Goal: Task Accomplishment & Management: Use online tool/utility

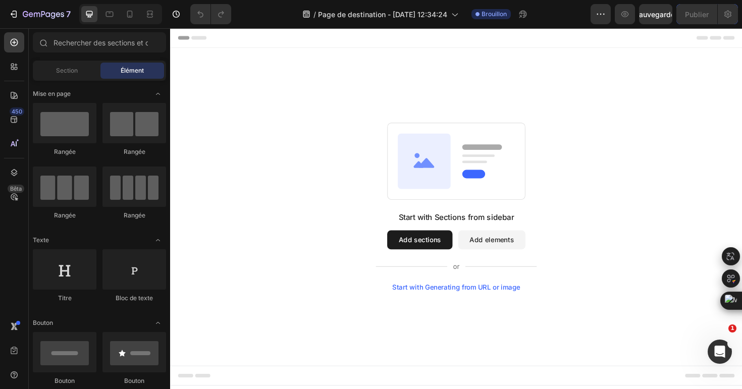
click at [436, 304] on div "Start with Generating from URL or image" at bounding box center [473, 303] width 136 height 8
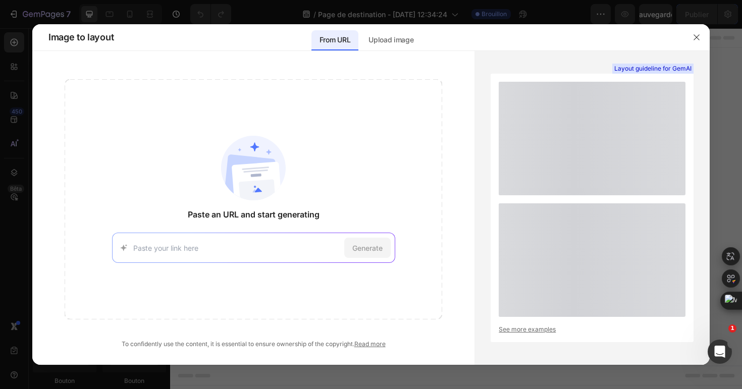
click at [422, 288] on div "Paste an URL and start generating Generate" at bounding box center [253, 199] width 377 height 240
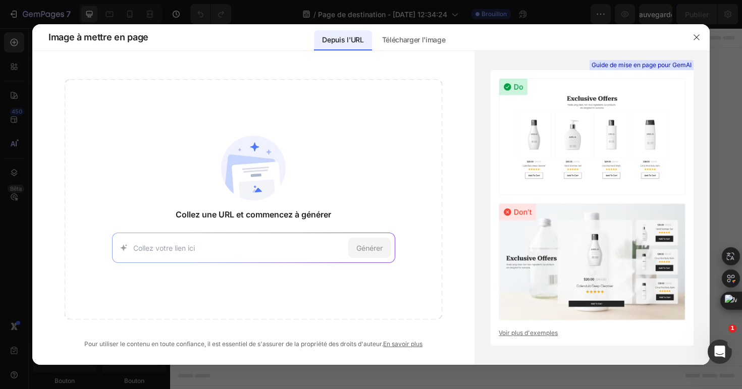
click at [198, 250] on input at bounding box center [238, 248] width 211 height 11
paste input "https://glob.cc/programme-mentorat/temoignages/"
type input "https://glob.cc/programme-mentorat/temoignages/"
click at [357, 247] on font "Générer" at bounding box center [369, 248] width 26 height 9
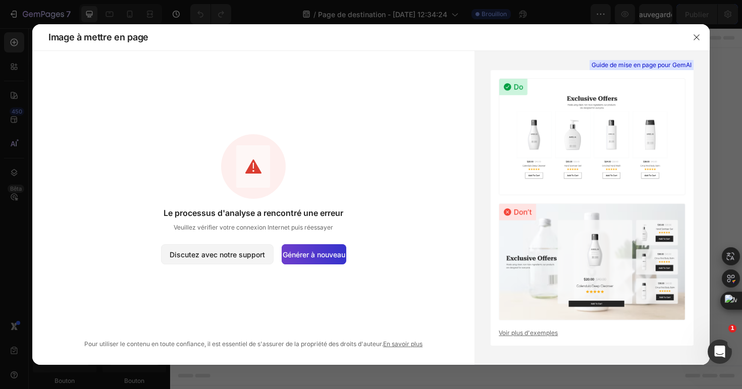
click at [320, 252] on font "Générer à nouveau" at bounding box center [313, 254] width 63 height 9
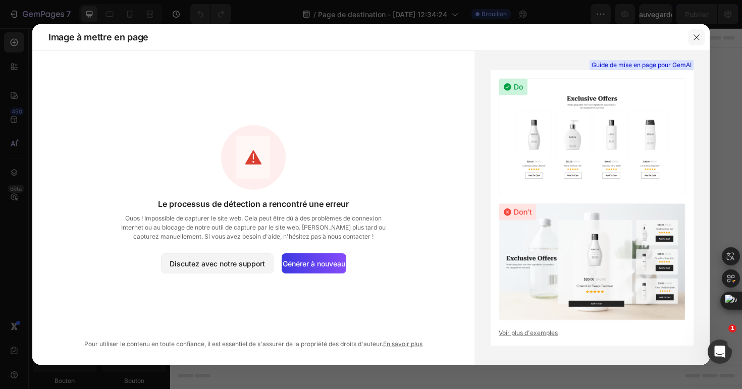
click at [693, 35] on icon "button" at bounding box center [696, 37] width 8 height 8
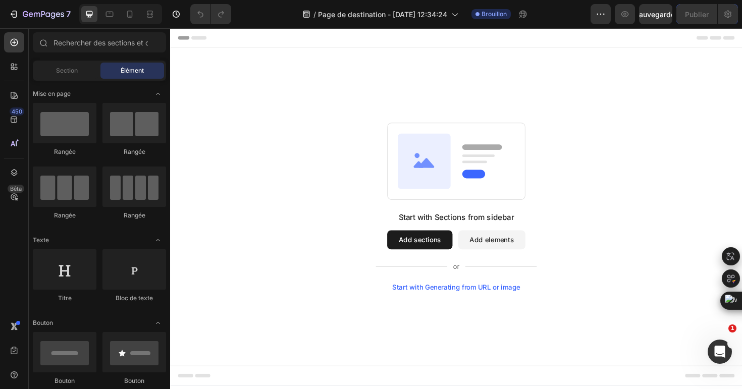
click at [433, 261] on button "Add sections" at bounding box center [434, 252] width 69 height 20
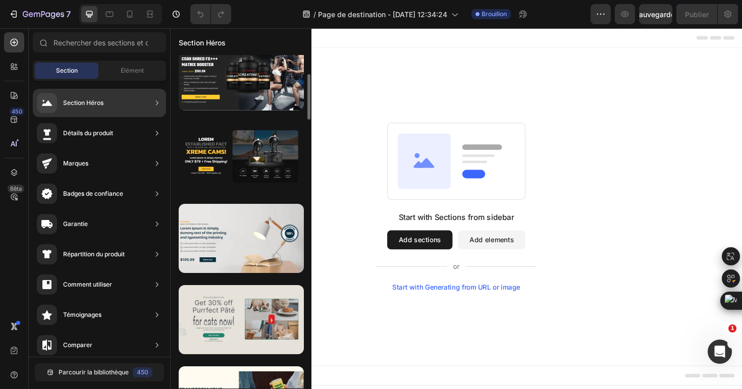
scroll to position [103, 0]
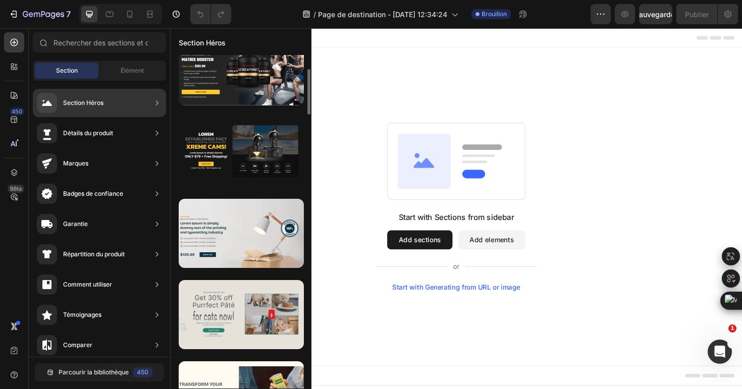
click at [236, 332] on div at bounding box center [241, 314] width 125 height 69
click at [246, 304] on div at bounding box center [241, 314] width 125 height 69
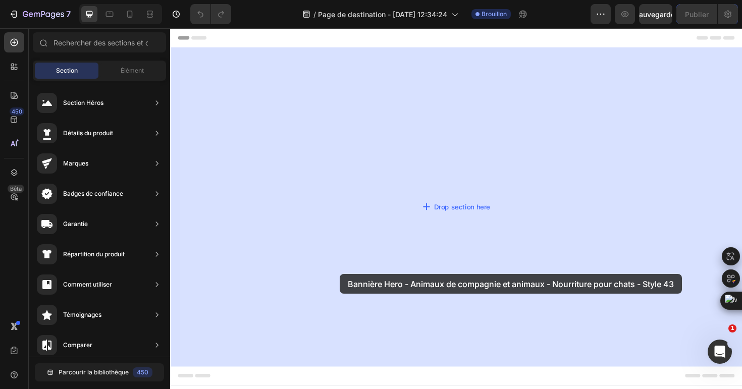
drag, startPoint x: 411, startPoint y: 352, endPoint x: 350, endPoint y: 289, distance: 88.5
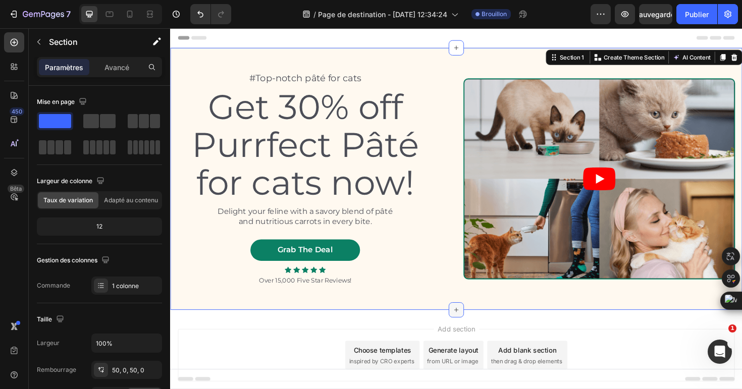
click at [472, 322] on icon at bounding box center [473, 326] width 8 height 8
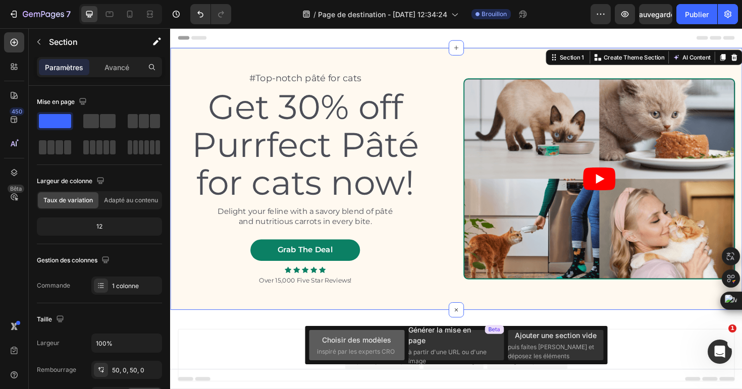
click at [359, 336] on font "Choisir des modèles" at bounding box center [356, 339] width 69 height 9
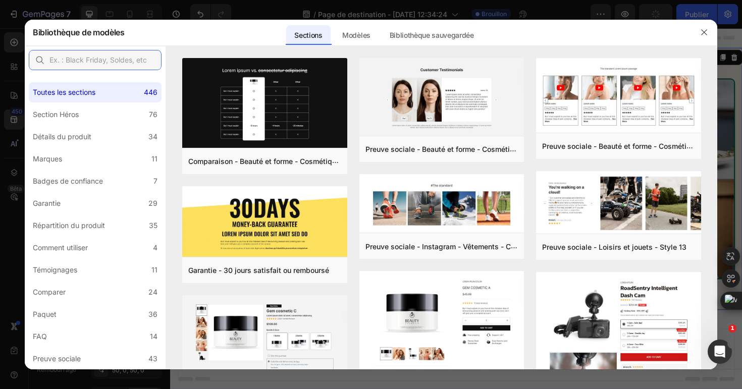
click at [123, 64] on input "text" at bounding box center [95, 60] width 133 height 20
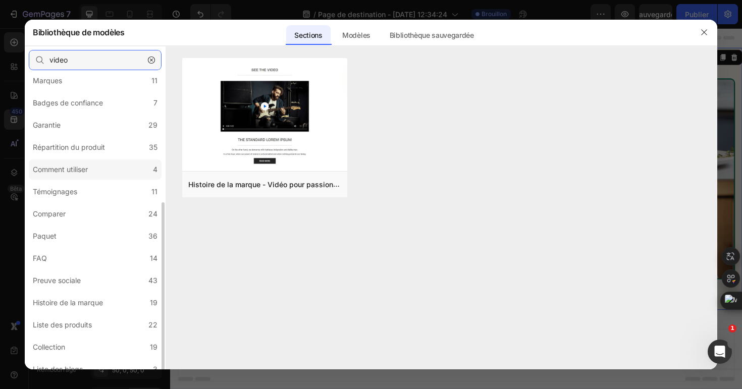
scroll to position [163, 0]
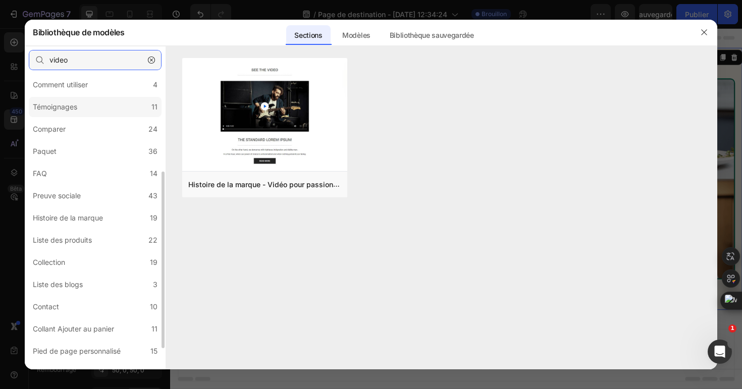
type input "video"
click at [73, 101] on div "Témoignages" at bounding box center [55, 107] width 44 height 12
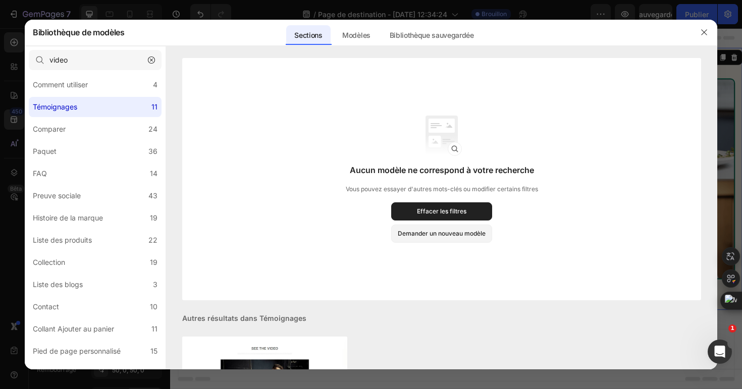
click at [151, 64] on button "button" at bounding box center [151, 60] width 16 height 16
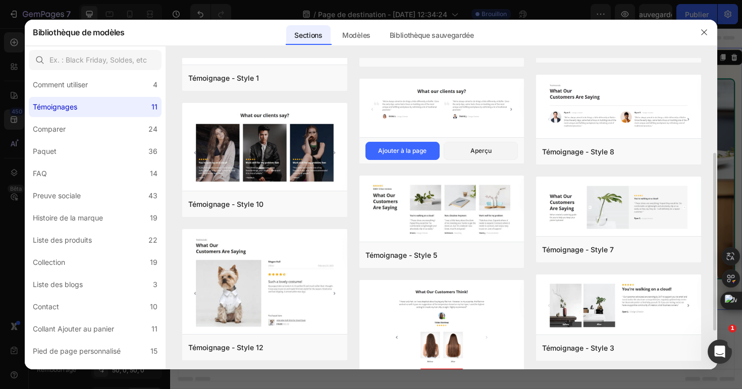
scroll to position [234, 0]
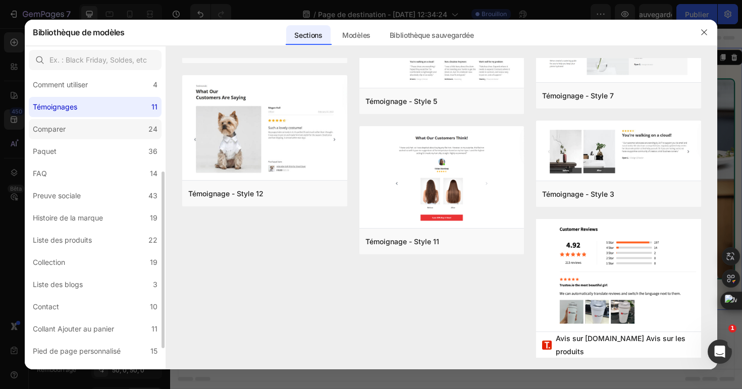
click at [111, 127] on label "Comparer 24" at bounding box center [95, 129] width 133 height 20
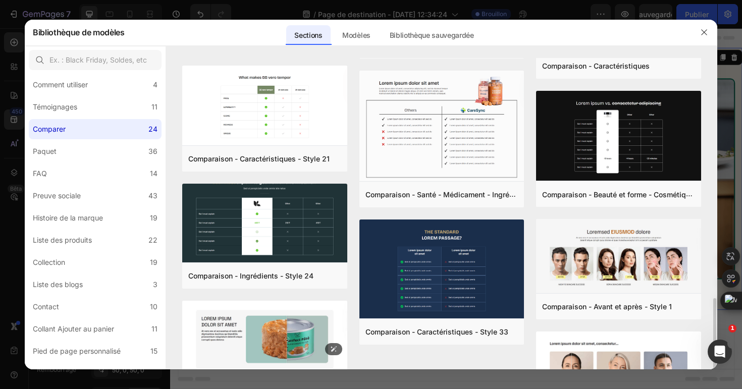
scroll to position [787, 0]
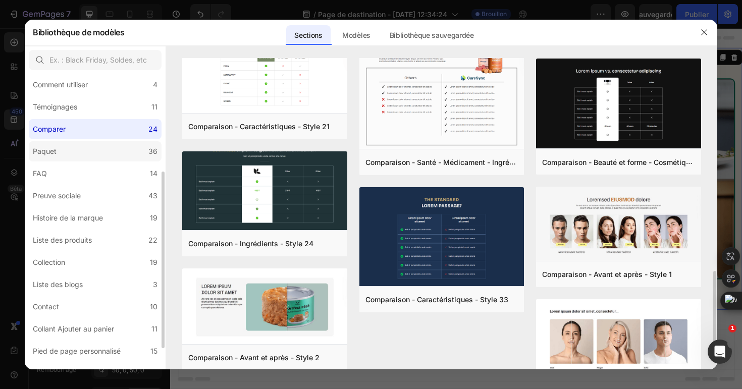
click at [109, 147] on label "Paquet 36" at bounding box center [95, 151] width 133 height 20
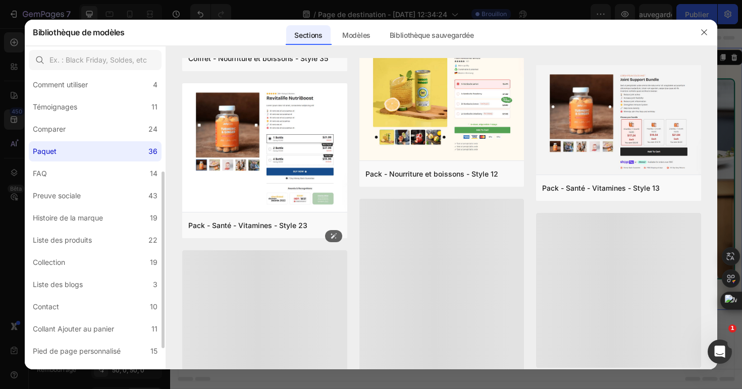
scroll to position [595, 0]
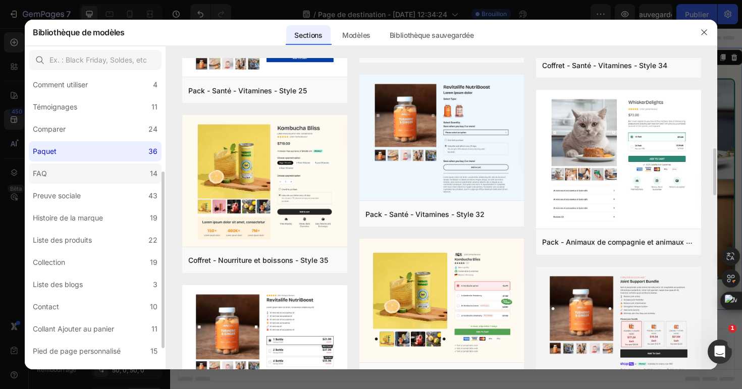
click at [82, 167] on label "FAQ 14" at bounding box center [95, 173] width 133 height 20
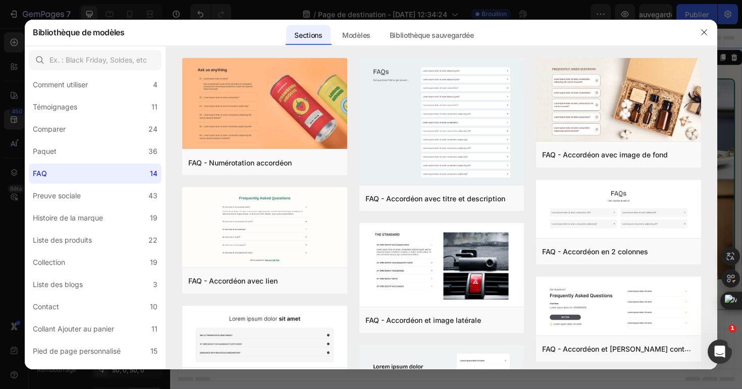
scroll to position [281, 0]
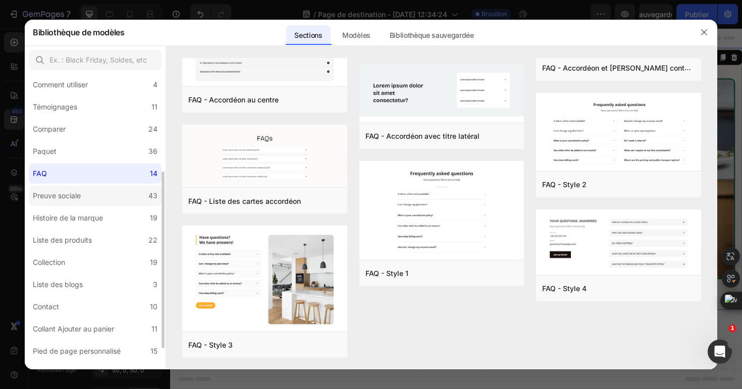
click at [118, 198] on label "Preuve sociale 43" at bounding box center [95, 196] width 133 height 20
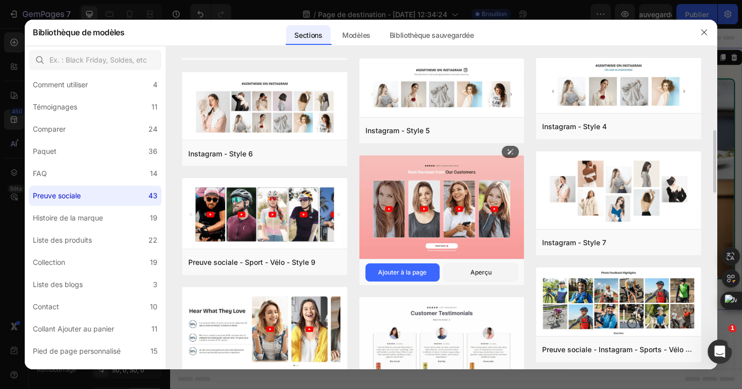
scroll to position [355, 0]
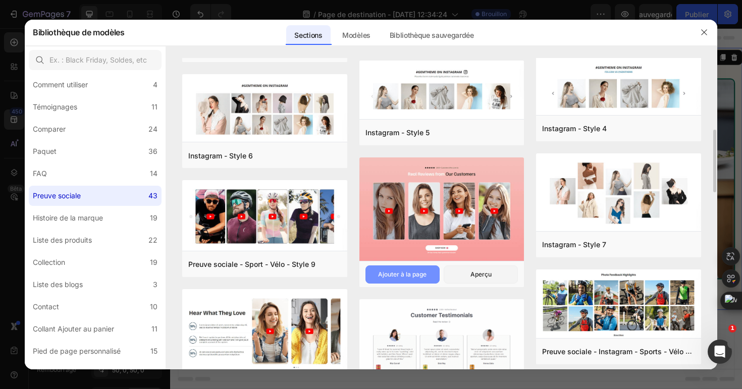
click at [416, 273] on font "Ajouter à la page" at bounding box center [402, 274] width 48 height 8
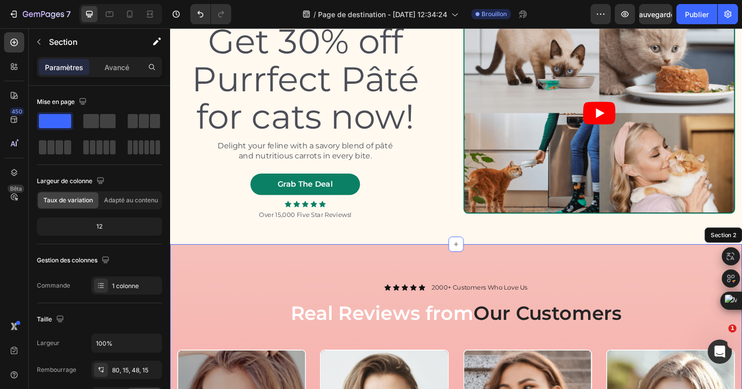
scroll to position [0, 0]
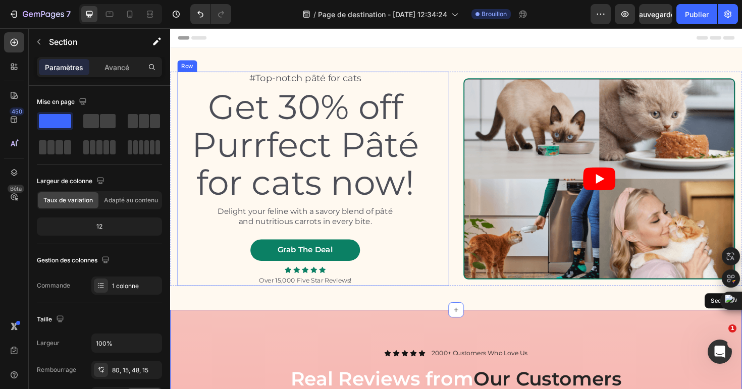
click at [428, 288] on div "#Top-notch pâté for cats Text Block Get 30% off Purrfect Pâté for cats now! Hea…" at bounding box center [313, 187] width 270 height 227
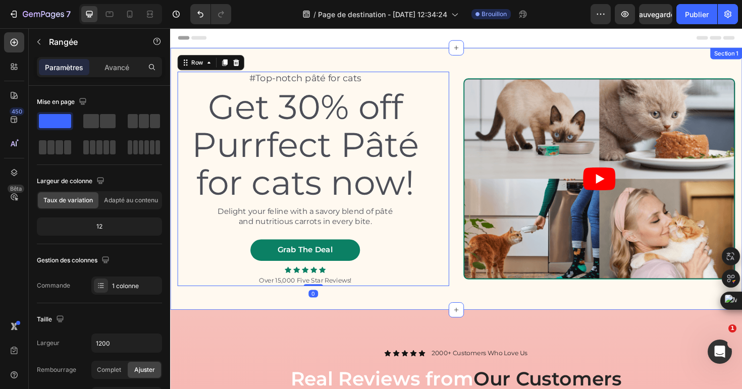
click at [430, 315] on div "#Top-notch pâté for cats Text Block Get 30% off Purrfect Pâté for cats now! Hea…" at bounding box center [472, 187] width 605 height 277
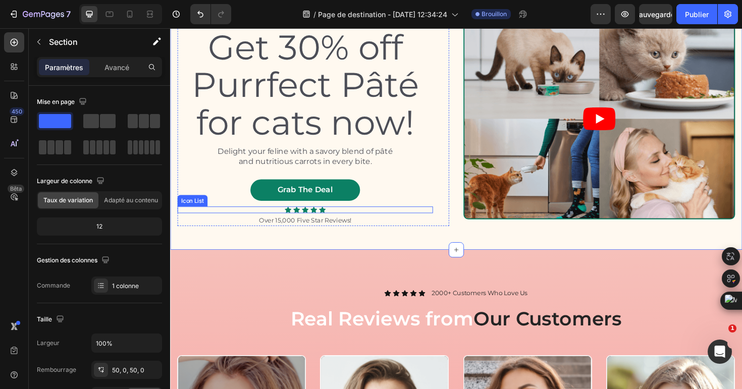
scroll to position [66, 0]
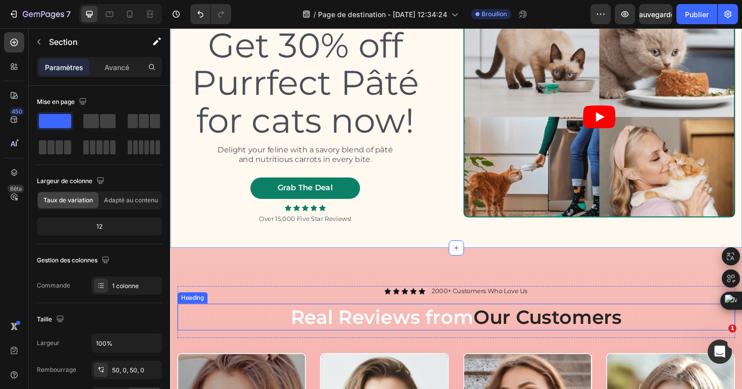
click at [391, 331] on h2 "Real Reviews from Our Customers" at bounding box center [473, 334] width 590 height 28
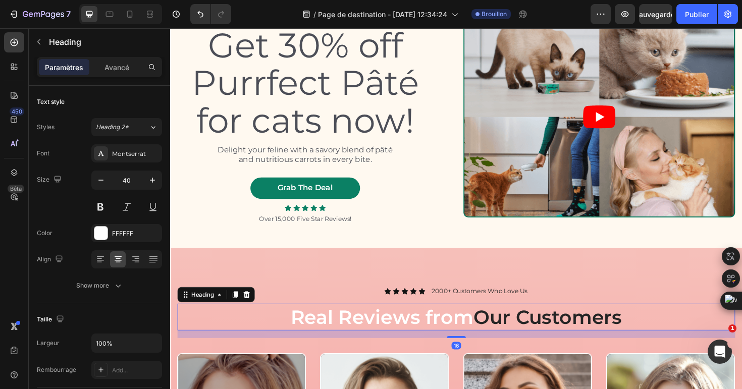
click at [391, 331] on h2 "Real Reviews from Our Customers" at bounding box center [473, 334] width 590 height 28
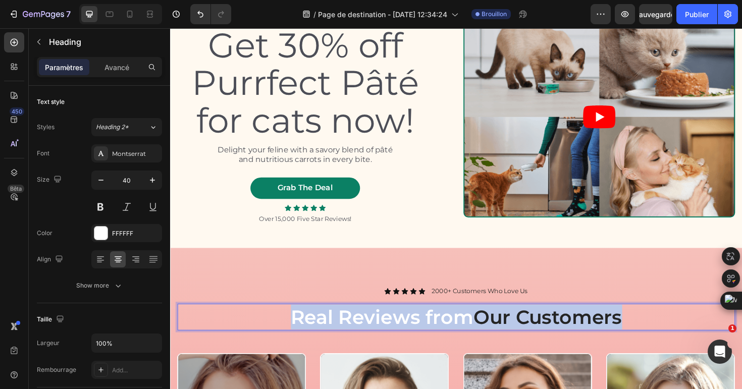
click at [391, 331] on p "Real Reviews from Our Customers" at bounding box center [473, 334] width 588 height 26
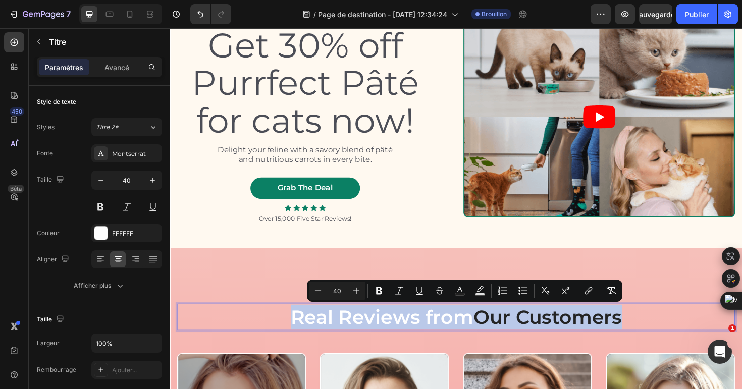
copy p "Real Reviews from Our Customers"
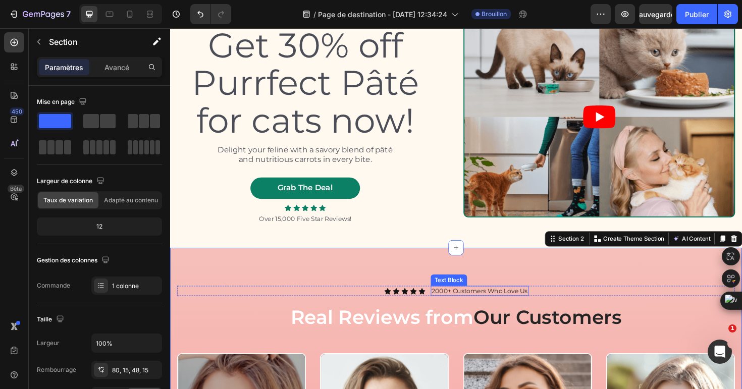
click at [455, 309] on p "2000+ Customers Who Love Us" at bounding box center [497, 306] width 101 height 9
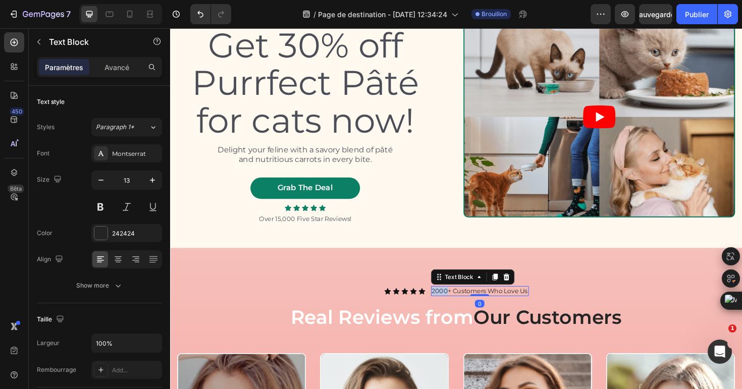
click at [455, 309] on p "2000+ Customers Who Love Us" at bounding box center [497, 306] width 101 height 9
click at [455, 306] on p "1 million de vue + Customers Who Love Us" at bounding box center [497, 306] width 137 height 9
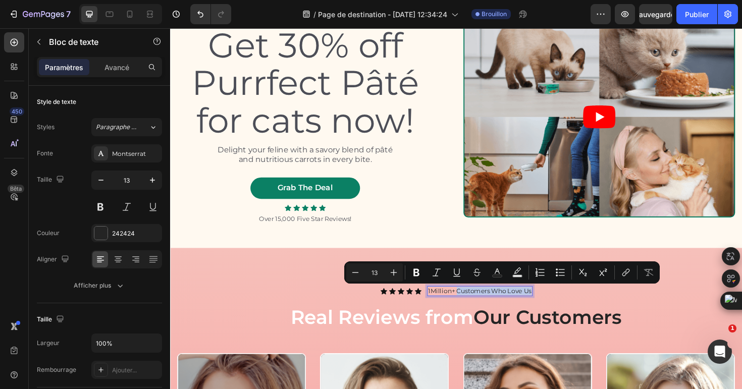
drag, startPoint x: 472, startPoint y: 305, endPoint x: 551, endPoint y: 304, distance: 78.7
click at [551, 304] on p "1Million+ Customers Who Love Us" at bounding box center [497, 306] width 109 height 9
copy p "Customers Who Love Us"
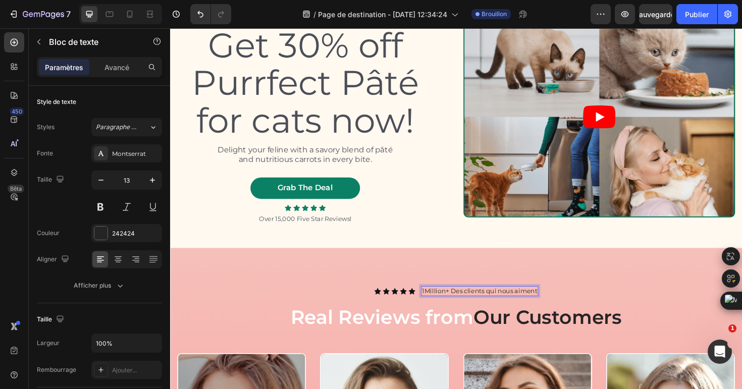
click at [472, 306] on p "1Million+ Des clients qui nous aiment" at bounding box center [497, 306] width 122 height 9
click at [501, 307] on p "1Million+ Des clients qui nous aiment" at bounding box center [497, 306] width 122 height 9
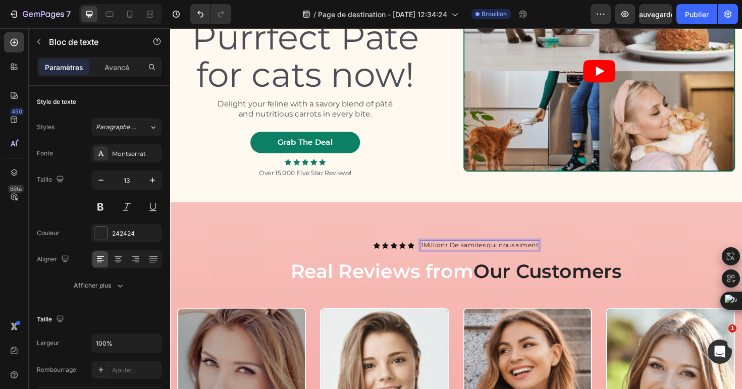
scroll to position [119, 0]
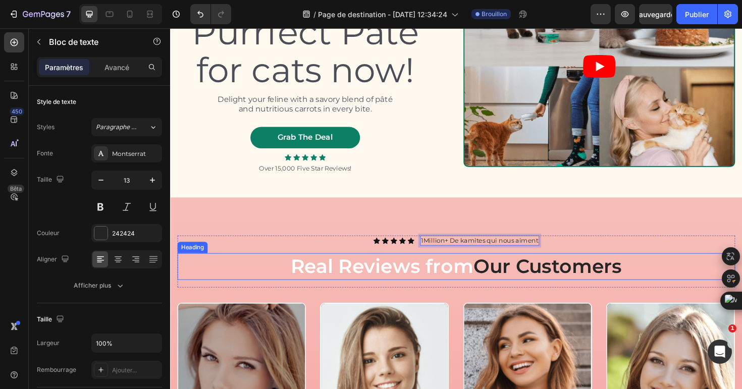
click at [480, 285] on p "Real Reviews from Our Customers" at bounding box center [473, 280] width 588 height 26
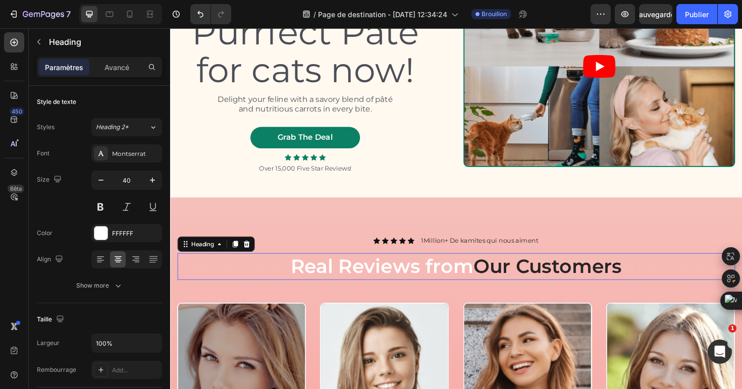
click at [480, 285] on p "Real Reviews from Our Customers" at bounding box center [473, 280] width 588 height 26
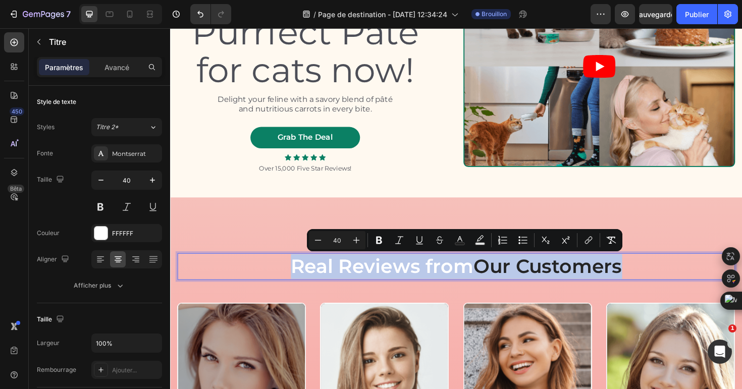
copy p "Real Reviews from Our Customers"
click at [486, 281] on p "Real Reviews from Our Customers" at bounding box center [473, 280] width 588 height 26
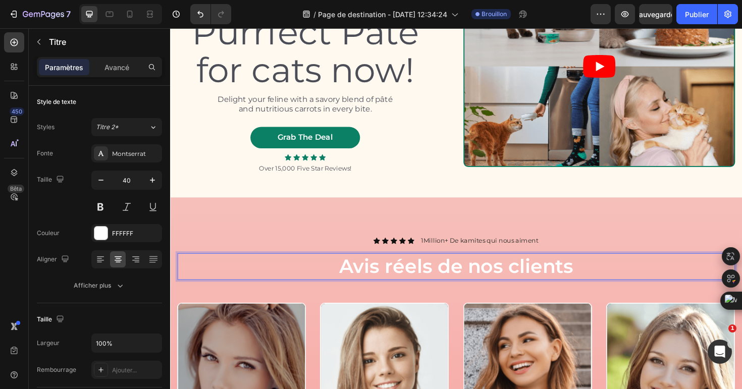
click at [394, 278] on p "Avis réels de nos clients" at bounding box center [473, 280] width 588 height 26
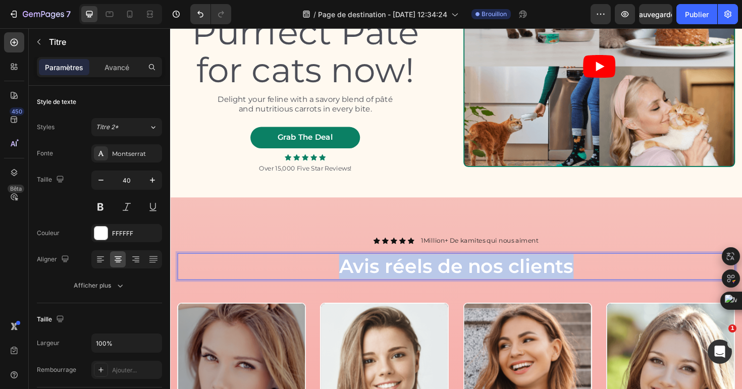
click at [394, 278] on p "Avis réels de nos clients" at bounding box center [473, 280] width 588 height 26
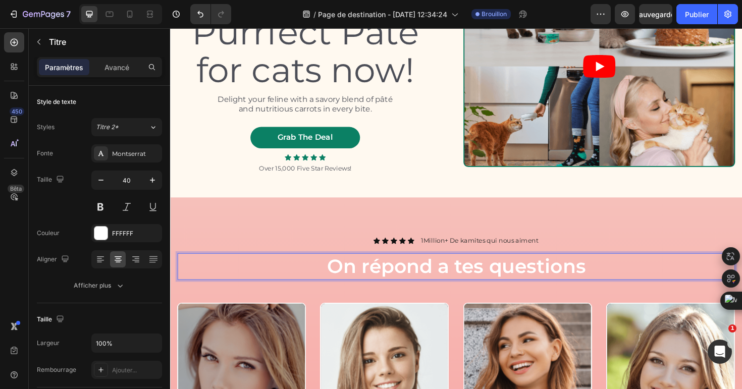
click at [373, 282] on p "On répond a tes questions" at bounding box center [473, 280] width 588 height 26
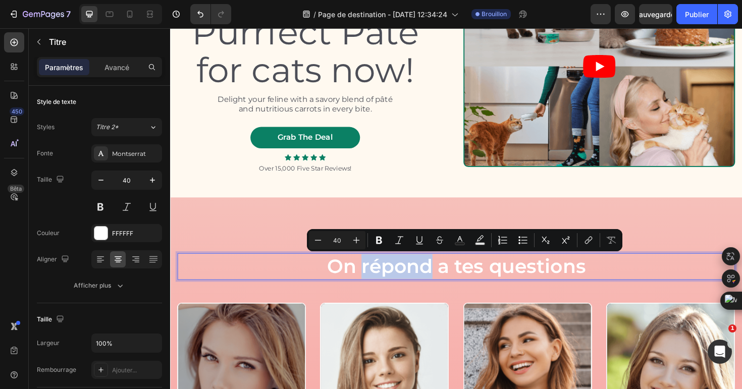
copy p "On répond a tes questions"
click at [578, 282] on p "On répond a tes questions" at bounding box center [473, 280] width 588 height 26
click at [625, 285] on p "On répond a tes questions" at bounding box center [473, 280] width 588 height 26
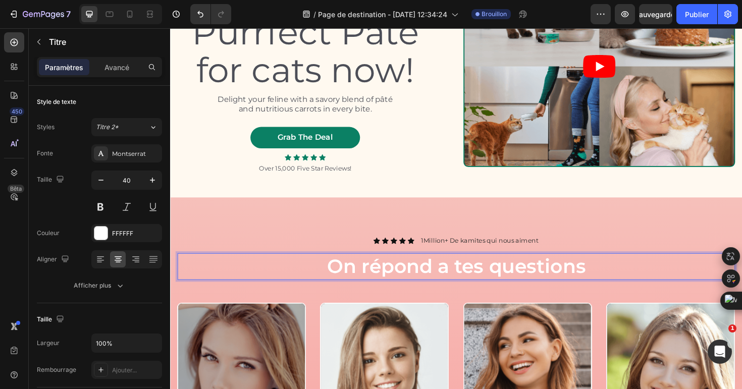
click at [603, 284] on p "On répond a tes questions" at bounding box center [473, 280] width 588 height 26
click at [413, 250] on icon at bounding box center [415, 253] width 7 height 7
click at [411, 256] on div "Icon Icon Icon Icon Icon" at bounding box center [406, 253] width 43 height 7
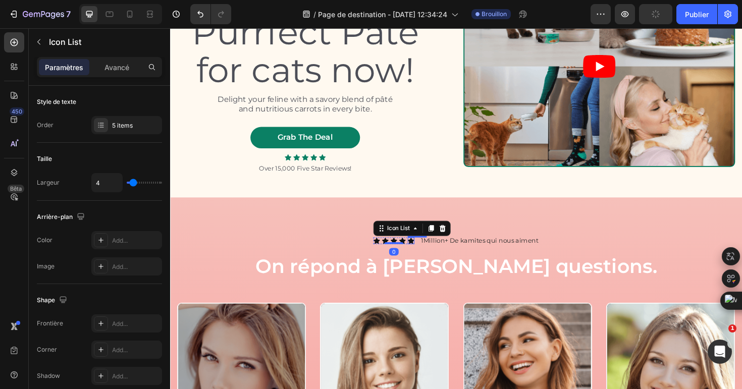
click at [426, 254] on icon at bounding box center [424, 253] width 7 height 7
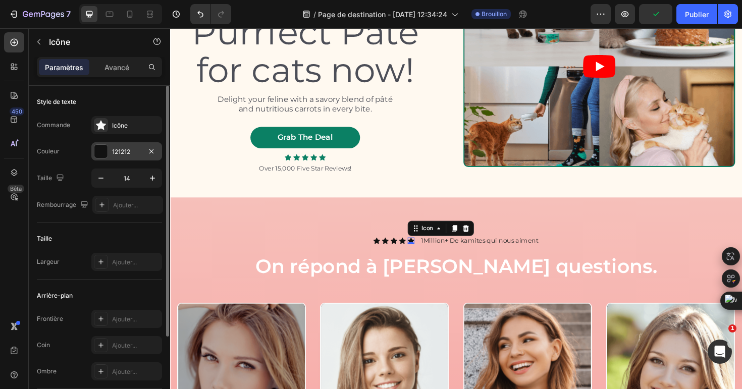
click at [121, 153] on font "121212" at bounding box center [121, 152] width 18 height 8
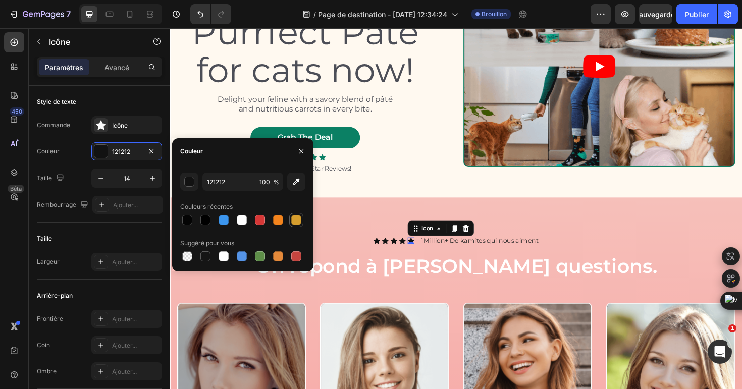
click at [298, 222] on div at bounding box center [296, 220] width 10 height 10
click at [261, 255] on div at bounding box center [260, 256] width 10 height 10
type input "5E8E49"
click at [417, 256] on icon at bounding box center [415, 253] width 7 height 7
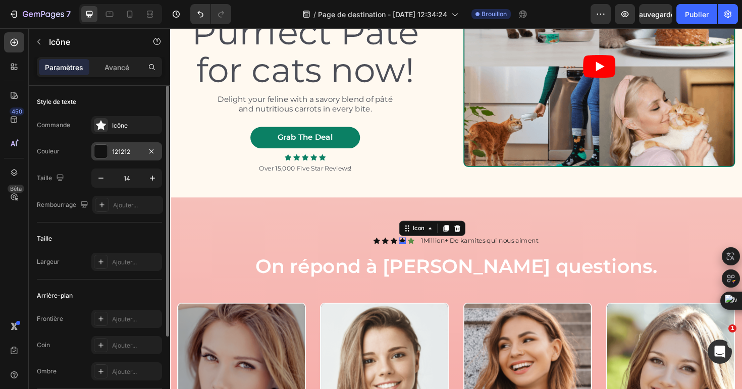
drag, startPoint x: 101, startPoint y: 154, endPoint x: 98, endPoint y: 263, distance: 108.5
click at [101, 154] on div at bounding box center [100, 151] width 13 height 13
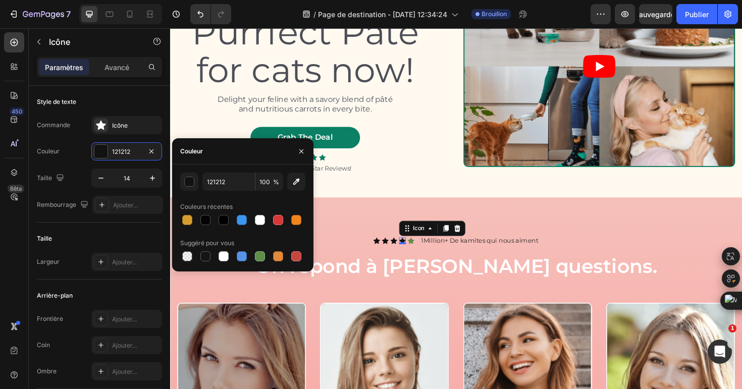
click at [260, 256] on div at bounding box center [260, 256] width 10 height 10
type input "5E8E49"
click at [408, 255] on icon at bounding box center [406, 253] width 7 height 7
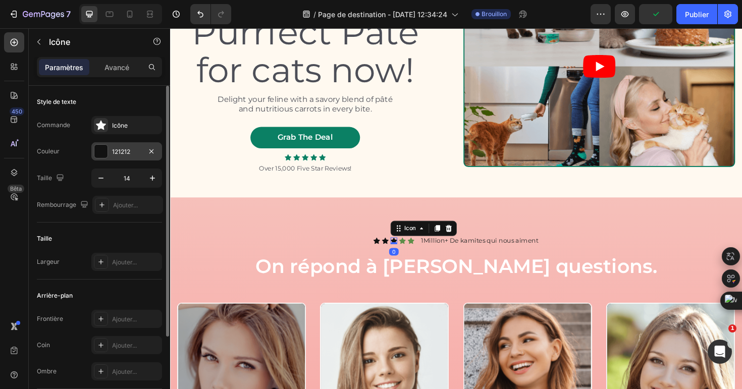
click at [107, 150] on div at bounding box center [101, 151] width 14 height 14
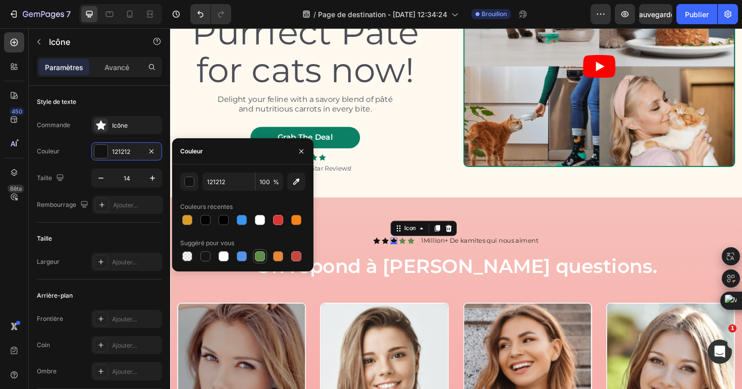
click at [255, 259] on div at bounding box center [260, 256] width 10 height 10
type input "5E8E49"
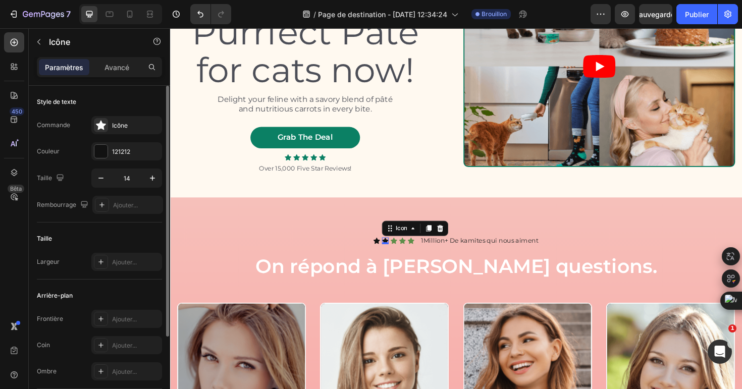
click at [111, 161] on div "Commande Icône Couleur 121212 Taille 14 Rembourrage Ajouter..." at bounding box center [99, 165] width 125 height 98
click at [103, 156] on div at bounding box center [100, 151] width 13 height 13
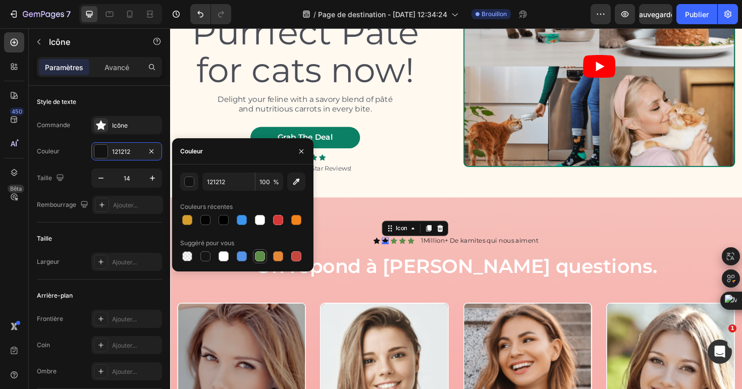
click at [258, 258] on div at bounding box center [260, 256] width 10 height 10
type input "5E8E49"
click at [389, 255] on icon at bounding box center [388, 253] width 7 height 7
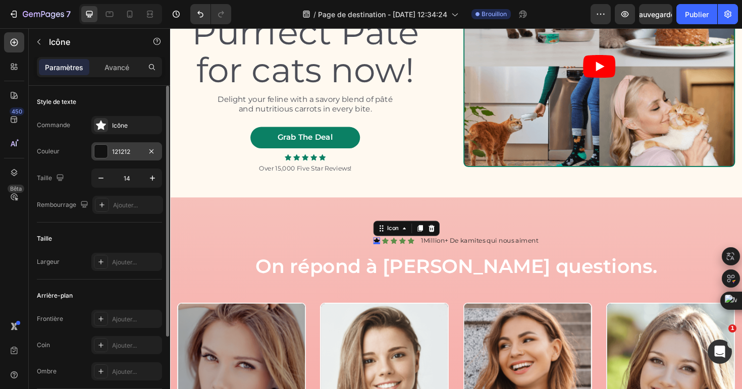
click at [100, 153] on div at bounding box center [100, 151] width 13 height 13
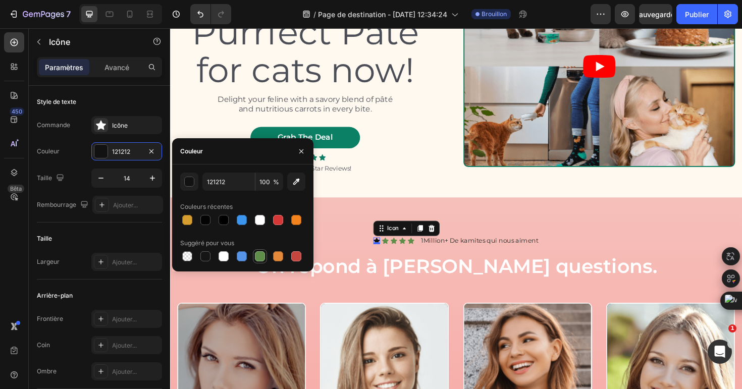
click at [257, 259] on div at bounding box center [260, 256] width 10 height 10
type input "5E8E49"
click at [368, 285] on p "On répond à [PERSON_NAME] questions." at bounding box center [473, 280] width 588 height 26
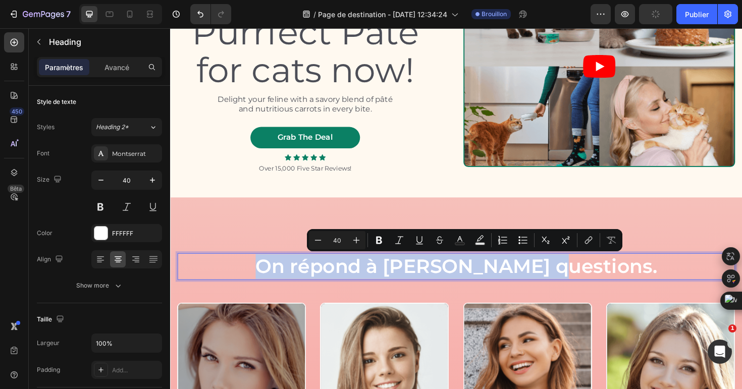
click at [368, 285] on p "On répond à [PERSON_NAME] questions." at bounding box center [473, 280] width 588 height 26
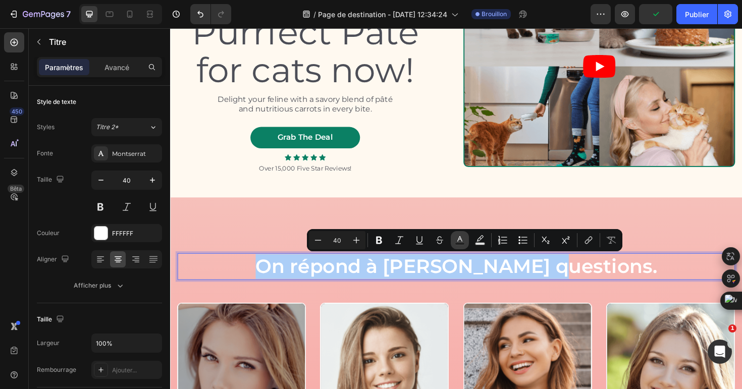
click at [455, 241] on icon "Editor contextual toolbar" at bounding box center [460, 240] width 10 height 10
type input "FFFFFF"
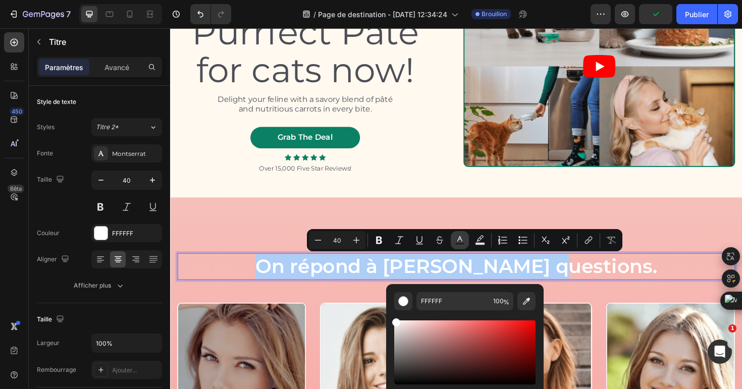
click at [457, 241] on icon "Editor contextual toolbar" at bounding box center [459, 239] width 5 height 6
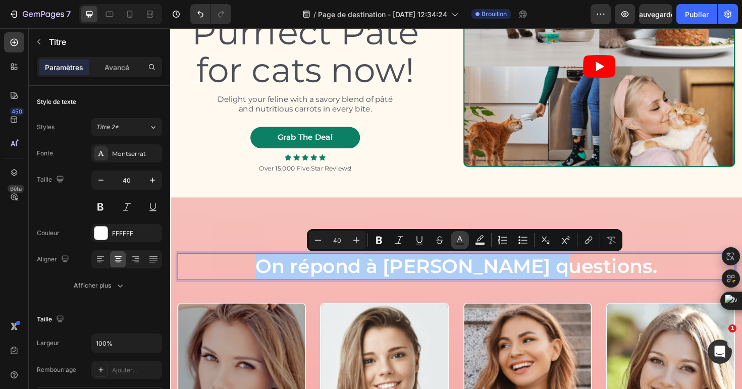
click at [457, 241] on icon "Barre d'outils contextuelle de l'éditeur" at bounding box center [459, 239] width 5 height 6
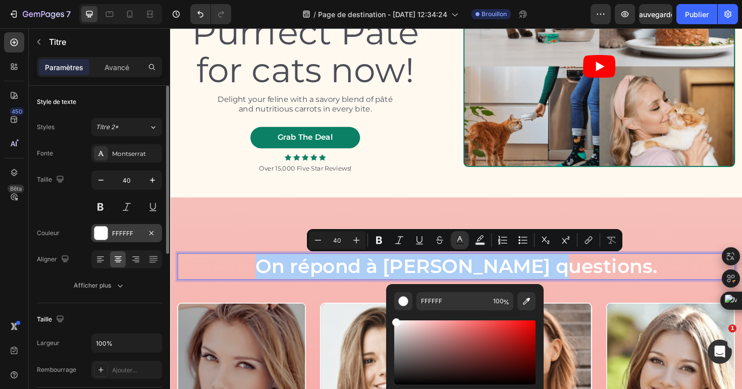
click at [102, 231] on div at bounding box center [100, 232] width 13 height 13
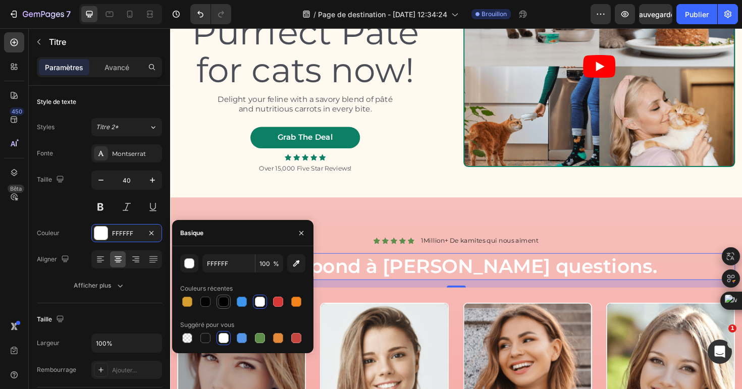
click at [223, 306] on div at bounding box center [223, 302] width 10 height 10
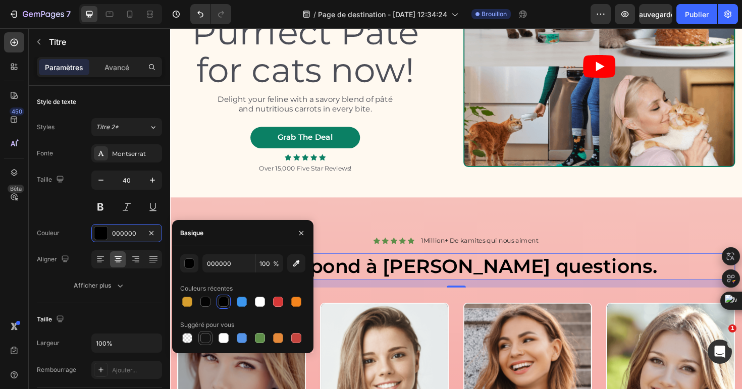
click at [207, 341] on div at bounding box center [205, 338] width 10 height 10
type input "151515"
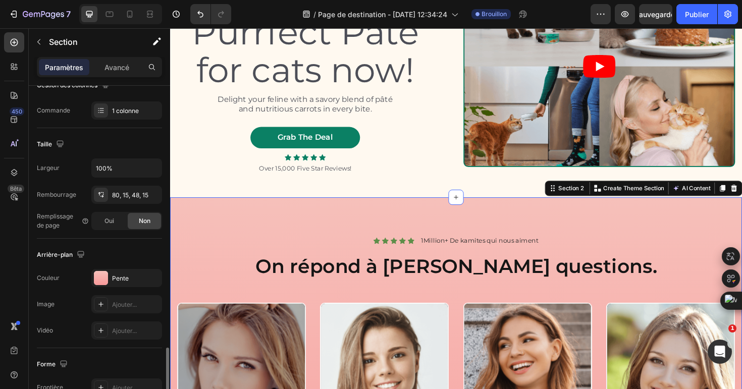
scroll to position [284, 0]
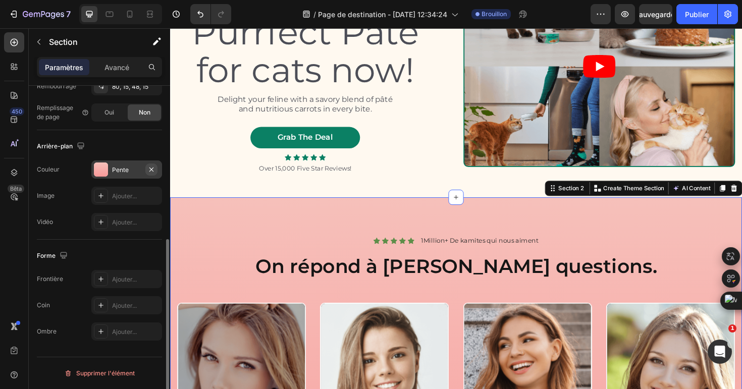
click at [150, 170] on icon "button" at bounding box center [151, 169] width 4 height 4
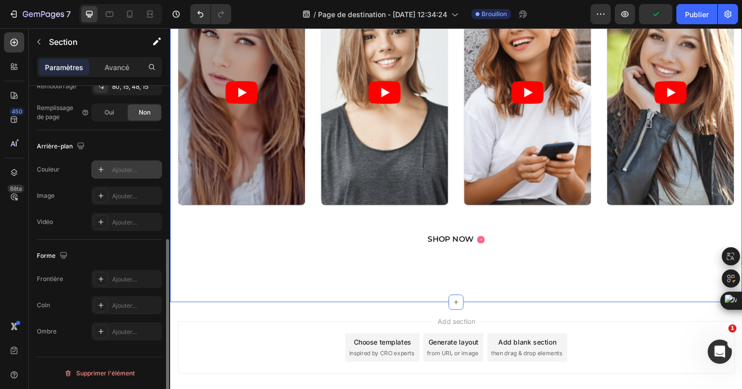
scroll to position [448, 0]
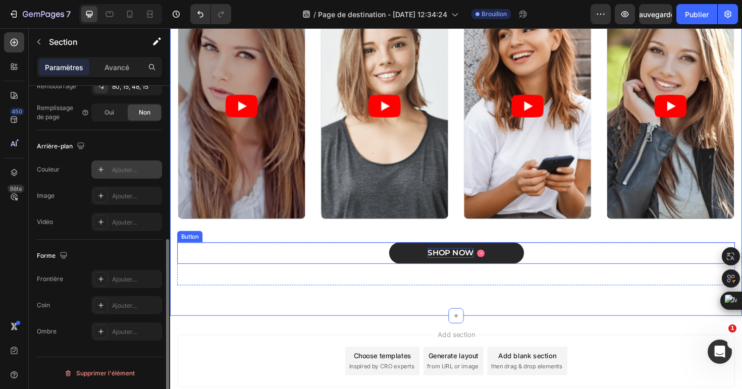
click at [461, 267] on div "SHOP NOW" at bounding box center [466, 266] width 48 height 11
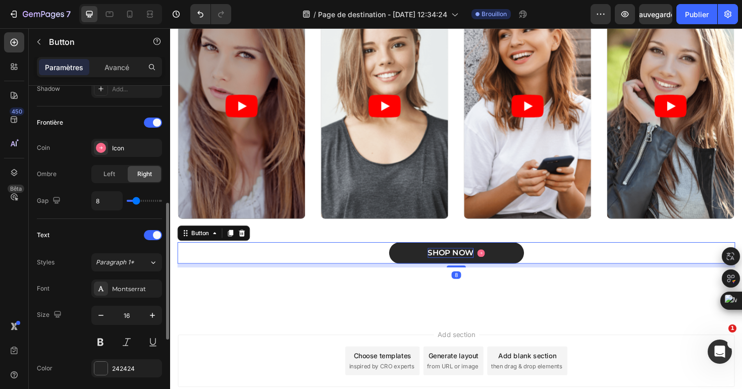
scroll to position [0, 0]
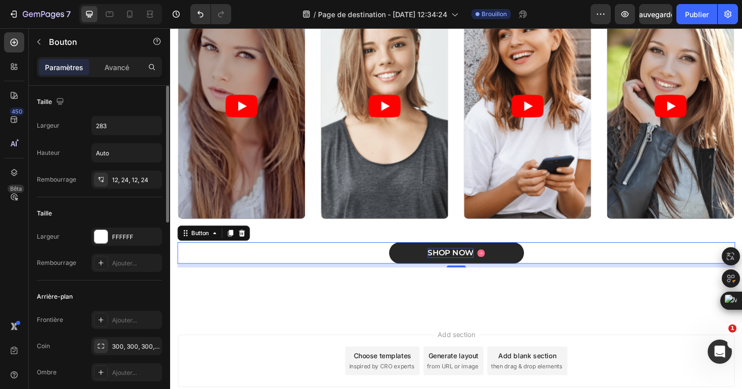
click at [461, 267] on div "SHOP NOW" at bounding box center [466, 266] width 48 height 11
click at [461, 267] on p "SHOP NOW" at bounding box center [466, 266] width 48 height 11
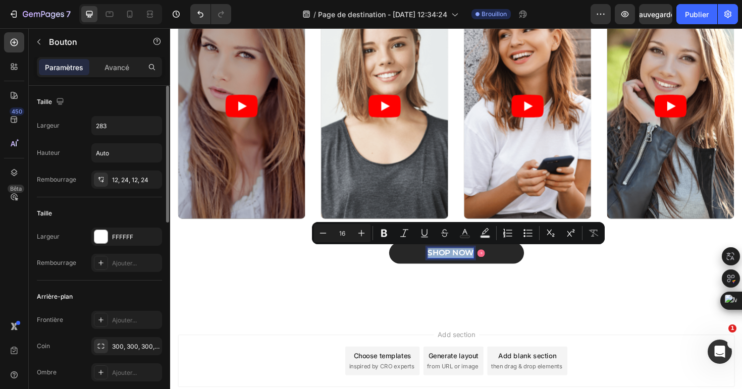
click at [461, 267] on p "SHOP NOW" at bounding box center [466, 266] width 48 height 11
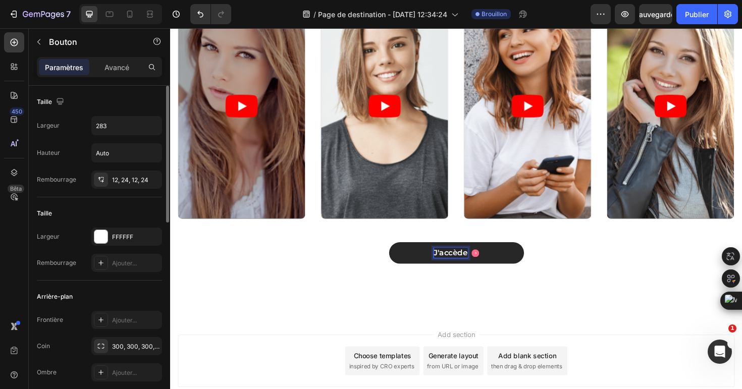
click at [402, 255] on button "J'accède" at bounding box center [473, 266] width 143 height 23
click at [402, 255] on button "J'accède à la" at bounding box center [473, 266] width 143 height 23
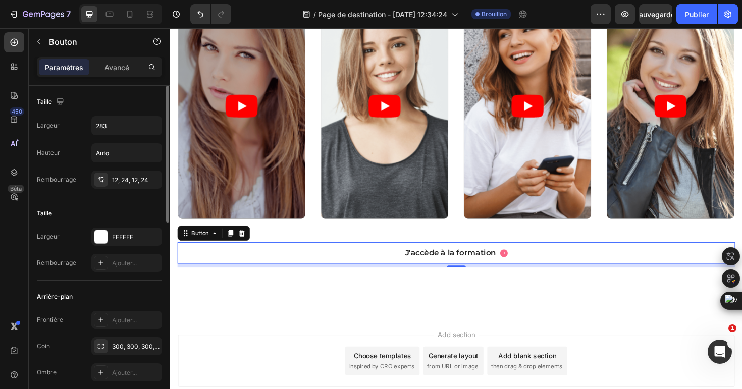
click at [398, 271] on div "J'accède à la formation Button 8" at bounding box center [473, 266] width 590 height 23
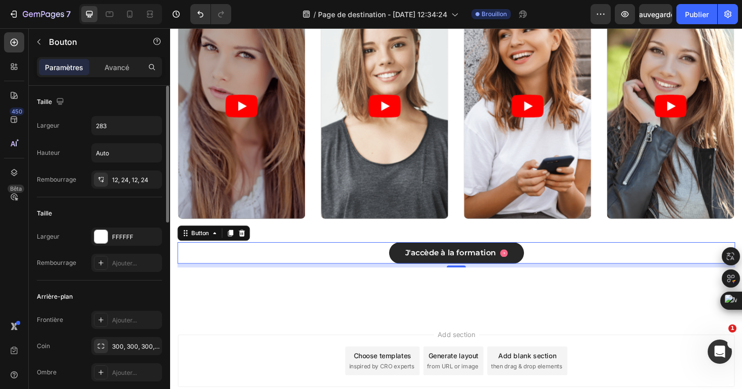
click at [405, 266] on button "J'accède à la formation" at bounding box center [473, 266] width 143 height 23
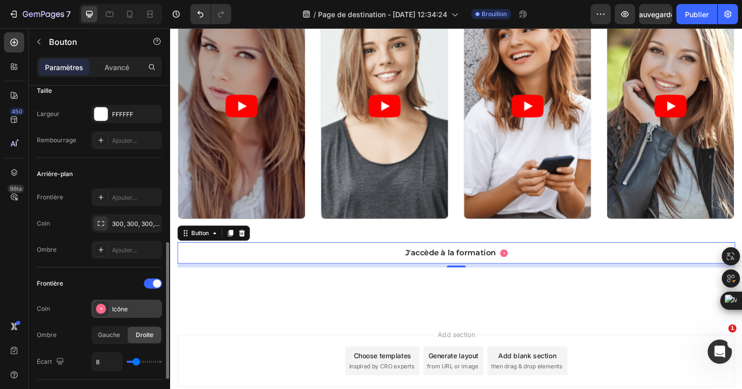
scroll to position [112, 0]
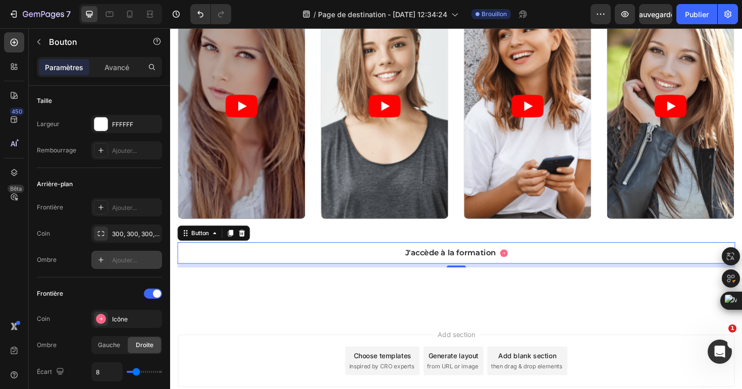
click at [111, 259] on div "Ajouter..." at bounding box center [126, 260] width 71 height 18
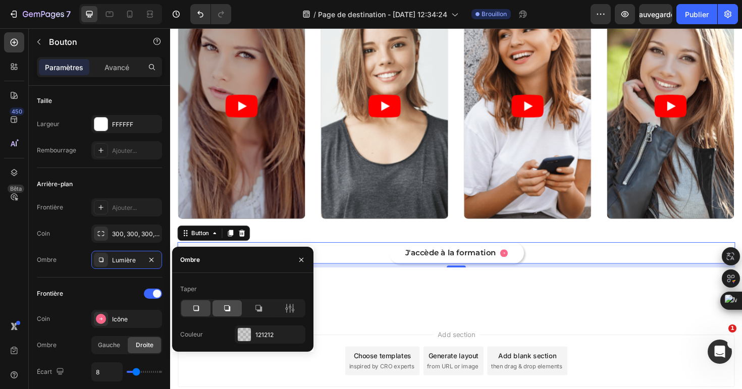
click at [224, 306] on icon at bounding box center [227, 308] width 6 height 6
click at [121, 205] on font "Ajouter..." at bounding box center [124, 208] width 25 height 8
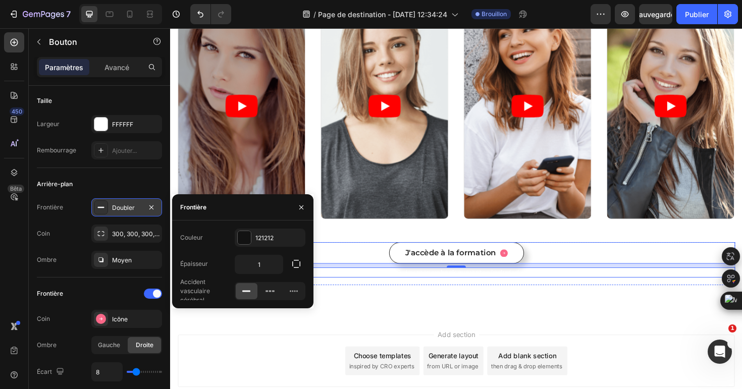
click at [353, 291] on div "30-day money-back guarantee included" at bounding box center [473, 286] width 590 height 11
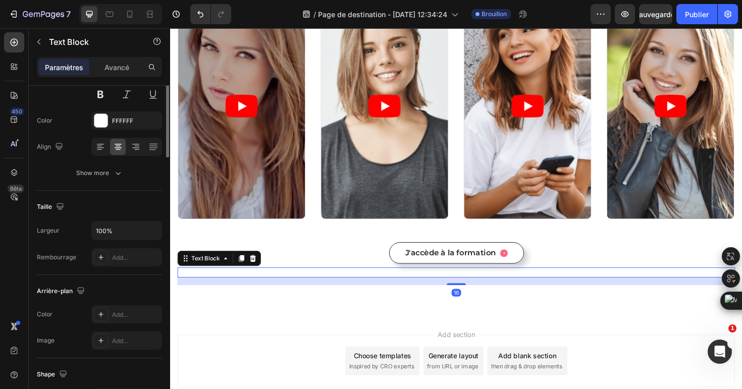
scroll to position [0, 0]
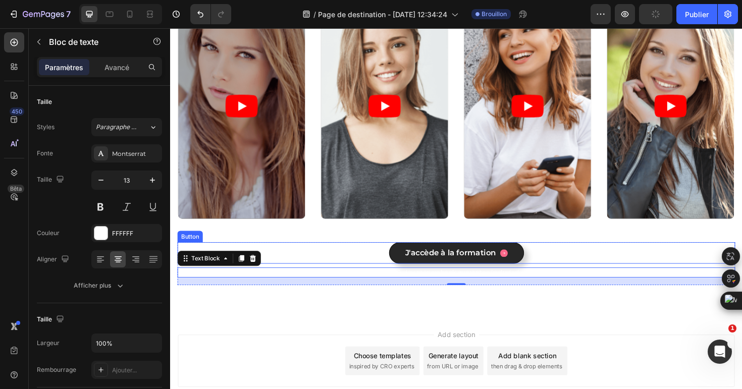
click at [404, 268] on button "J'accède à la formation" at bounding box center [473, 266] width 143 height 23
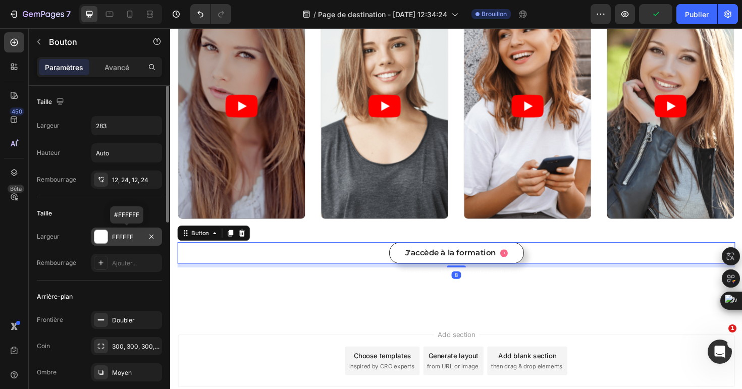
click at [94, 234] on div at bounding box center [100, 236] width 13 height 13
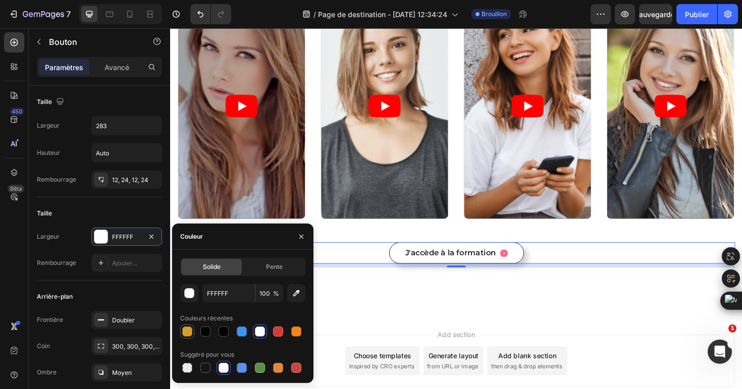
click at [187, 329] on div at bounding box center [187, 331] width 10 height 10
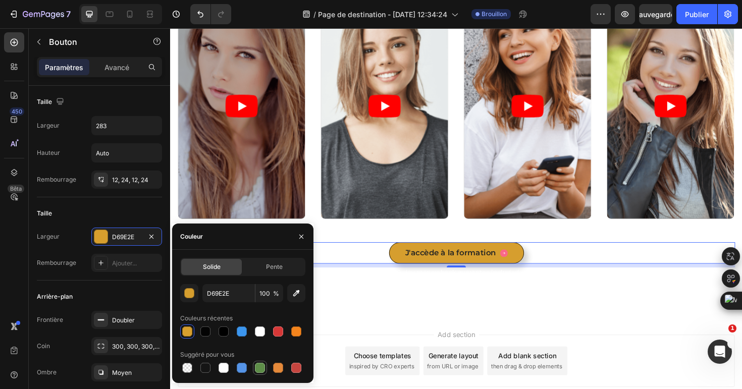
click at [259, 369] on div at bounding box center [260, 368] width 10 height 10
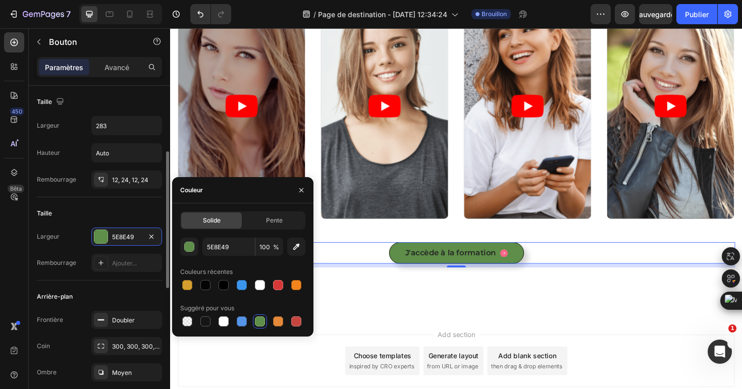
scroll to position [188, 0]
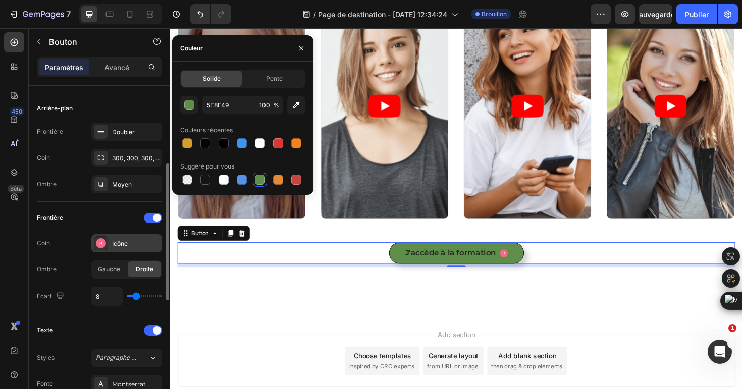
click at [101, 243] on rect at bounding box center [101, 243] width 10 height 10
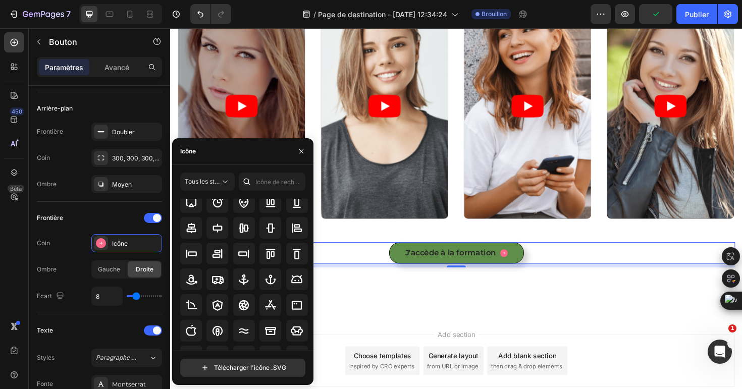
scroll to position [111, 0]
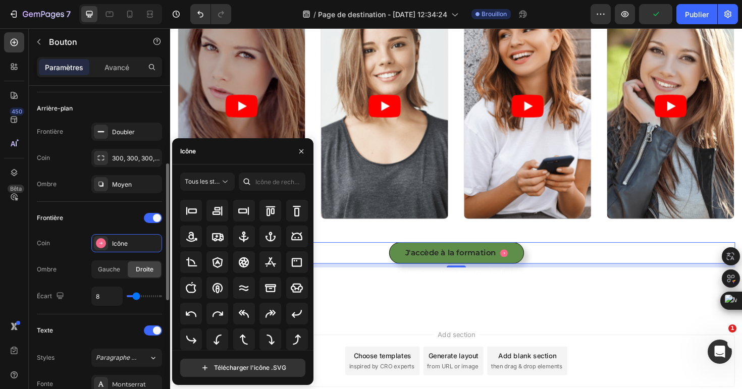
click at [117, 217] on div "Frontière" at bounding box center [99, 218] width 125 height 16
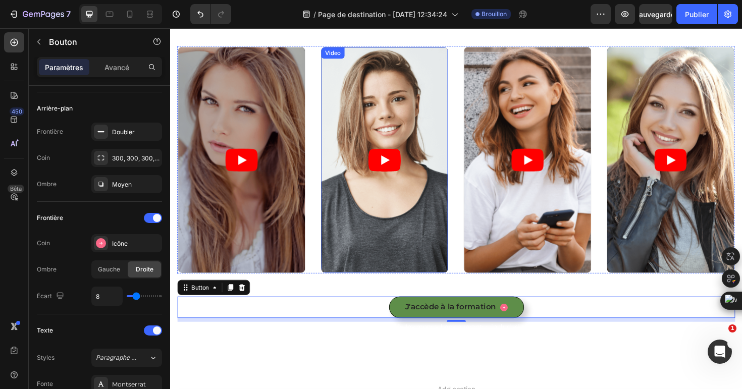
scroll to position [389, 0]
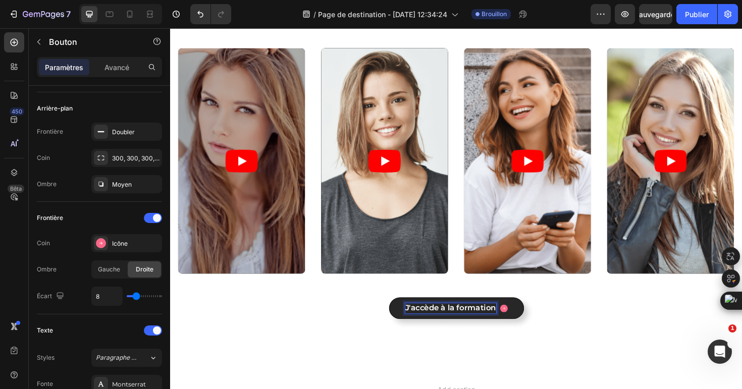
click at [385, 321] on div "J'accède à la formation Button 8" at bounding box center [473, 324] width 590 height 23
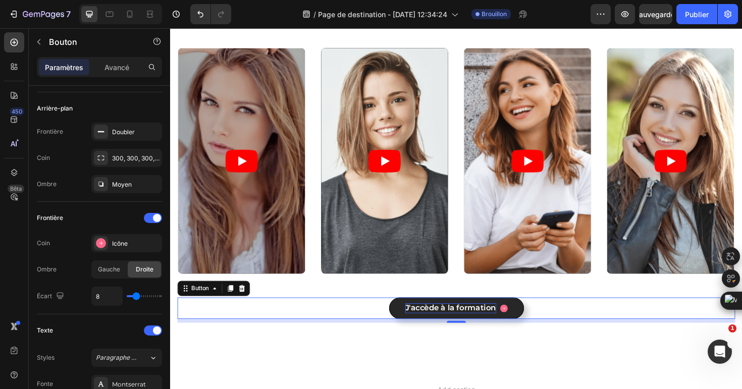
click at [395, 325] on div "J'accède à la formation Button 8" at bounding box center [473, 324] width 590 height 23
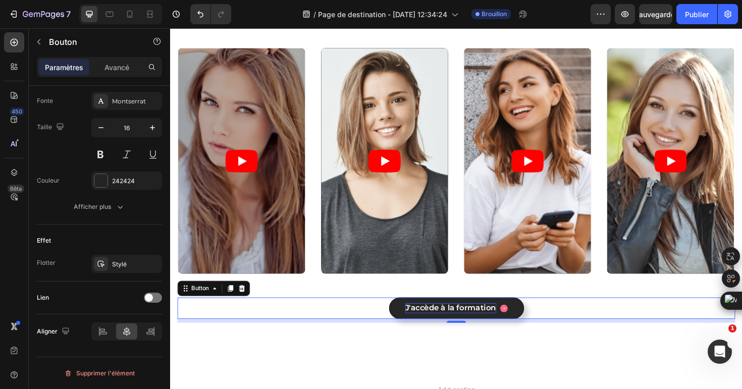
scroll to position [0, 0]
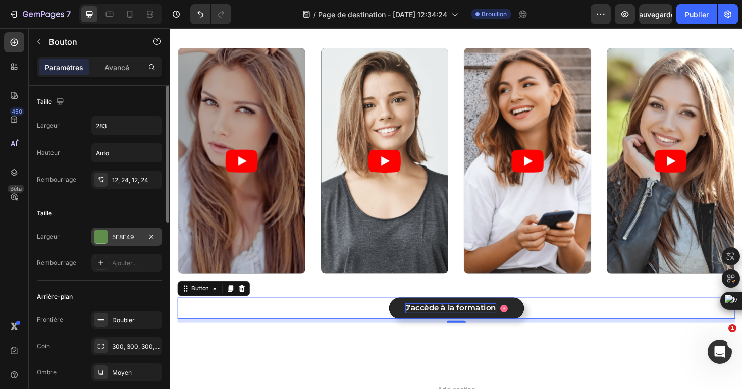
click at [108, 237] on div "5E8E49" at bounding box center [126, 237] width 71 height 18
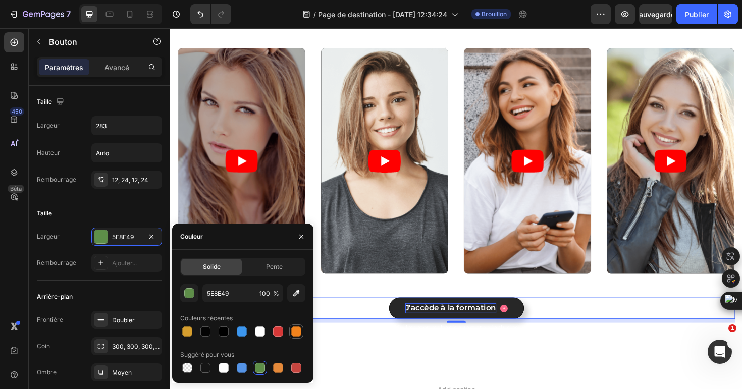
click at [297, 336] on div at bounding box center [296, 331] width 12 height 12
click at [284, 370] on div at bounding box center [278, 368] width 14 height 14
click at [206, 328] on div at bounding box center [205, 331] width 10 height 10
type input "D69E2E"
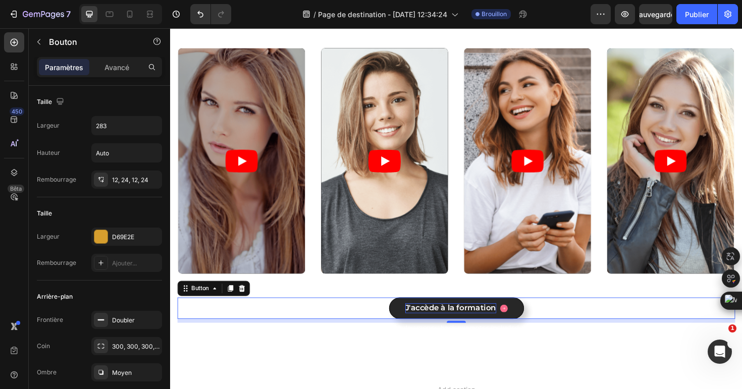
click at [341, 331] on div "J'accède à la formation Button 8" at bounding box center [473, 324] width 590 height 23
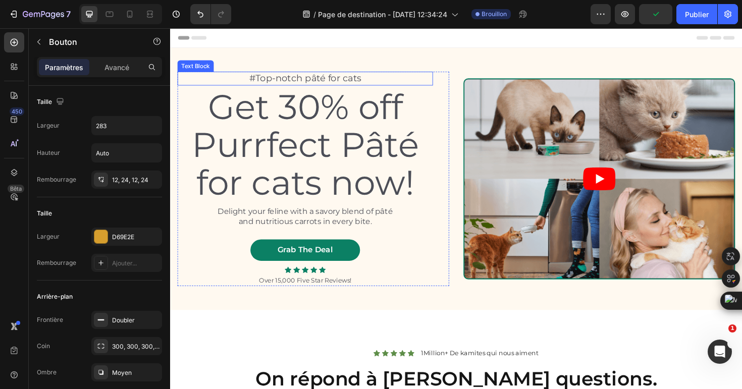
click at [276, 83] on p "#Top-notch pâté for cats" at bounding box center [313, 81] width 268 height 13
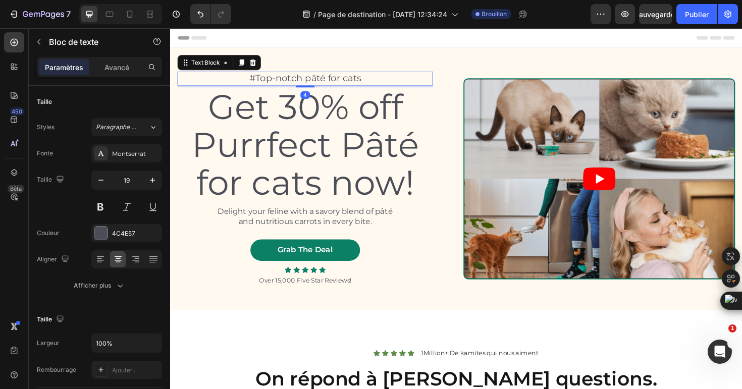
click at [373, 81] on p "#Top-notch pâté for cats" at bounding box center [313, 81] width 268 height 13
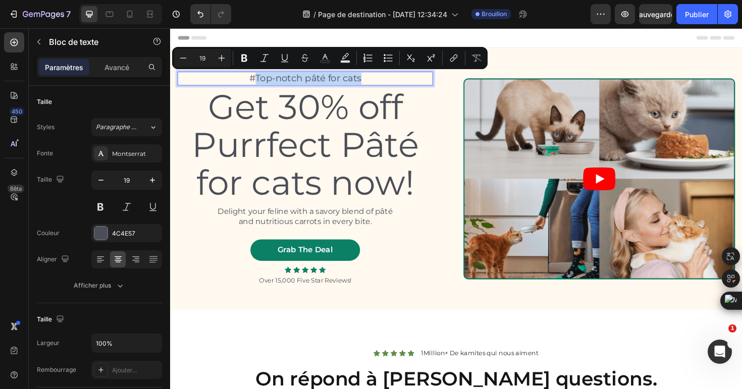
drag, startPoint x: 373, startPoint y: 81, endPoint x: 261, endPoint y: 78, distance: 112.0
click at [261, 78] on p "#Top-notch pâté for cats" at bounding box center [313, 81] width 268 height 13
drag, startPoint x: 329, startPoint y: 76, endPoint x: 308, endPoint y: 78, distance: 21.3
click at [308, 78] on p "#Niou" at bounding box center [313, 81] width 268 height 13
type input "14"
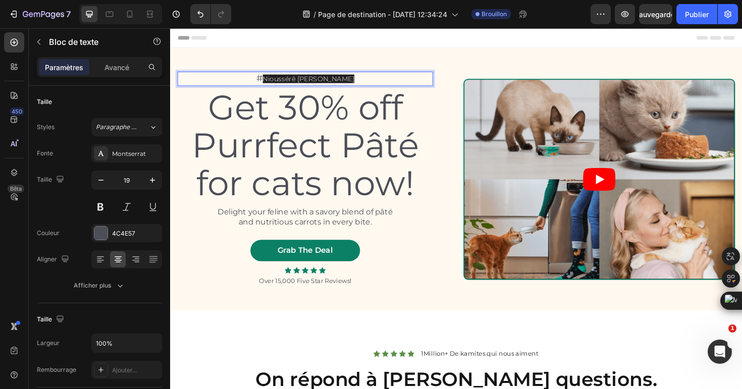
click at [308, 78] on span "Nioussérê [PERSON_NAME]" at bounding box center [316, 81] width 97 height 9
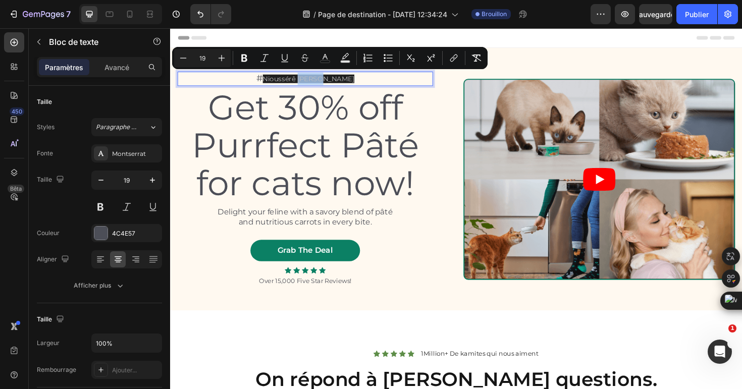
click at [302, 86] on span "Nioussérê [PERSON_NAME]" at bounding box center [316, 81] width 97 height 9
click at [342, 60] on icon "Editor contextual toolbar" at bounding box center [345, 58] width 10 height 10
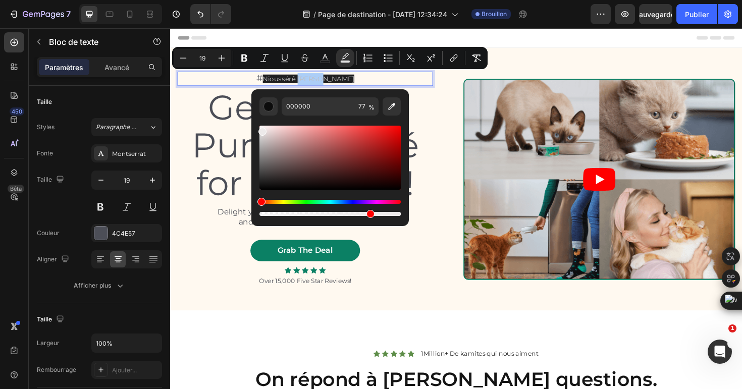
drag, startPoint x: 263, startPoint y: 136, endPoint x: 257, endPoint y: 114, distance: 22.5
click at [257, 114] on div "000000 77 %" at bounding box center [329, 153] width 157 height 129
type input "FFFFFF"
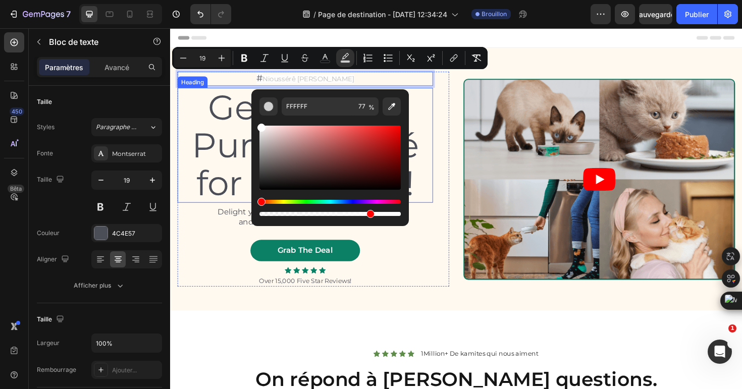
click at [193, 114] on h2 "Get 30% off Purrfect Pâté for cats now!" at bounding box center [313, 152] width 270 height 122
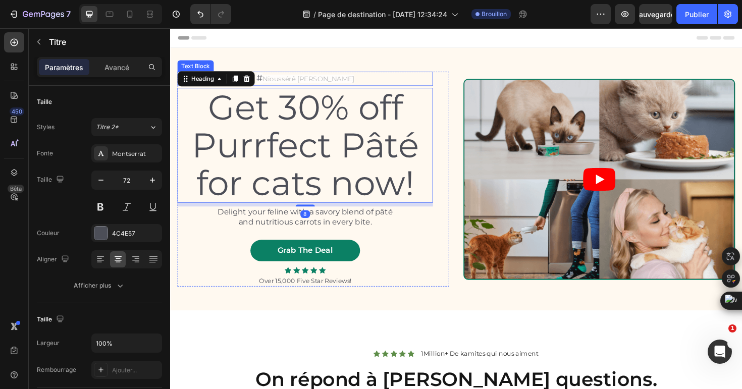
click at [289, 83] on span "Nioussérê [PERSON_NAME]" at bounding box center [316, 81] width 97 height 9
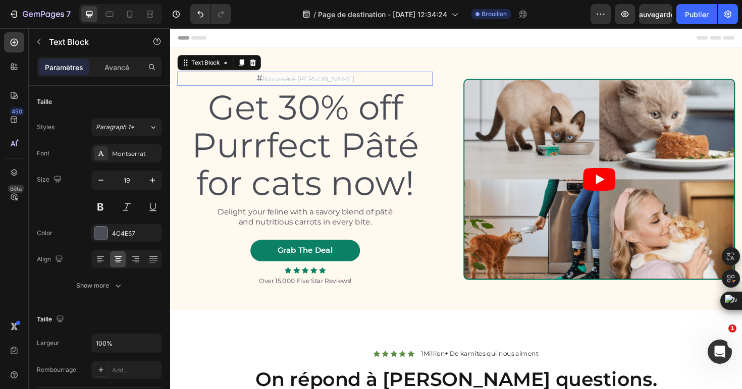
click at [289, 83] on span "Nioussérê [PERSON_NAME]" at bounding box center [316, 81] width 97 height 9
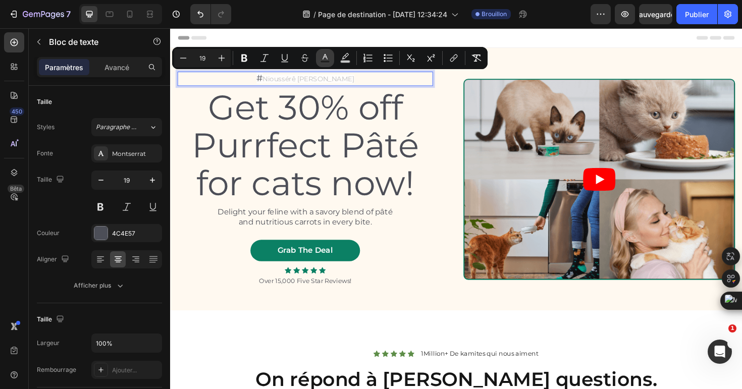
click at [325, 56] on icon "Editor contextual toolbar" at bounding box center [325, 58] width 10 height 10
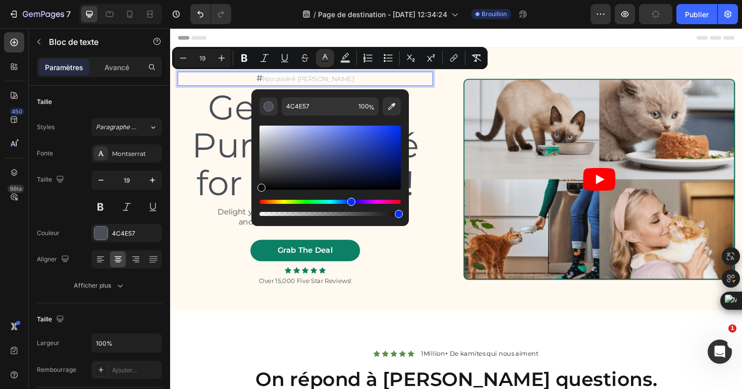
drag, startPoint x: 272, startPoint y: 137, endPoint x: 263, endPoint y: 191, distance: 54.2
click at [263, 190] on div "Editor contextual toolbar" at bounding box center [329, 158] width 141 height 64
type input "000000"
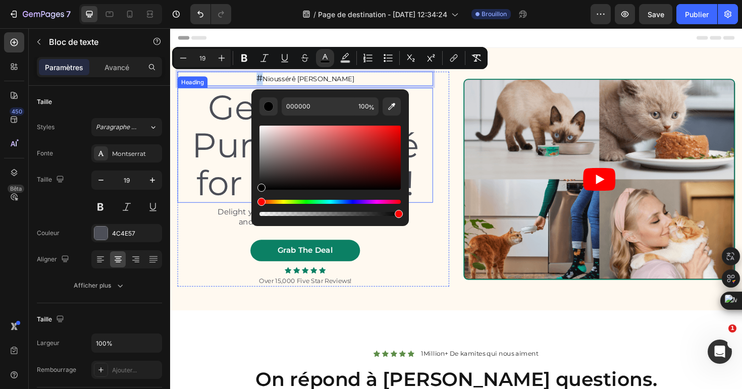
click at [183, 114] on h2 "Get 30% off Purrfect Pâté for cats now!" at bounding box center [313, 152] width 270 height 122
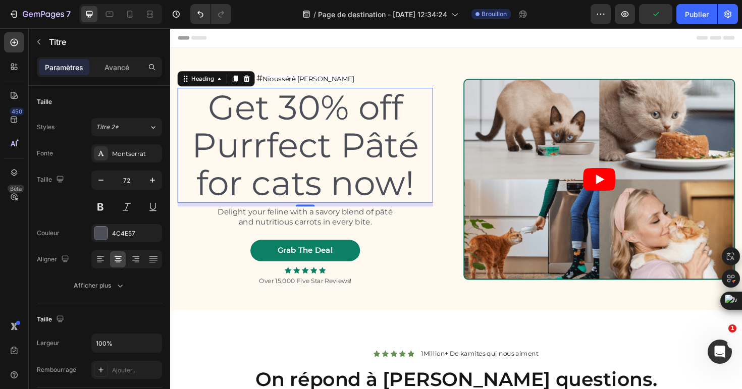
click at [300, 167] on h2 "Get 30% off Purrfect Pâté for cats now!" at bounding box center [313, 152] width 270 height 122
click at [300, 167] on p "Get 30% off Purrfect Pâté for cats now!" at bounding box center [313, 152] width 268 height 120
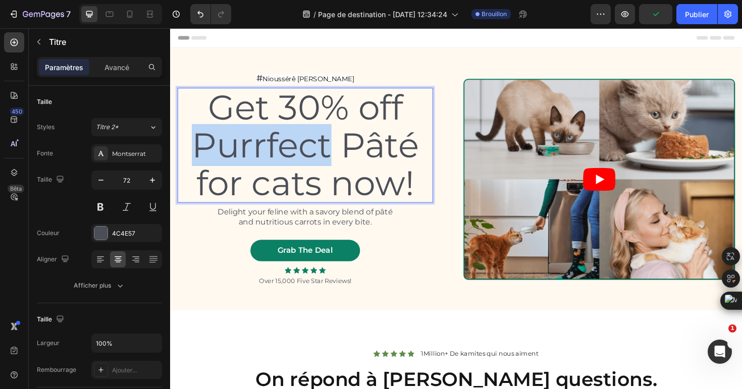
click at [300, 167] on p "Get 30% off Purrfect Pâté for cats now!" at bounding box center [313, 152] width 268 height 120
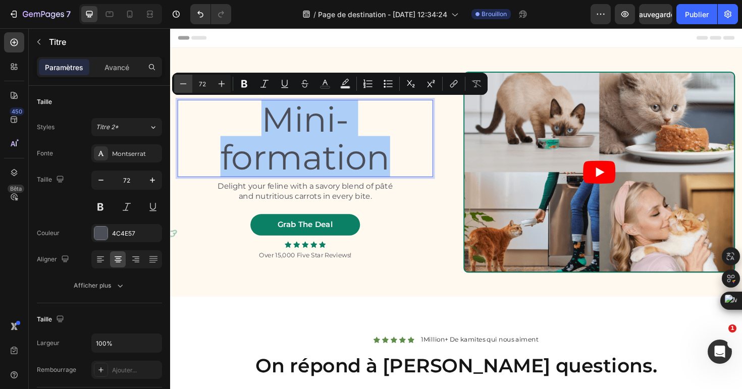
click at [182, 83] on icon "Editor contextual toolbar" at bounding box center [183, 83] width 7 height 1
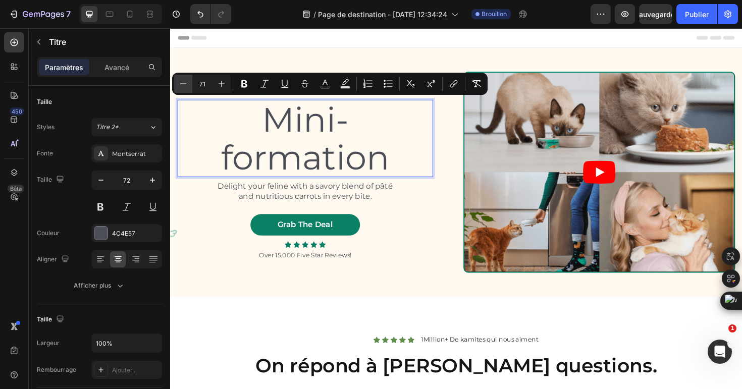
click at [182, 83] on icon "Editor contextual toolbar" at bounding box center [183, 83] width 7 height 1
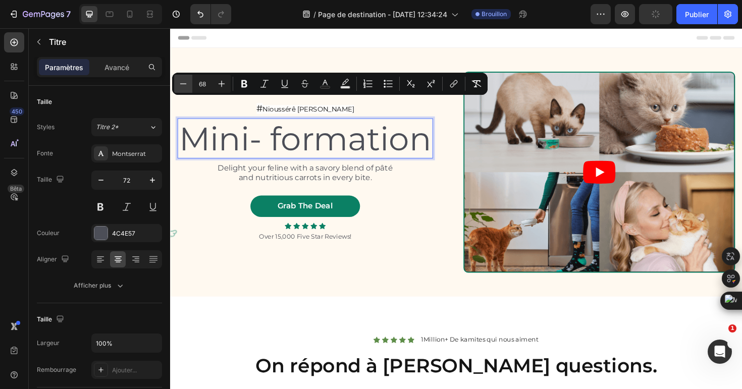
click at [182, 83] on icon "Editor contextual toolbar" at bounding box center [183, 83] width 7 height 1
type input "66"
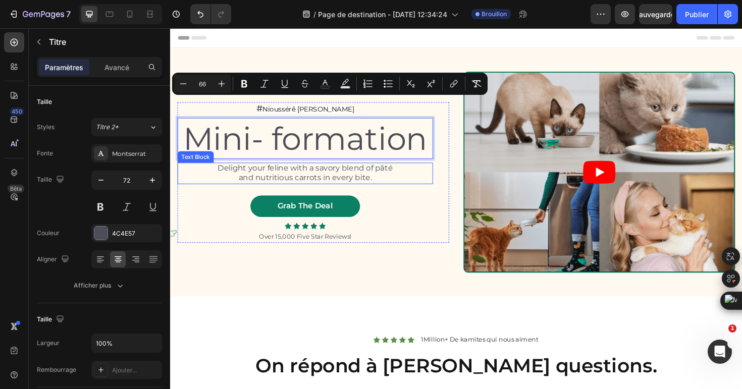
click at [281, 186] on p "Delight your feline with a savory blend of pâté and nutritious carrots in every…" at bounding box center [313, 182] width 194 height 21
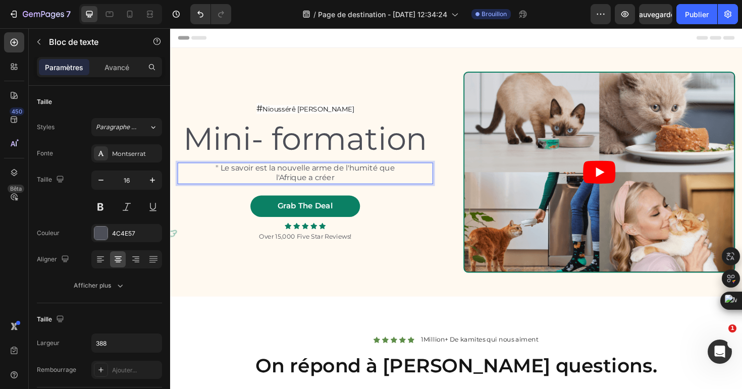
click at [377, 178] on p "" Le savoir est la nouvelle arme de l'humité que l'Afrique a créer" at bounding box center [313, 182] width 194 height 21
click at [362, 189] on p "" Le savoir est la nouvelle arme de l'humanité que l'Afrique a créer" at bounding box center [313, 182] width 194 height 21
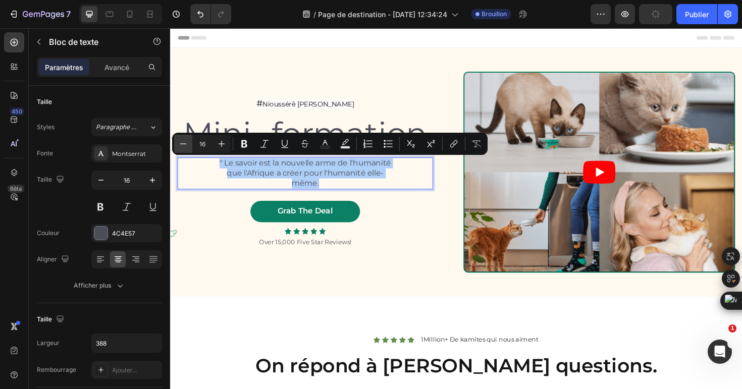
click at [183, 142] on icon "Editor contextual toolbar" at bounding box center [183, 144] width 10 height 10
type input "15"
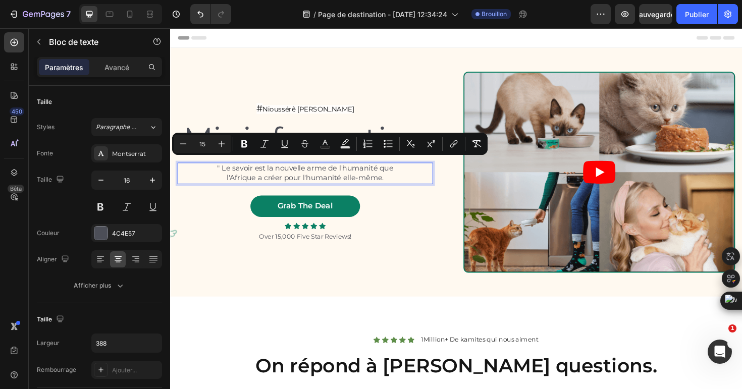
click at [344, 180] on span "" Le savoir est la nouvelle arme de l'humanité que l'Afrique a créer pour l'hum…" at bounding box center [312, 182] width 187 height 20
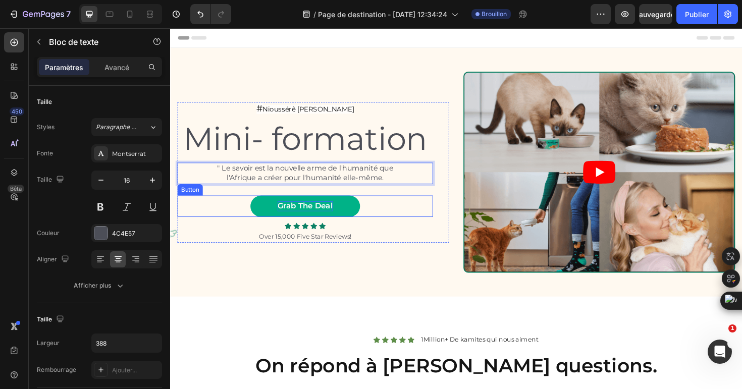
click at [319, 216] on div "Grab The Deal" at bounding box center [313, 216] width 59 height 11
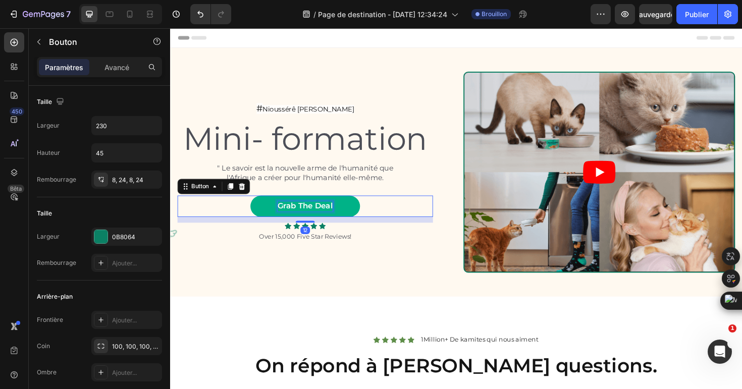
click at [319, 216] on div "Grab The Deal" at bounding box center [313, 216] width 59 height 11
click at [319, 216] on p "Grab The Deal" at bounding box center [313, 216] width 59 height 11
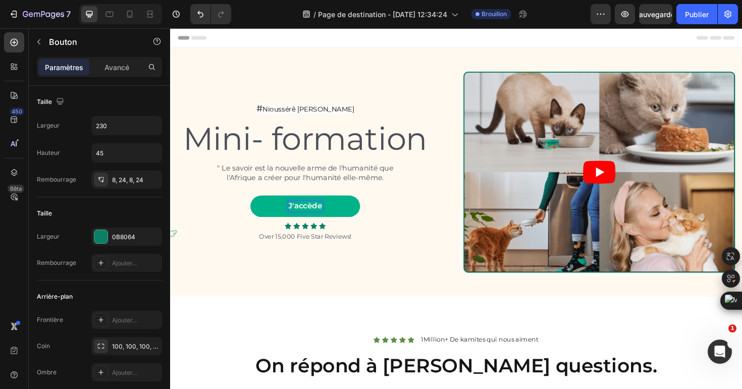
click at [255, 205] on button "J'accède" at bounding box center [313, 216] width 116 height 23
click at [255, 205] on button "J'accède à" at bounding box center [313, 216] width 116 height 23
click at [302, 222] on p "J'accède à la miniformation" at bounding box center [313, 216] width 92 height 21
click at [255, 205] on button "J'accède à la miniformation" at bounding box center [313, 216] width 116 height 23
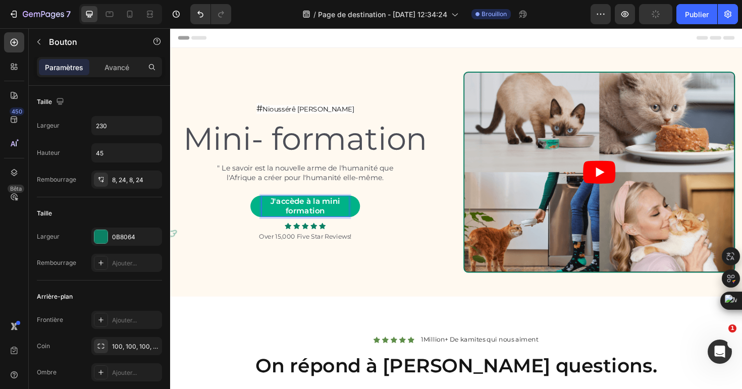
click at [342, 222] on p "J'accède à la mini formation" at bounding box center [313, 216] width 92 height 21
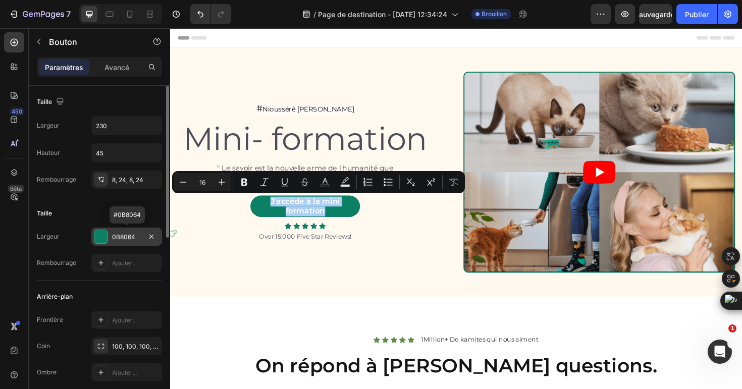
click at [139, 239] on div "0B8064" at bounding box center [126, 237] width 29 height 9
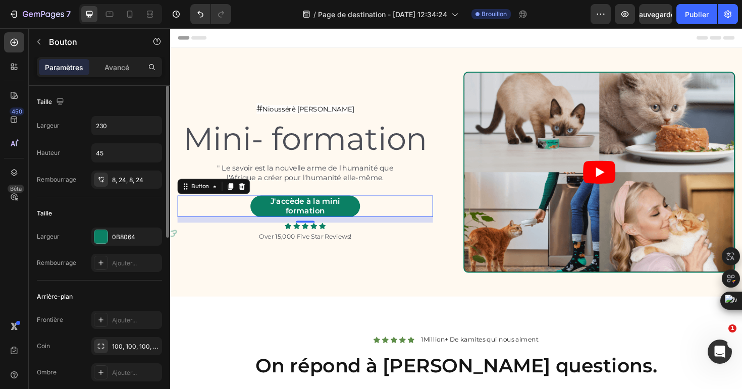
click at [98, 208] on div "Taille" at bounding box center [99, 213] width 125 height 16
click at [112, 132] on input "230" at bounding box center [127, 126] width 70 height 18
click at [157, 130] on button "button" at bounding box center [152, 126] width 18 height 18
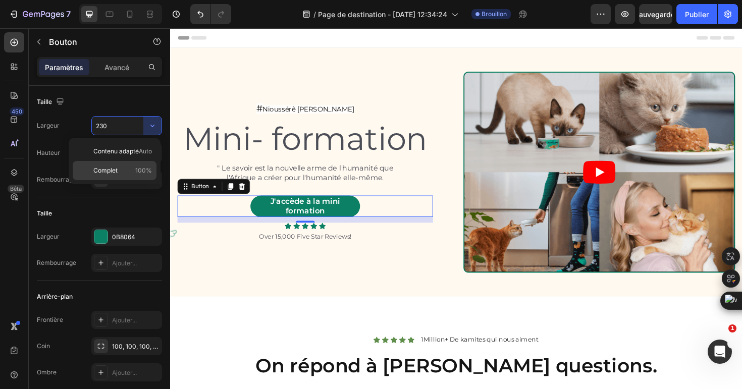
click at [138, 166] on span "100%" at bounding box center [143, 170] width 17 height 9
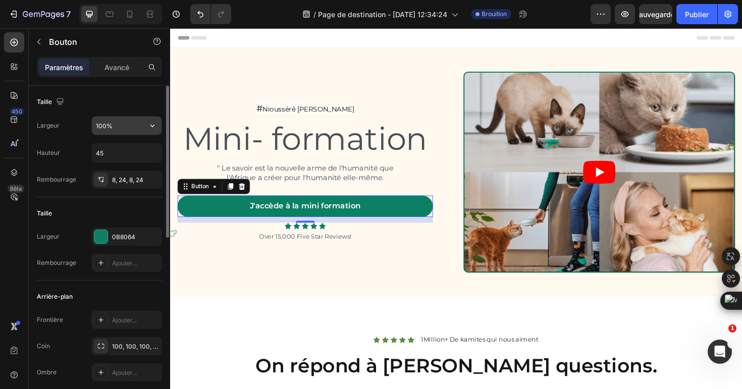
click at [103, 124] on input "100%" at bounding box center [127, 126] width 70 height 18
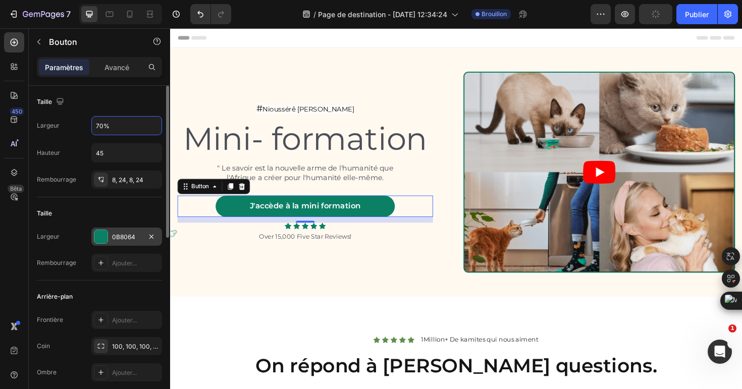
type input "70%"
click at [128, 241] on div "0B8064" at bounding box center [126, 237] width 29 height 9
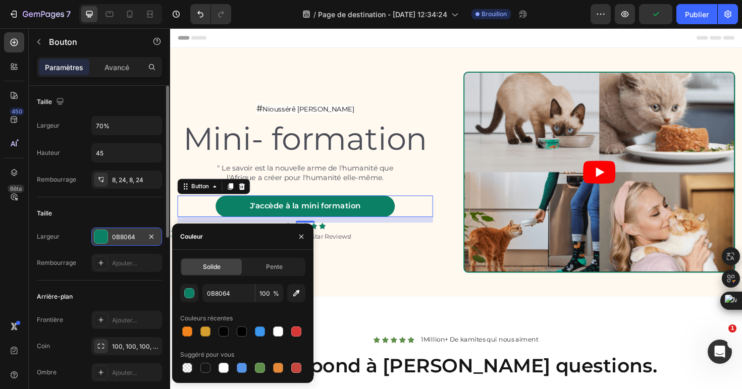
click at [128, 241] on div "0B8064" at bounding box center [126, 237] width 29 height 9
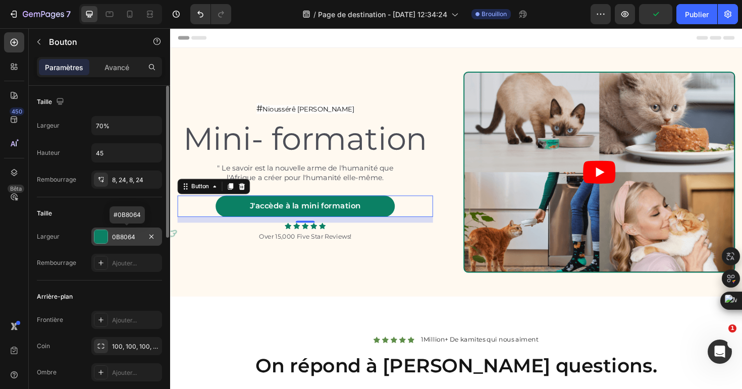
click at [128, 241] on div "0B8064" at bounding box center [126, 237] width 29 height 9
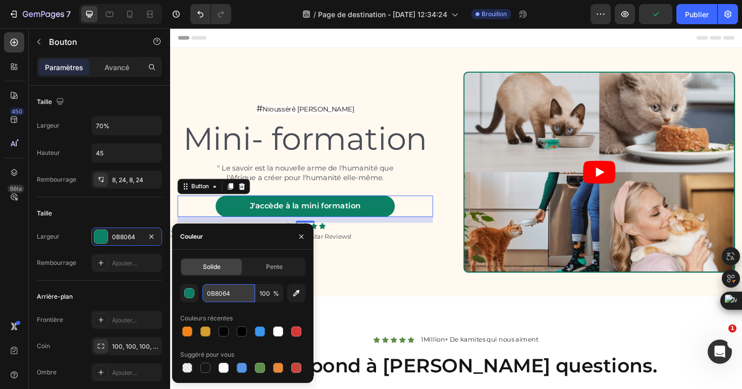
click at [226, 293] on input "0B8064" at bounding box center [228, 293] width 52 height 18
click at [350, 308] on div "# Nioussérê Kalala Omotunde Text Block ⁠⁠⁠⁠⁠⁠⁠ Mini- formation Heading " Le sav…" at bounding box center [472, 180] width 605 height 263
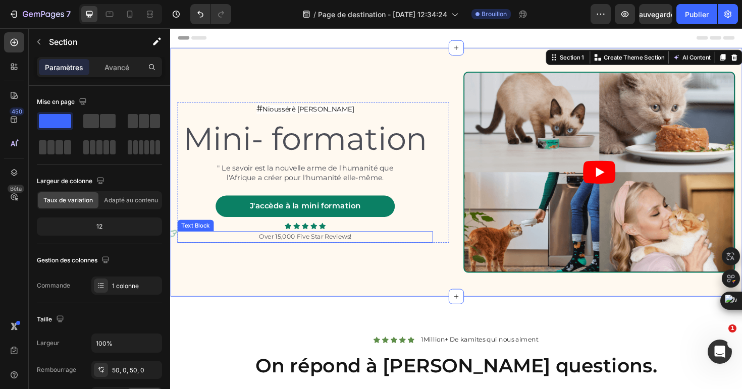
click at [296, 252] on p "Over 15,000 Five Star Reviews!" at bounding box center [313, 249] width 268 height 10
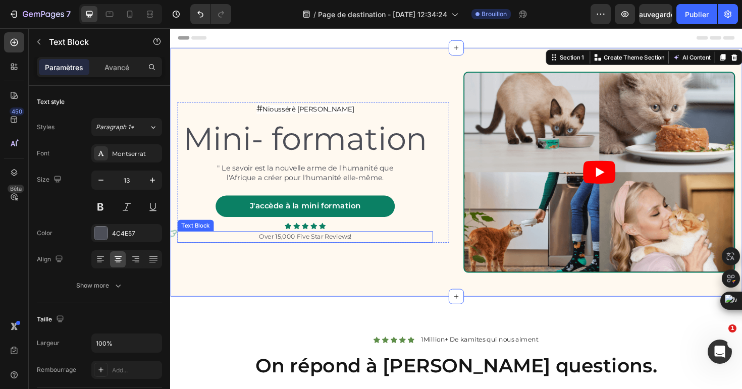
click at [296, 252] on p "Over 15,000 Five Star Reviews!" at bounding box center [313, 249] width 268 height 10
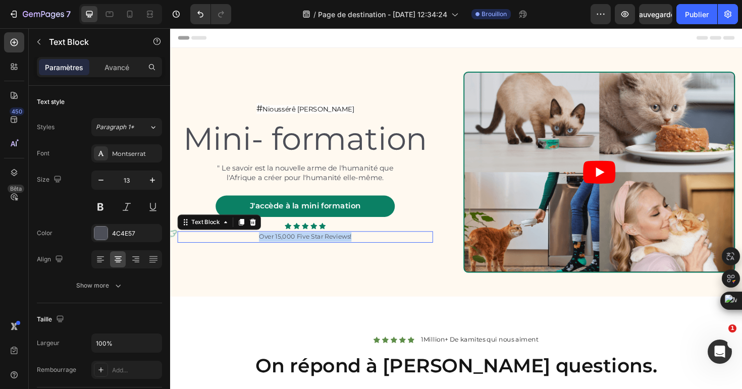
click at [296, 252] on p "Over 15,000 Five Star Reviews!" at bounding box center [313, 249] width 268 height 10
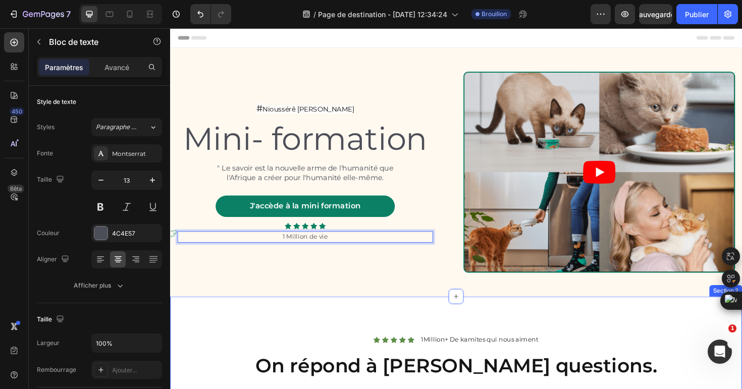
scroll to position [19, 0]
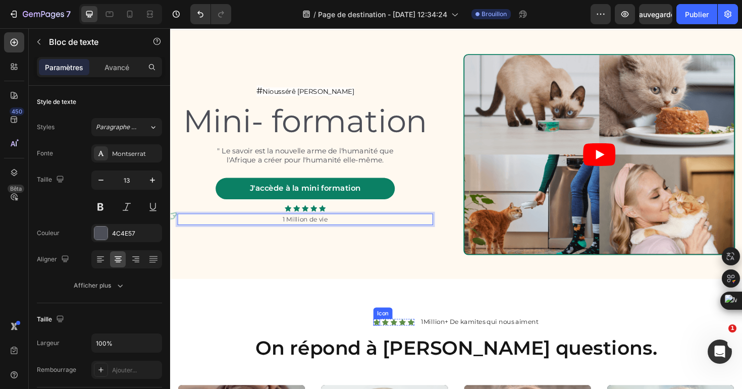
click at [387, 342] on icon at bounding box center [388, 339] width 7 height 7
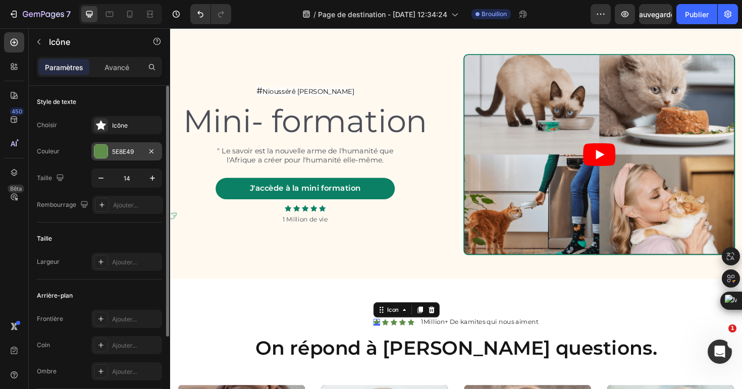
click at [124, 150] on font "5E8E49" at bounding box center [123, 152] width 22 height 8
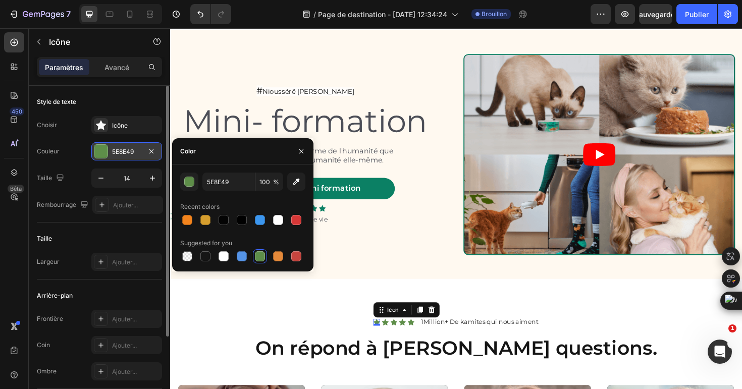
click at [124, 150] on font "5E8E49" at bounding box center [123, 152] width 22 height 8
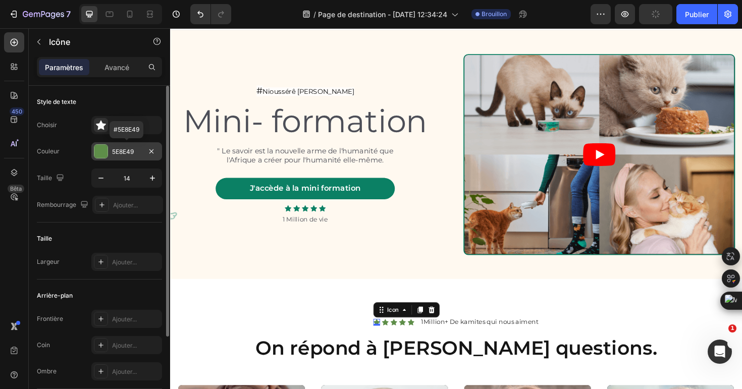
click at [124, 150] on font "5E8E49" at bounding box center [123, 152] width 22 height 8
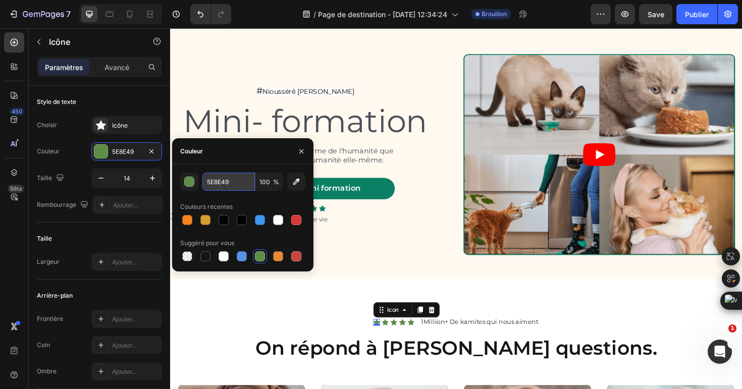
click at [211, 175] on input "5E8E49" at bounding box center [228, 182] width 52 height 18
paste input "0B8064"
type input "0B8064"
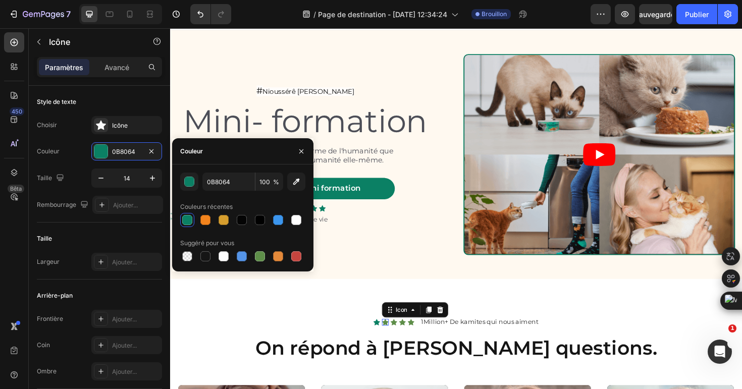
click at [398, 340] on div "Icon 0" at bounding box center [397, 339] width 7 height 7
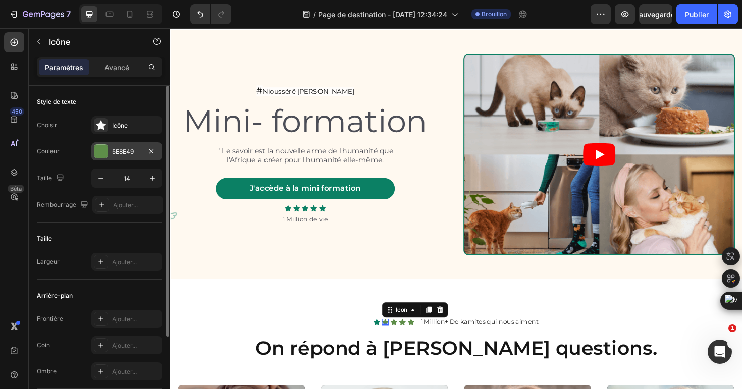
click at [126, 153] on font "5E8E49" at bounding box center [123, 152] width 22 height 8
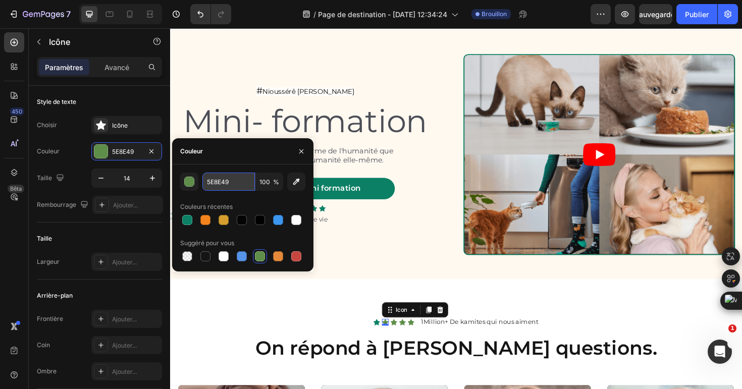
click at [214, 183] on input "5E8E49" at bounding box center [228, 182] width 52 height 18
paste input "0B8064"
type input "0B8064"
click at [407, 338] on icon at bounding box center [406, 339] width 7 height 7
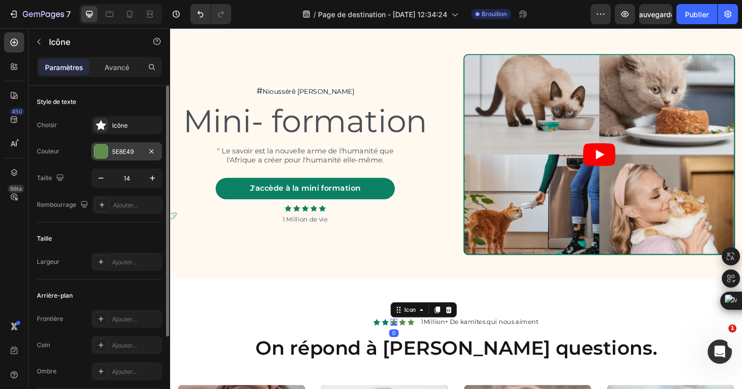
click at [117, 149] on font "5E8E49" at bounding box center [123, 152] width 22 height 8
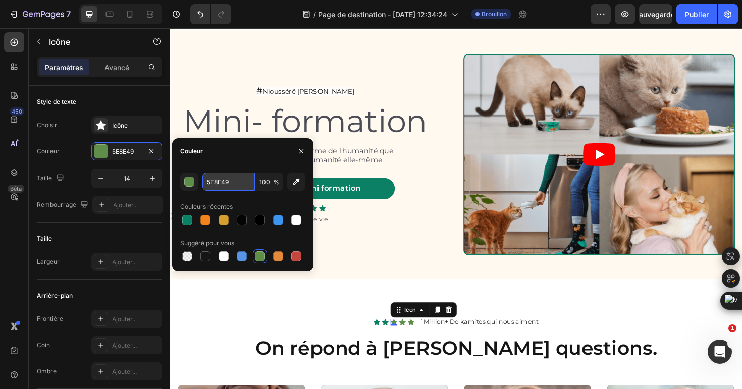
click at [230, 185] on input "5E8E49" at bounding box center [228, 182] width 52 height 18
paste input "0B8064"
type input "0B8064"
click at [419, 343] on icon at bounding box center [415, 339] width 7 height 7
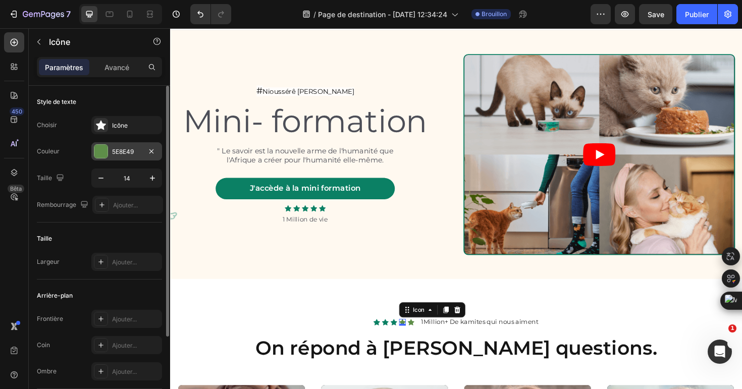
click at [121, 147] on div "5E8E49" at bounding box center [126, 151] width 29 height 9
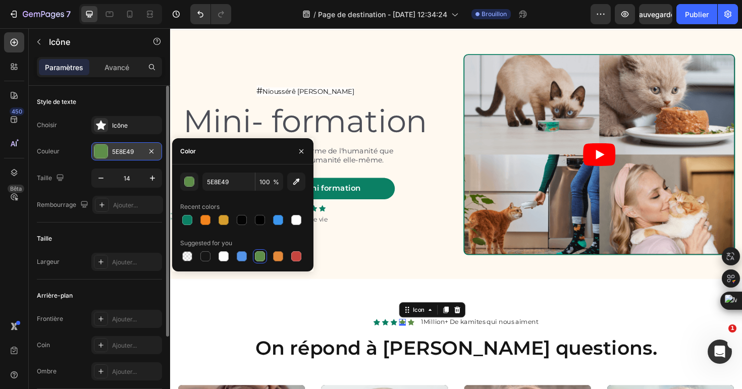
click at [121, 147] on div "5E8E49" at bounding box center [126, 151] width 29 height 9
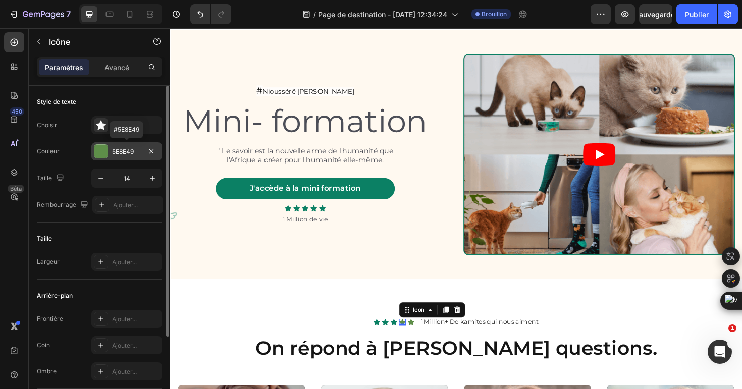
click at [127, 150] on font "5E8E49" at bounding box center [123, 152] width 22 height 8
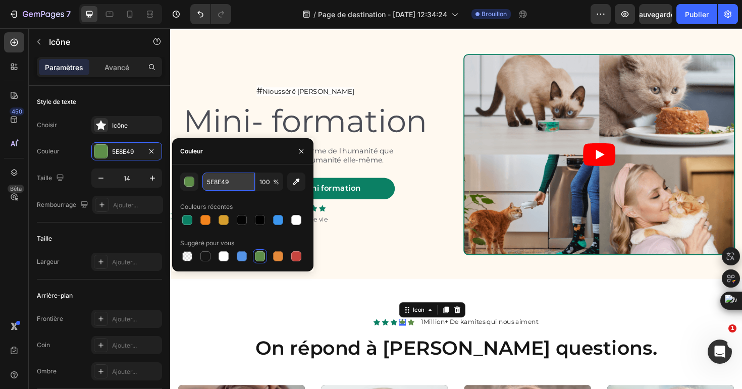
click at [229, 189] on input "5E8E49" at bounding box center [228, 182] width 52 height 18
paste input "0B8064"
type input "0B8064"
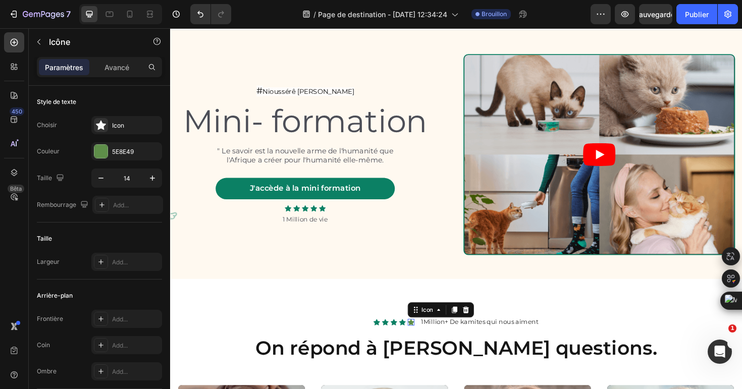
click at [426, 341] on div "Icon 0" at bounding box center [424, 339] width 7 height 7
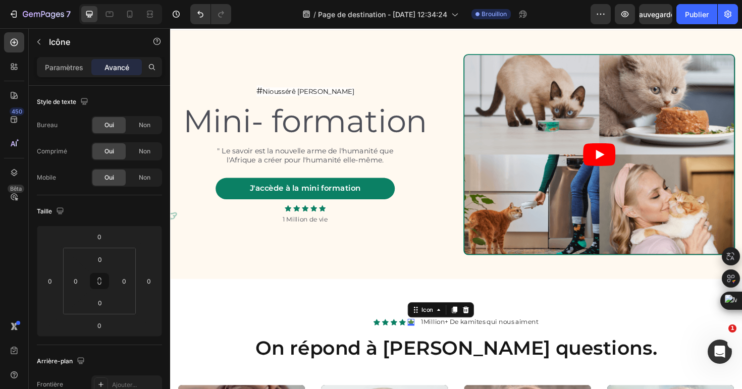
click at [426, 339] on icon at bounding box center [424, 339] width 7 height 7
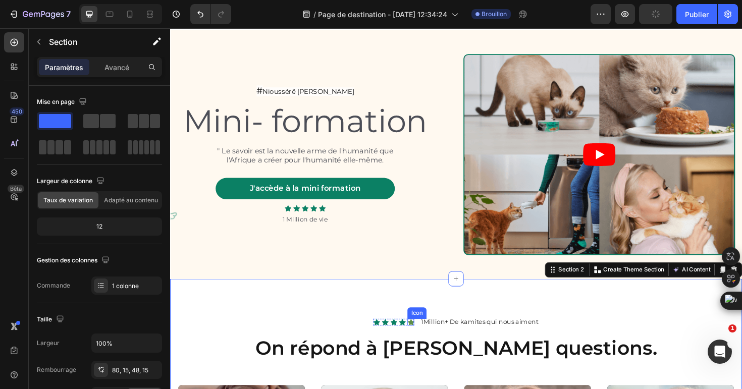
click at [423, 341] on icon at bounding box center [424, 339] width 7 height 7
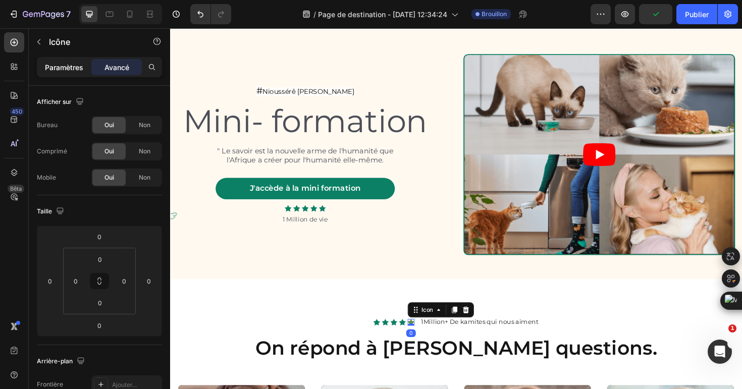
click at [62, 63] on font "Paramètres" at bounding box center [64, 67] width 38 height 9
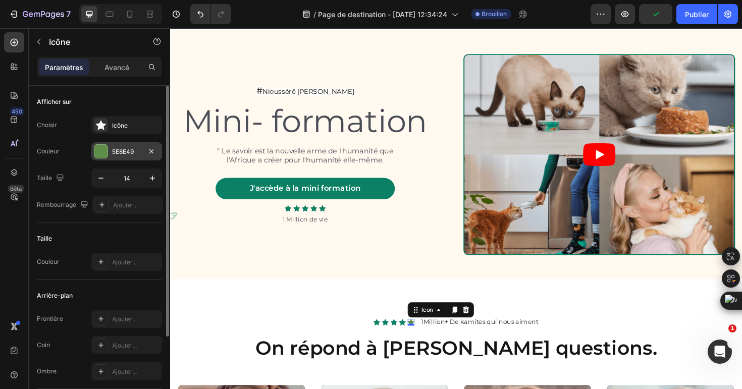
click at [123, 151] on font "5E8E49" at bounding box center [123, 152] width 22 height 8
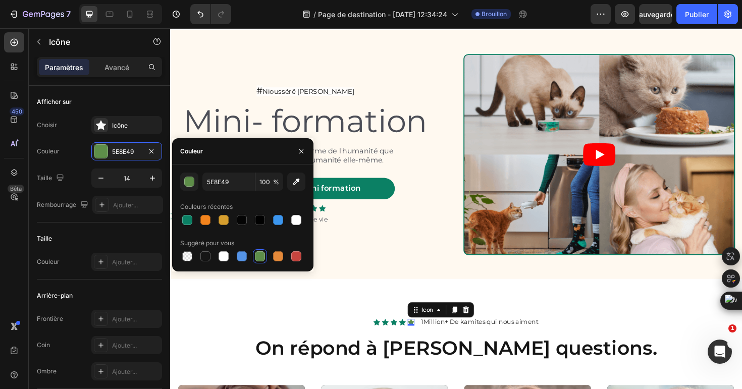
click at [227, 192] on div "5E8E49 100 % Couleurs récentes Suggéré pour vous" at bounding box center [242, 218] width 125 height 91
click at [231, 185] on input "5E8E49" at bounding box center [228, 182] width 52 height 18
paste input "0B8064"
type input "0B8064"
click at [145, 96] on div "Afficher sur" at bounding box center [99, 102] width 125 height 16
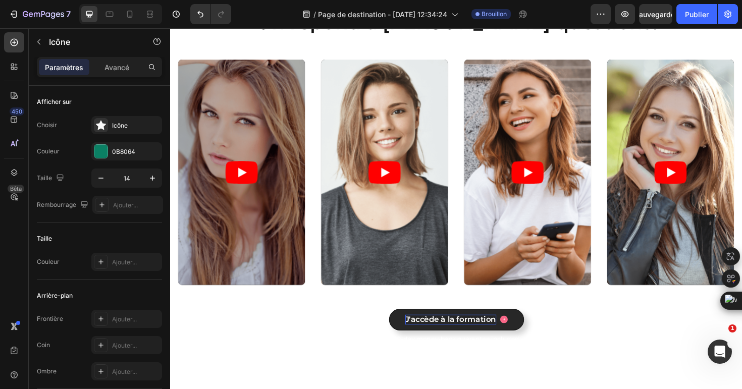
scroll to position [390, 0]
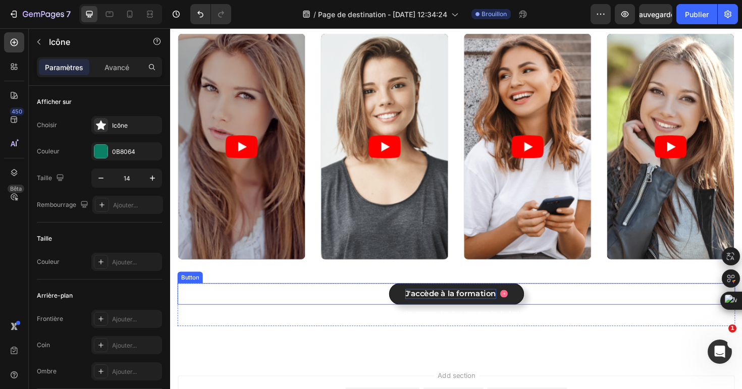
click at [415, 313] on button "J'accède à la formation" at bounding box center [473, 309] width 143 height 23
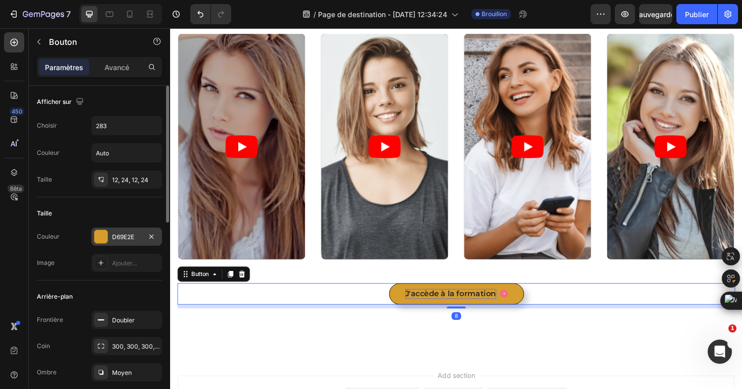
click at [123, 235] on font "D69E2E" at bounding box center [123, 237] width 22 height 8
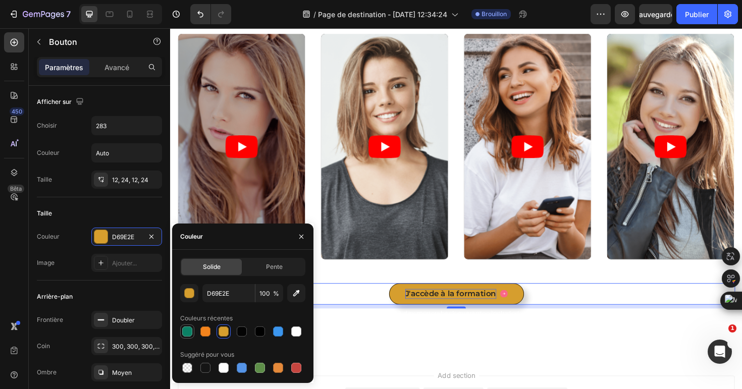
click at [187, 329] on div at bounding box center [187, 331] width 10 height 10
type input "0B8064"
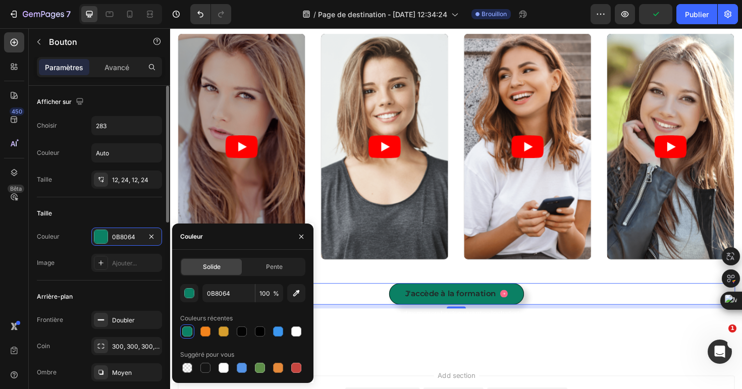
click at [147, 208] on div "Taille" at bounding box center [99, 213] width 125 height 16
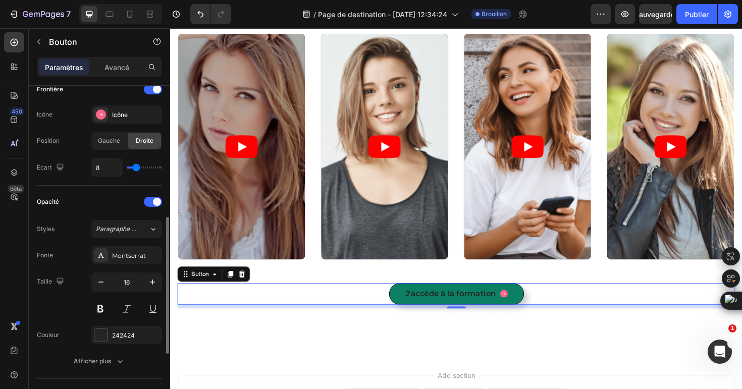
scroll to position [322, 0]
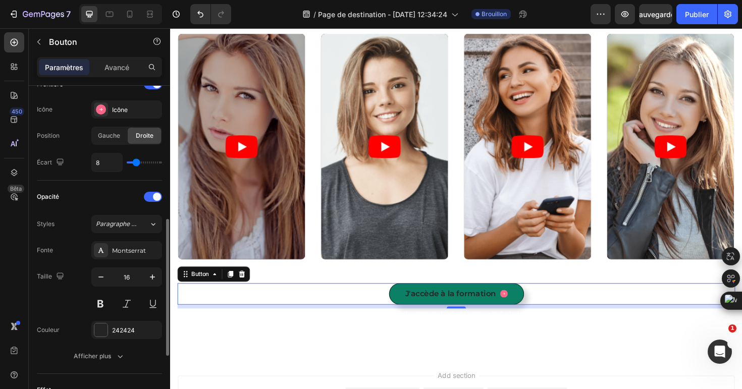
click at [126, 341] on div "Fonte Montserrat Taille 16 Couleur 242424 Afficher plus" at bounding box center [99, 303] width 125 height 124
click at [126, 333] on div "242424" at bounding box center [126, 330] width 29 height 9
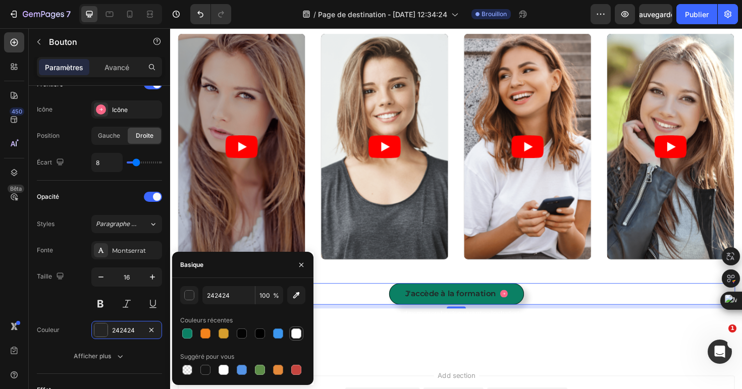
click at [299, 335] on div at bounding box center [296, 333] width 10 height 10
type input "FFFFFF"
click at [574, 315] on div "J'accède à la formation Button 8" at bounding box center [473, 309] width 590 height 23
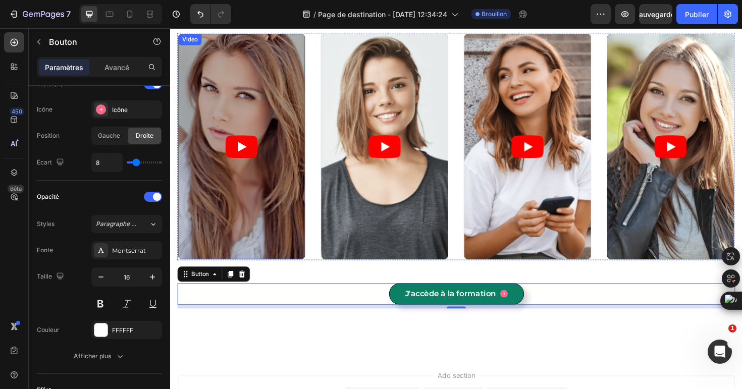
click at [272, 156] on article at bounding box center [246, 153] width 134 height 239
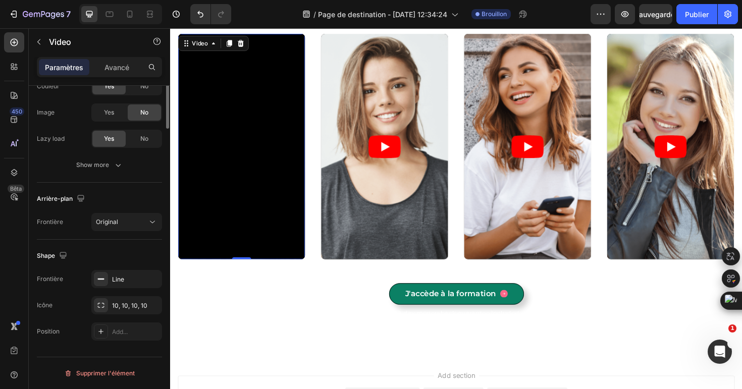
scroll to position [0, 0]
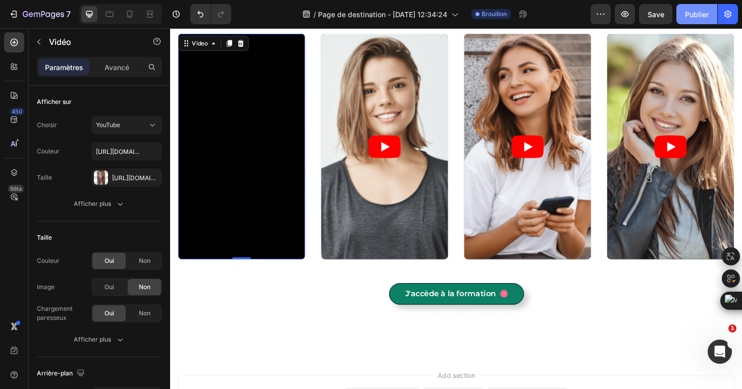
click at [683, 17] on button "Publier" at bounding box center [696, 14] width 41 height 20
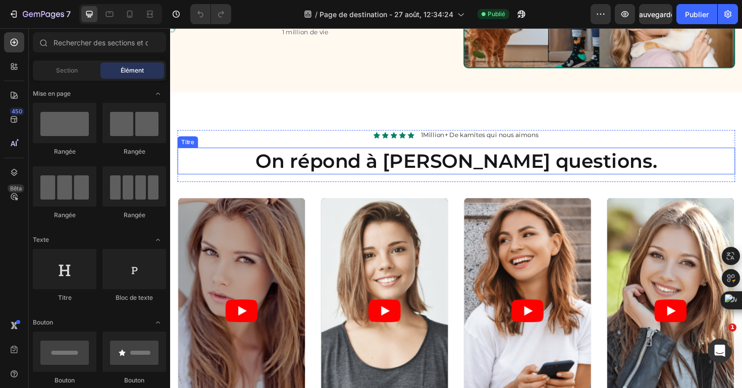
scroll to position [220, 0]
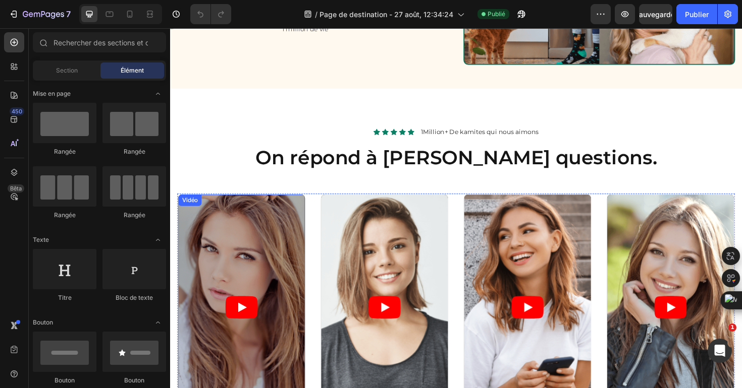
click at [262, 287] on article at bounding box center [246, 324] width 134 height 239
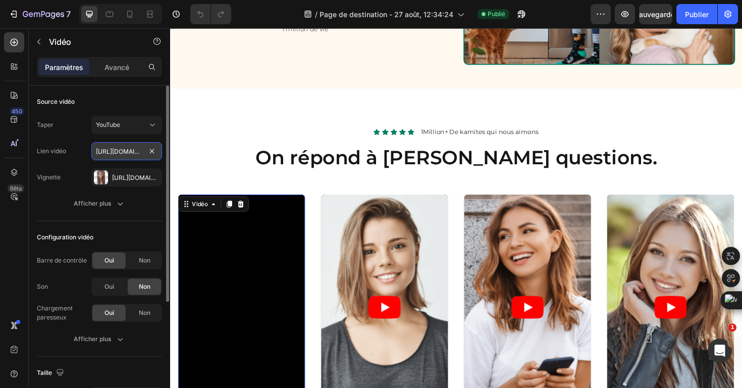
click at [133, 153] on input "[URL][DOMAIN_NAME]" at bounding box center [126, 151] width 71 height 18
paste input "[DOMAIN_NAME][URL]"
type input "[URL][DOMAIN_NAME]"
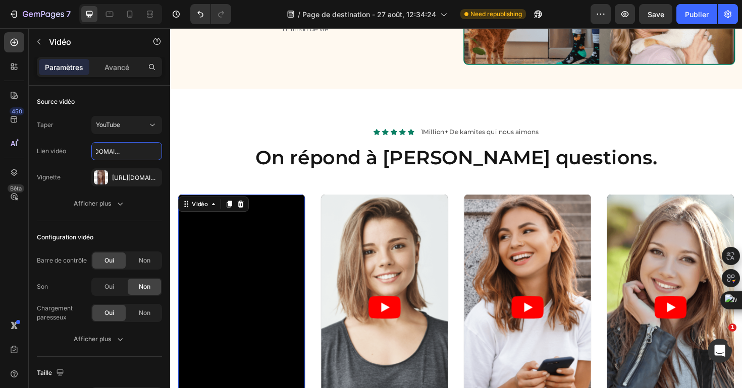
scroll to position [0, 0]
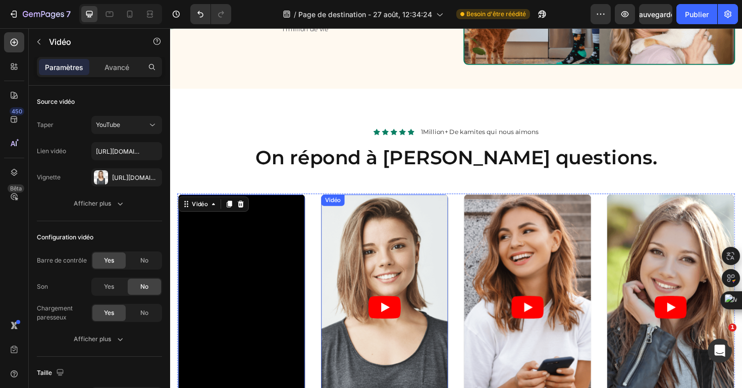
click at [376, 275] on article at bounding box center [397, 324] width 134 height 239
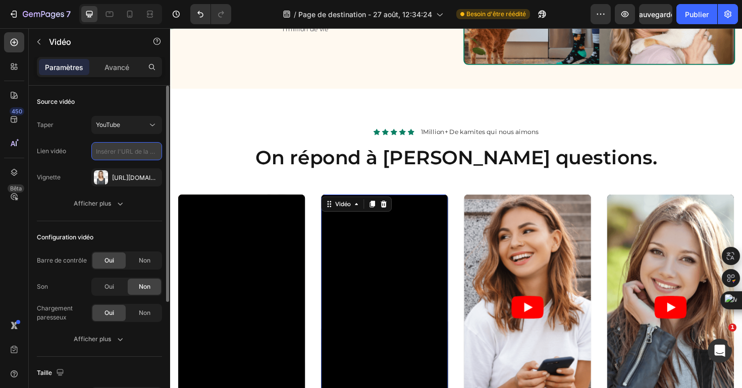
paste input "[URL][DOMAIN_NAME]"
type input "[URL][DOMAIN_NAME]"
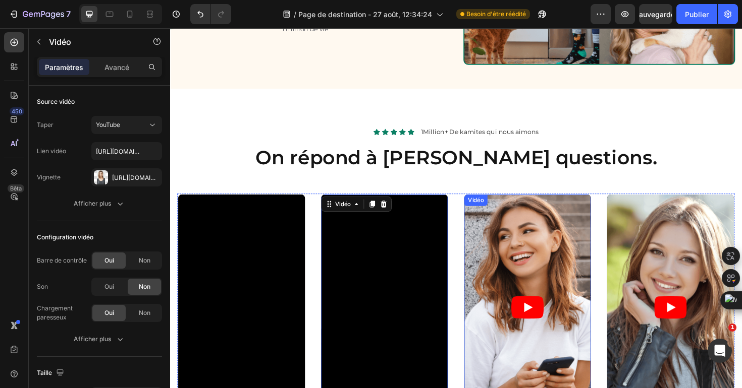
click at [522, 260] on article at bounding box center [548, 324] width 134 height 239
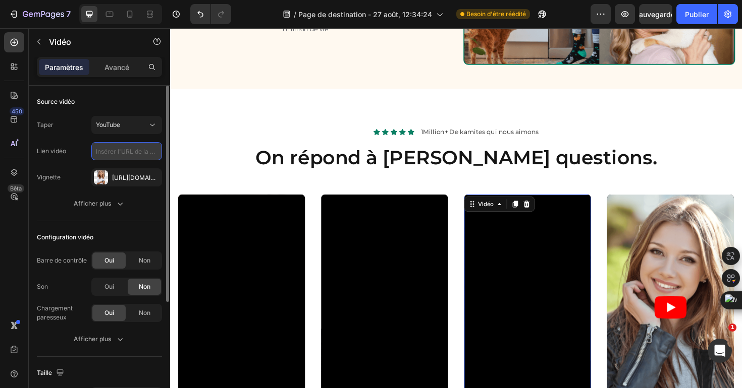
paste input "[URL][DOMAIN_NAME]"
type input "[URL][DOMAIN_NAME]"
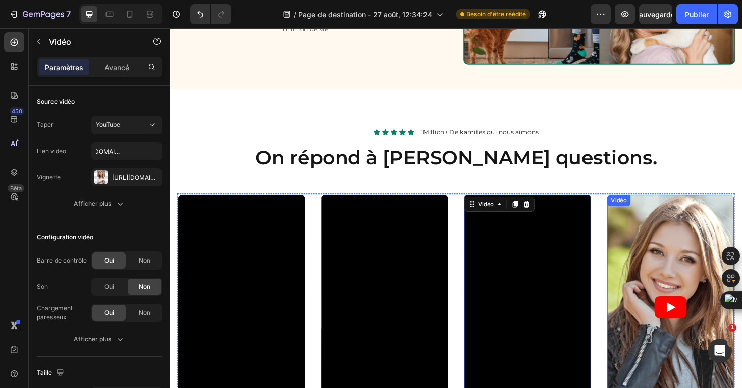
click at [657, 277] on article at bounding box center [700, 324] width 134 height 239
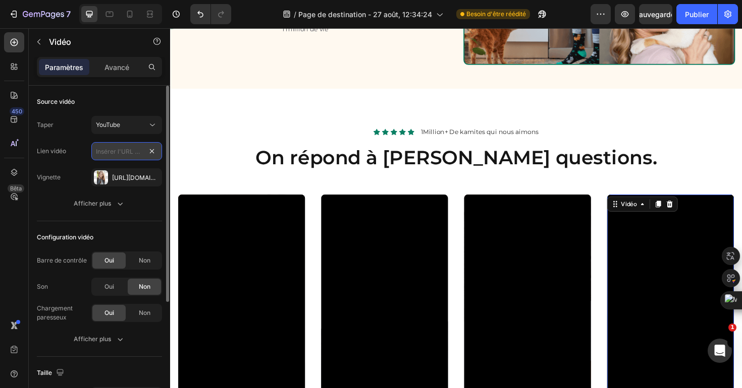
scroll to position [0, 0]
paste input "[URL][DOMAIN_NAME]"
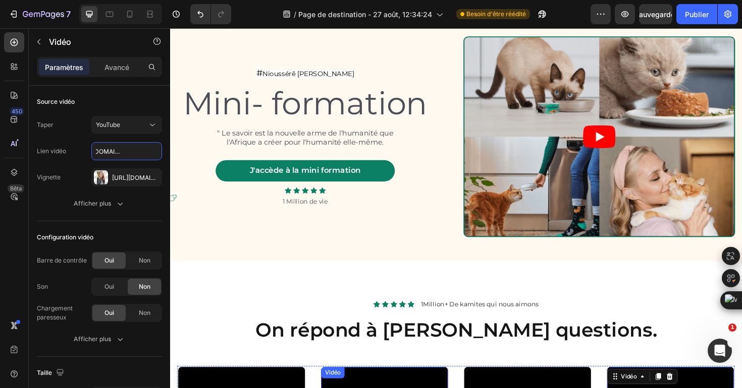
scroll to position [33, 0]
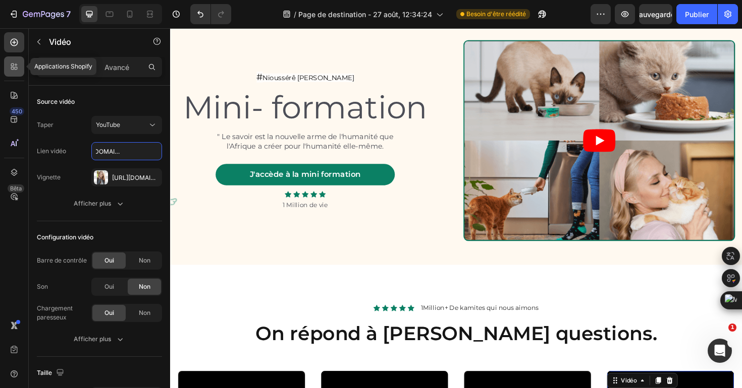
type input "[URL][DOMAIN_NAME]"
click at [13, 65] on icon at bounding box center [14, 67] width 10 height 10
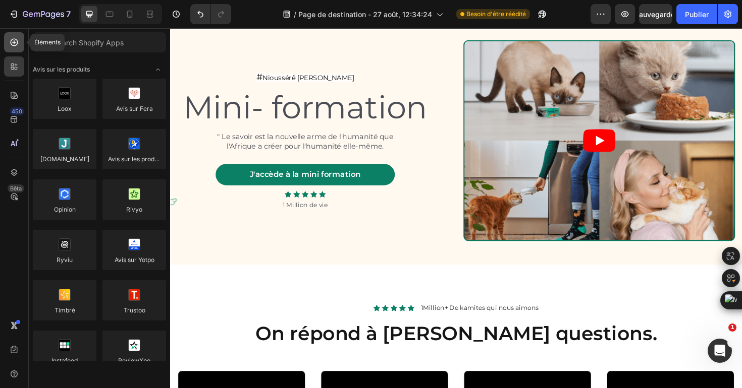
click at [13, 47] on div at bounding box center [14, 42] width 20 height 20
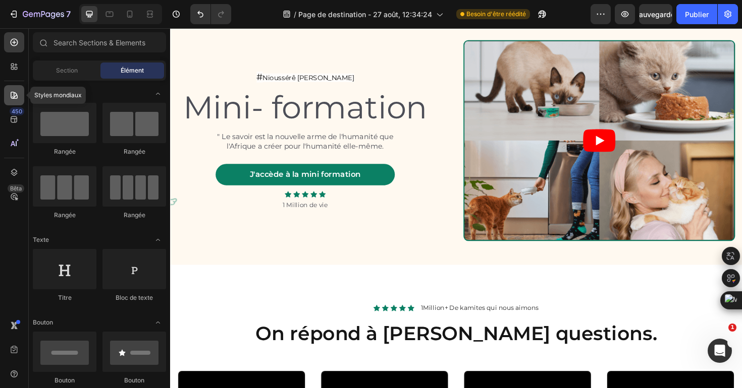
click at [16, 95] on icon at bounding box center [14, 95] width 7 height 7
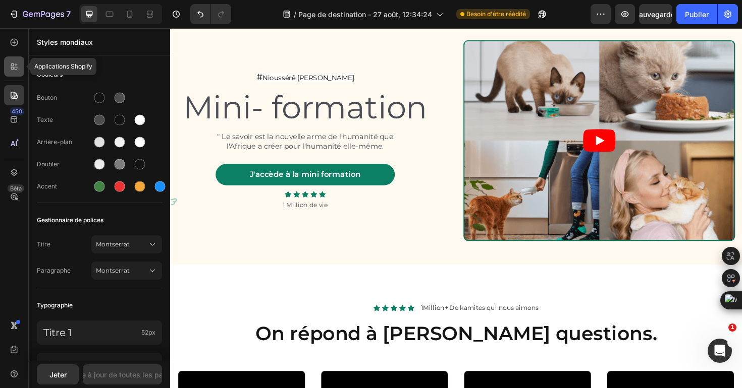
click at [14, 67] on icon at bounding box center [14, 67] width 10 height 10
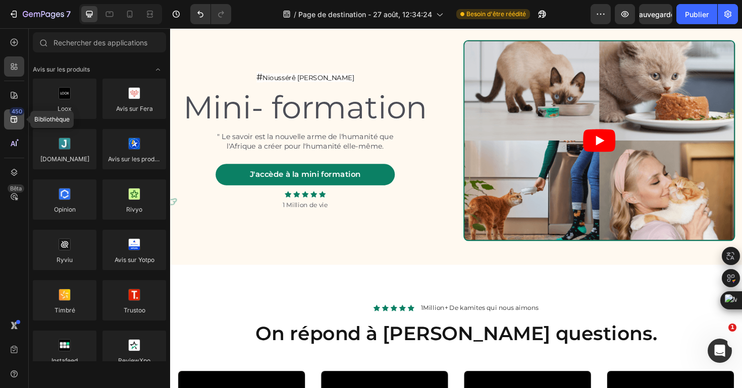
click at [14, 116] on icon at bounding box center [14, 120] width 10 height 10
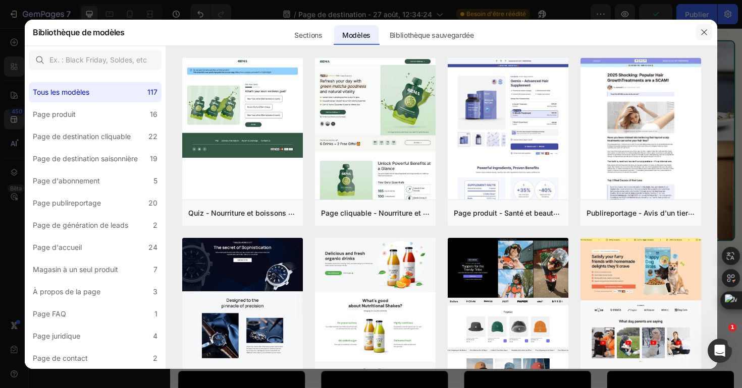
click at [702, 29] on icon "button" at bounding box center [704, 32] width 8 height 8
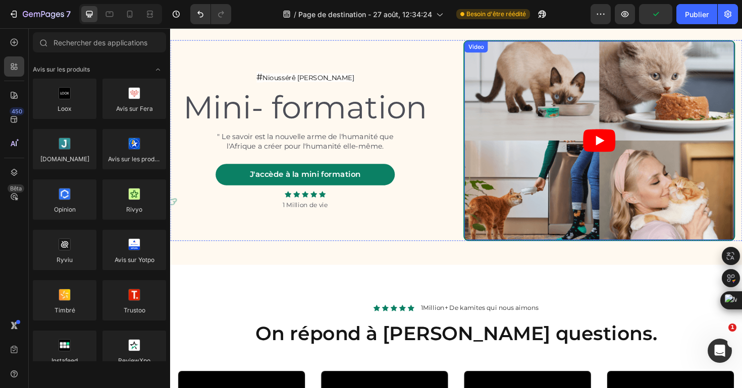
click at [527, 103] on article at bounding box center [624, 147] width 286 height 211
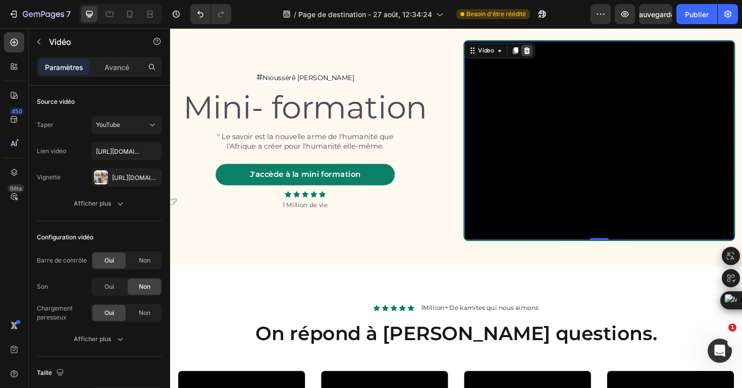
click at [545, 55] on icon at bounding box center [547, 52] width 8 height 8
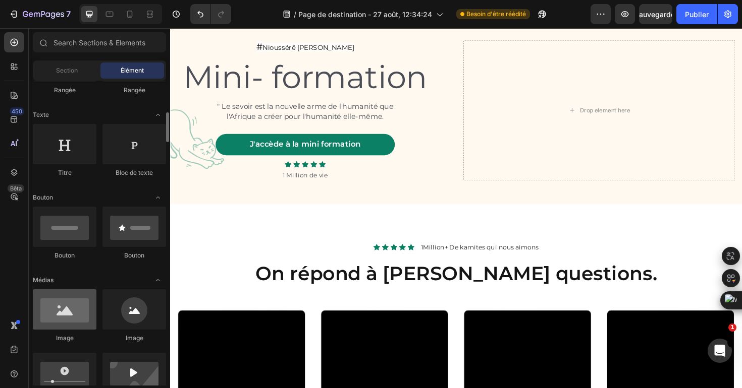
scroll to position [185, 0]
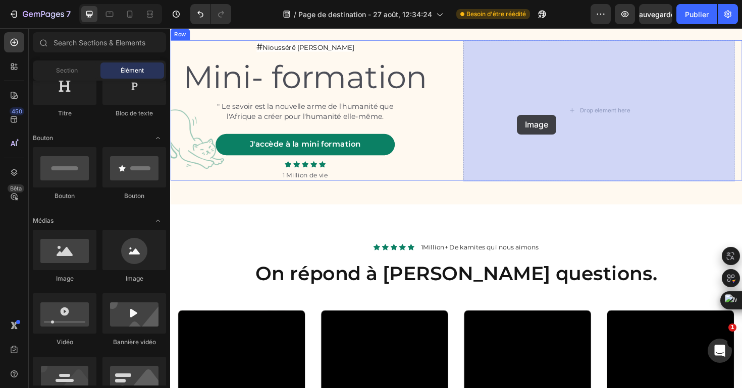
drag, startPoint x: 239, startPoint y: 284, endPoint x: 537, endPoint y: 120, distance: 340.2
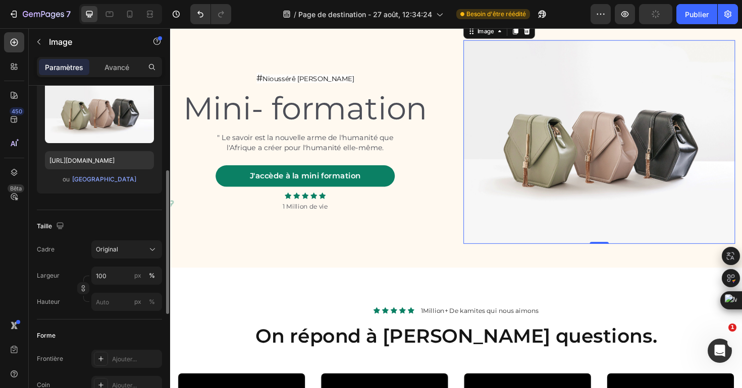
scroll to position [113, 0]
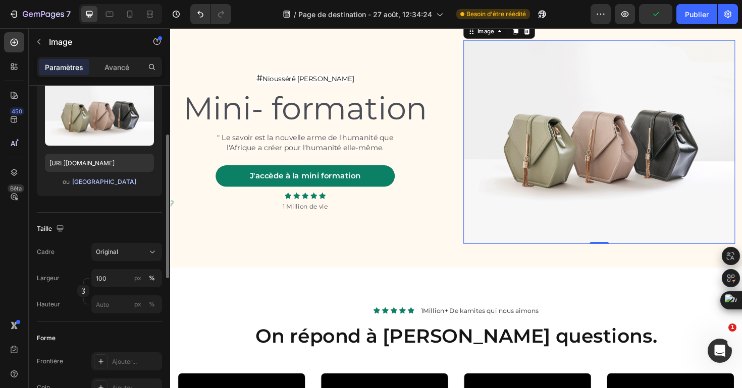
click at [99, 182] on font "[GEOGRAPHIC_DATA]" at bounding box center [104, 182] width 64 height 8
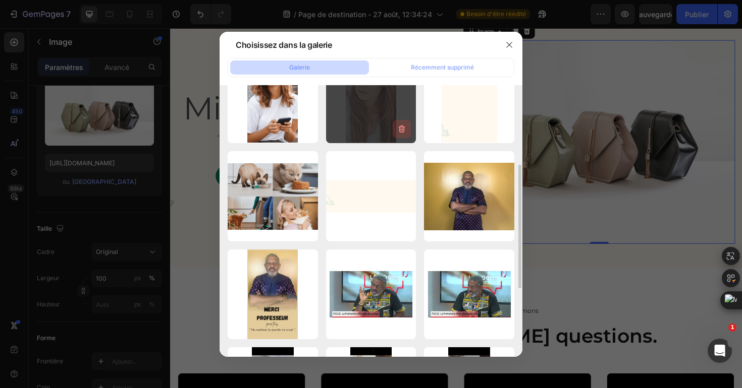
scroll to position [161, 0]
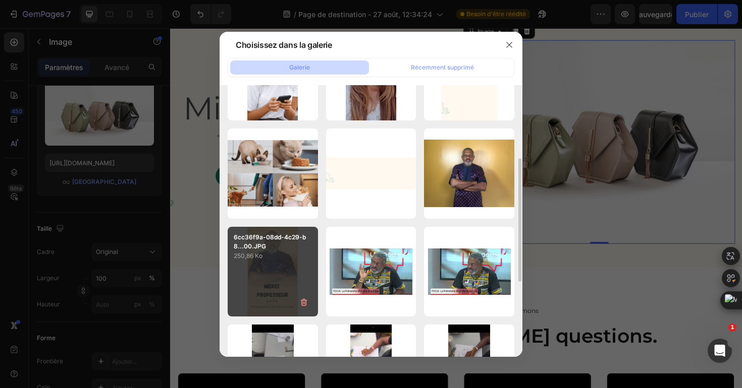
click at [271, 270] on div "6cc36f9a-08dd-4c29-b8...00.JPG 250,86 Ko" at bounding box center [273, 272] width 90 height 90
type input "[URL][DOMAIN_NAME]"
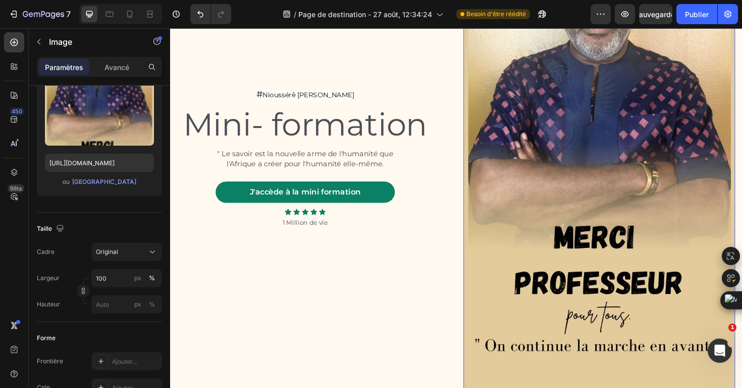
scroll to position [165, 0]
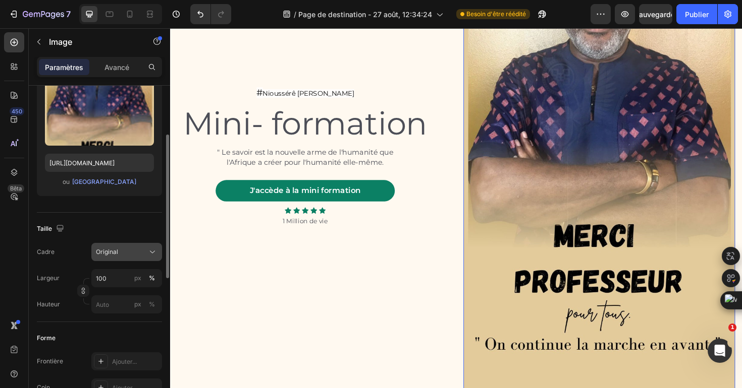
click at [148, 253] on icon at bounding box center [152, 252] width 10 height 10
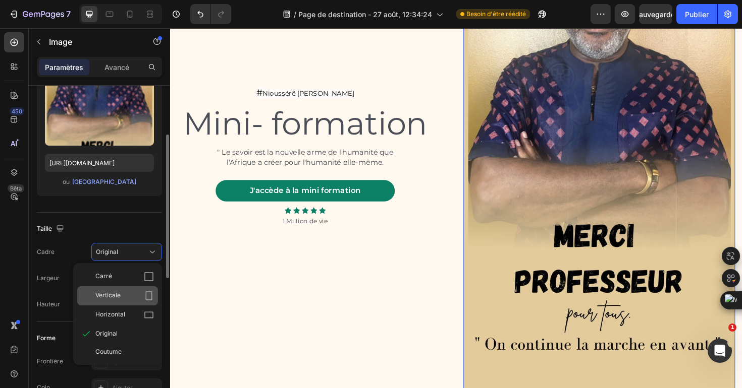
click at [142, 296] on div "Verticale" at bounding box center [124, 296] width 59 height 10
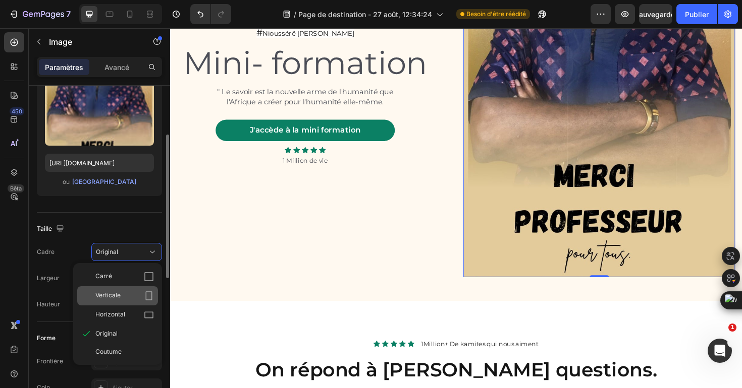
scroll to position [101, 0]
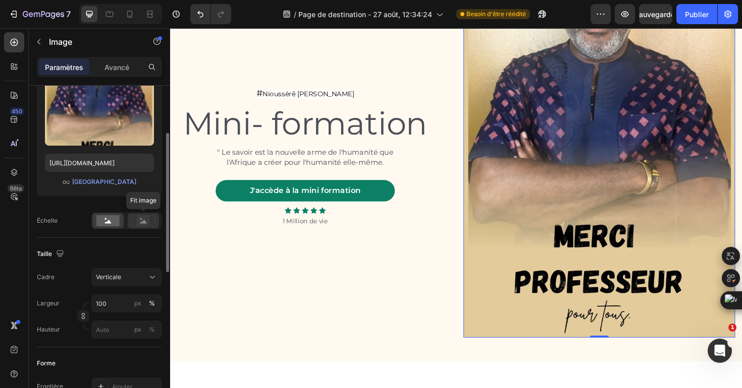
click at [141, 228] on div at bounding box center [143, 220] width 31 height 15
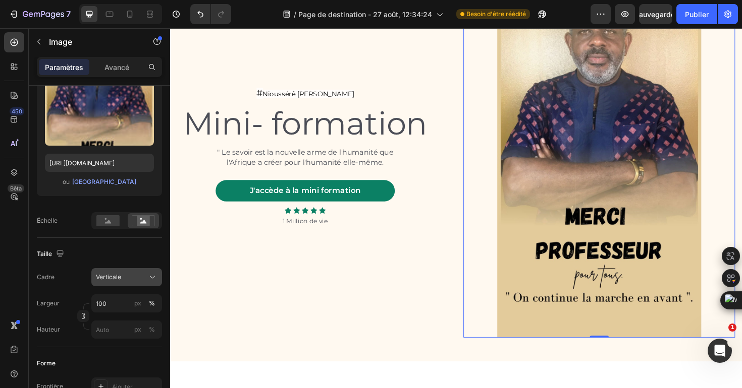
click at [145, 271] on button "Verticale" at bounding box center [126, 277] width 71 height 18
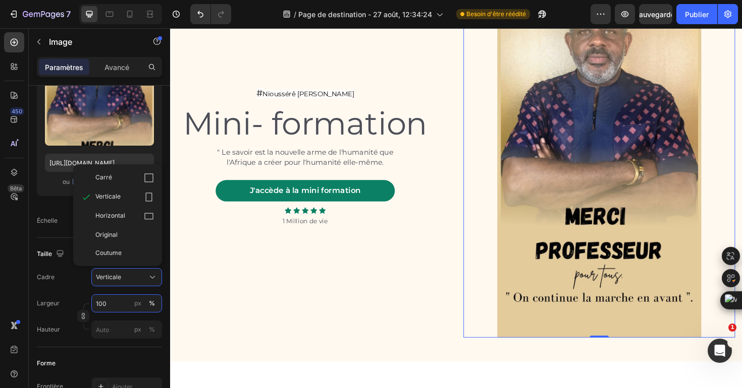
click at [107, 307] on input "100" at bounding box center [126, 304] width 71 height 18
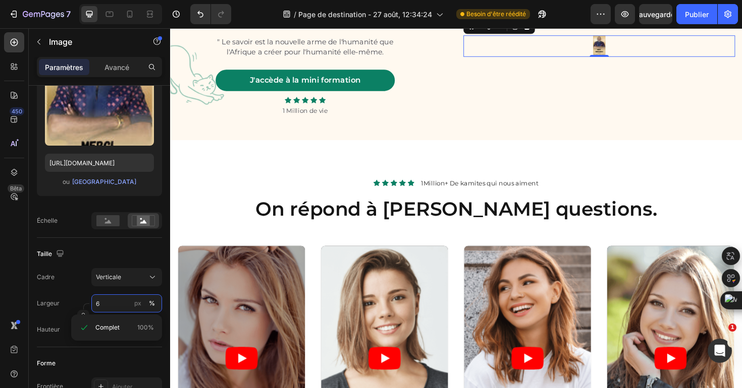
scroll to position [0, 0]
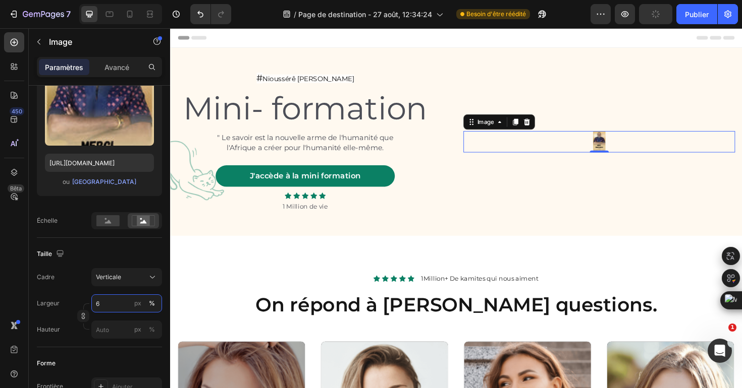
type input "60"
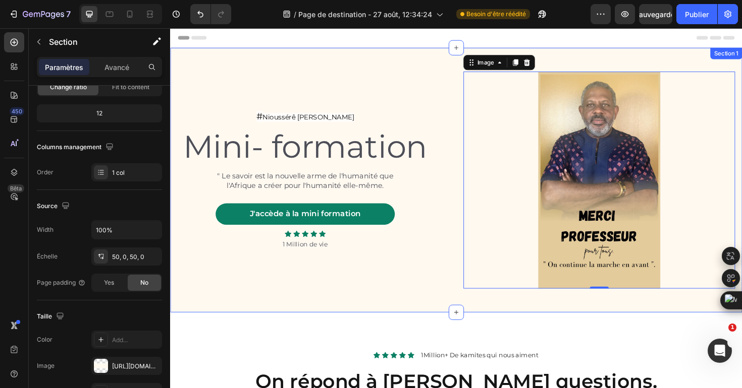
click at [402, 65] on div "# Nioussérê [PERSON_NAME] Text Block Mini- formation Heading " Le savoir est la…" at bounding box center [472, 189] width 605 height 280
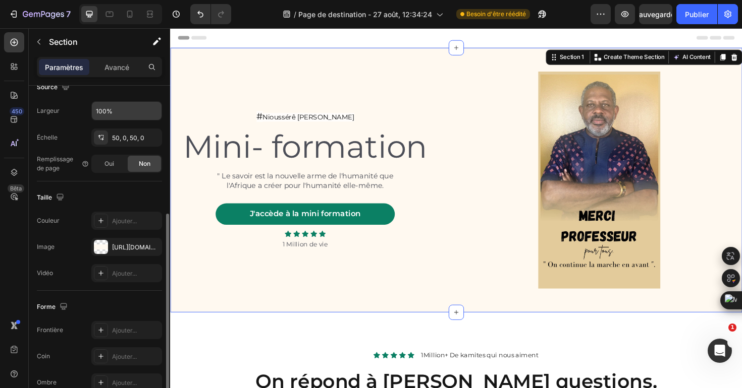
scroll to position [236, 0]
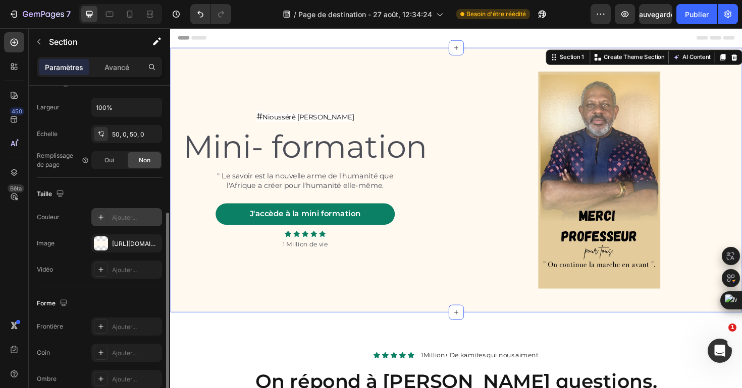
click at [122, 217] on font "Ajouter..." at bounding box center [124, 218] width 25 height 8
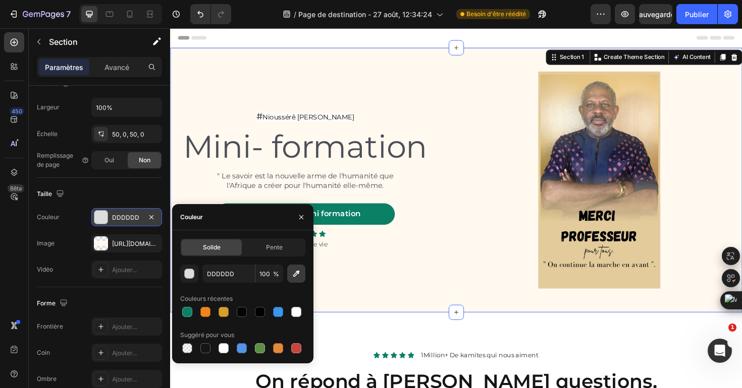
click at [295, 278] on icon "button" at bounding box center [296, 274] width 10 height 10
type input "EAD2A2"
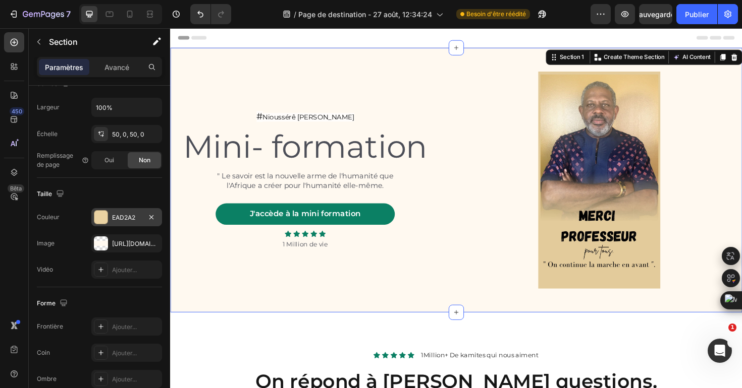
click at [525, 59] on div "# Nioussérê [PERSON_NAME] Text Block Mini- formation Heading " Le savoir est la…" at bounding box center [472, 189] width 605 height 280
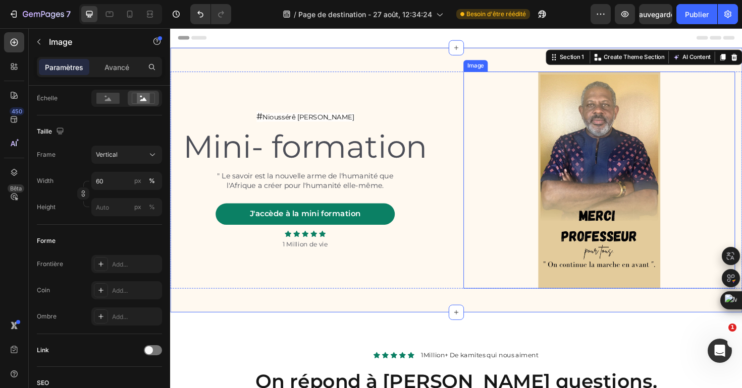
click at [637, 190] on img at bounding box center [624, 189] width 173 height 230
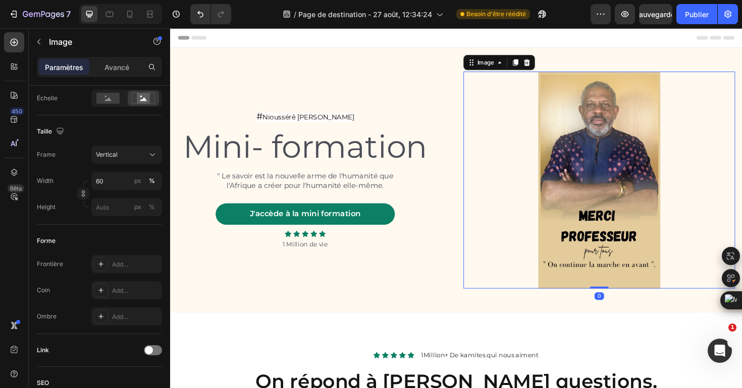
scroll to position [0, 0]
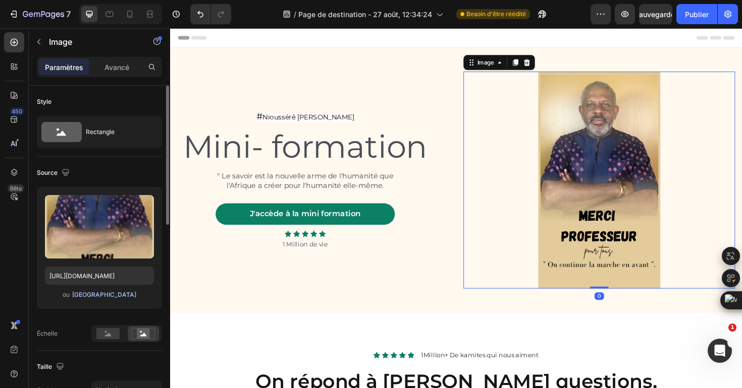
click at [106, 295] on font "[GEOGRAPHIC_DATA]" at bounding box center [104, 295] width 64 height 8
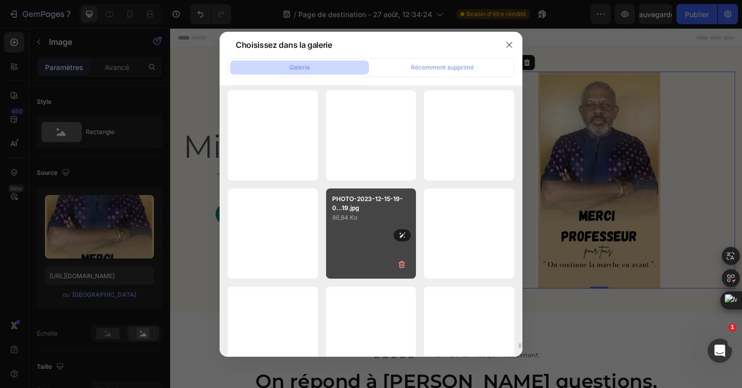
scroll to position [12964, 0]
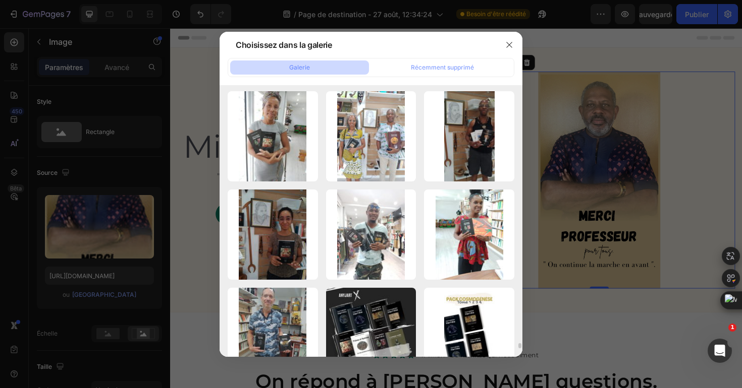
click at [707, 113] on div at bounding box center [371, 194] width 742 height 388
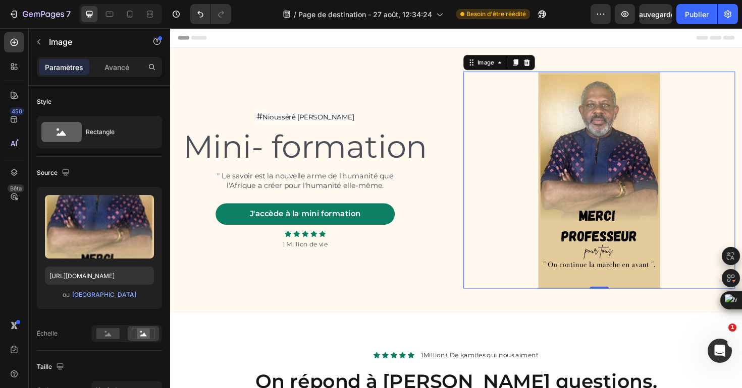
click at [660, 84] on img at bounding box center [624, 189] width 173 height 230
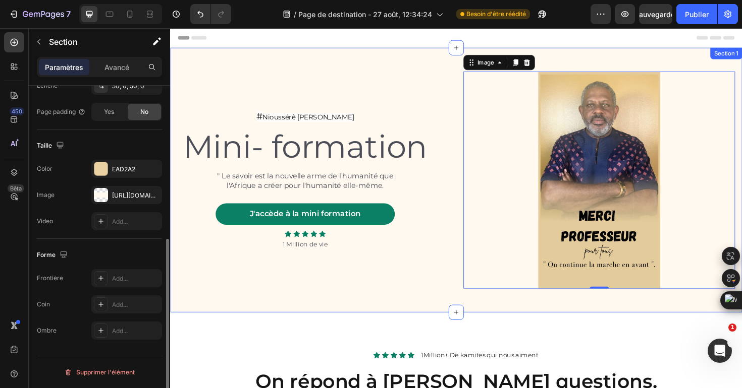
scroll to position [0, 0]
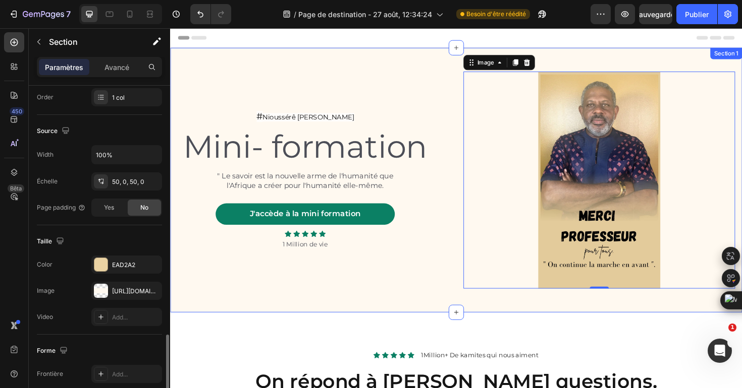
click at [234, 66] on div "# Nioussérê [PERSON_NAME] Text Block Mini- formation Heading " Le savoir est la…" at bounding box center [472, 189] width 605 height 280
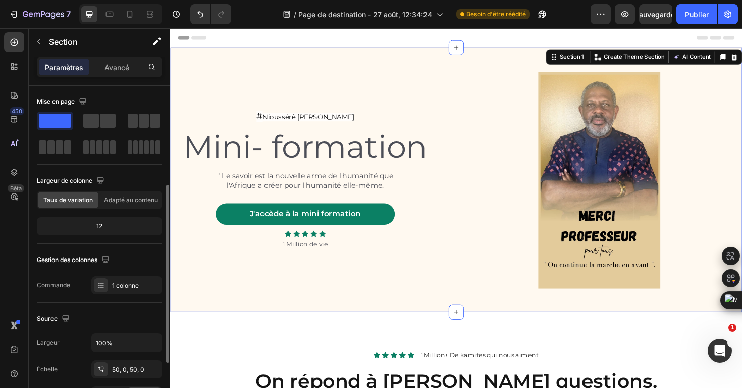
scroll to position [284, 0]
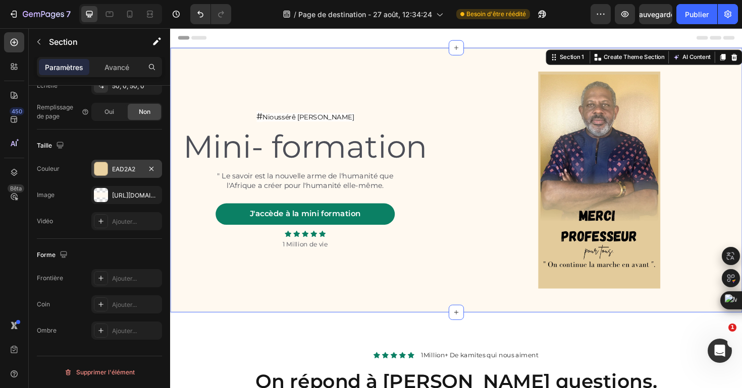
click at [130, 169] on font "EAD2A2" at bounding box center [123, 169] width 23 height 8
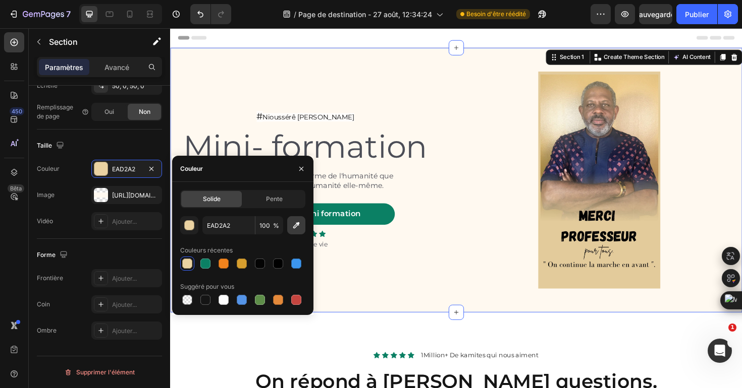
click at [294, 228] on icon "button" at bounding box center [296, 225] width 7 height 7
type input "E8CB90"
click at [238, 226] on input "E8CB90" at bounding box center [228, 225] width 52 height 18
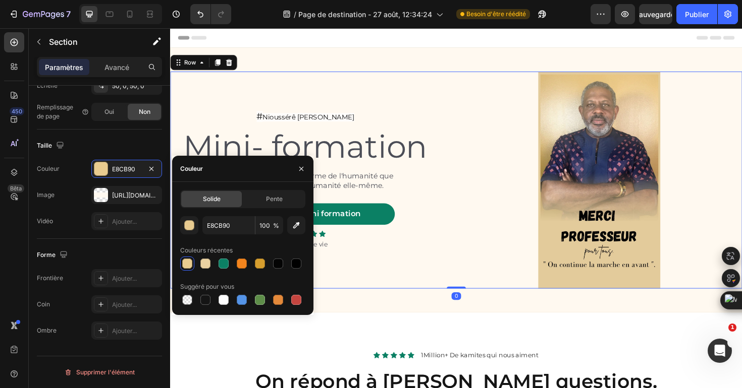
click at [237, 90] on div "# Nioussérê [PERSON_NAME] Text Block Mini- formation Heading " Le savoir est la…" at bounding box center [322, 189] width 288 height 230
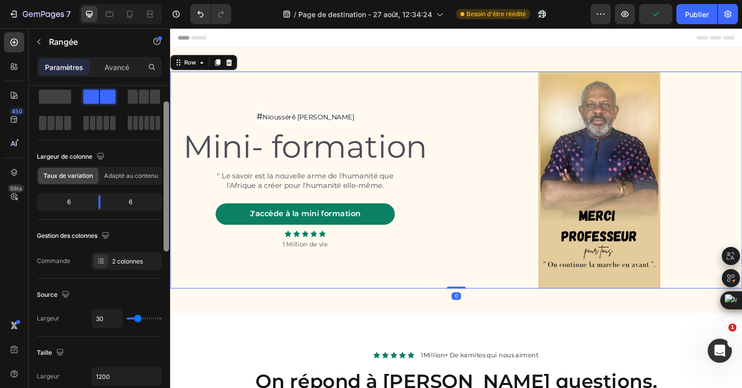
scroll to position [28, 0]
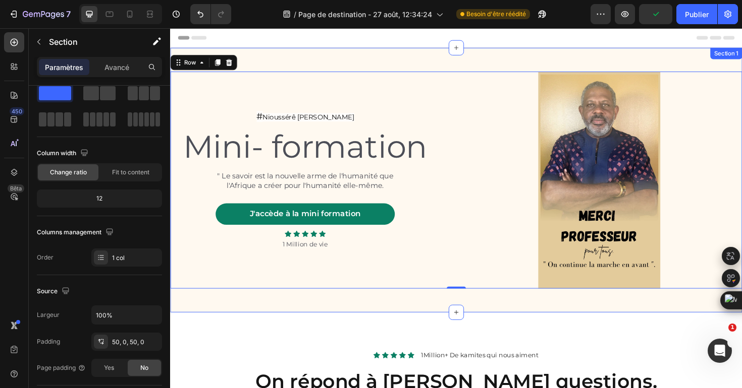
click at [261, 60] on div "# Nioussérê [PERSON_NAME] Text Block Mini- formation Heading " Le savoir est la…" at bounding box center [472, 189] width 605 height 280
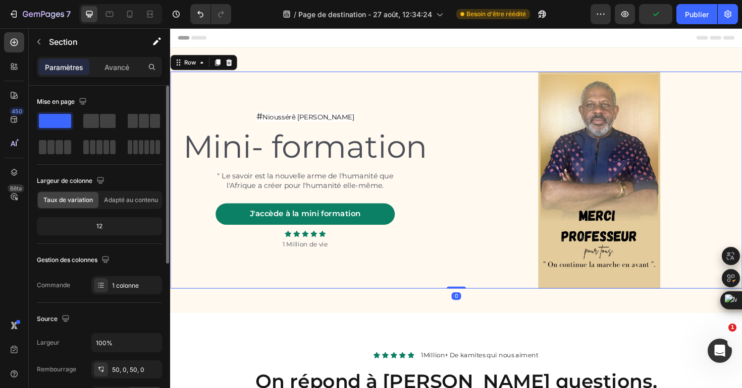
click at [260, 80] on div "# Nioussérê [PERSON_NAME] Text Block Mini- formation Heading " Le savoir est la…" at bounding box center [322, 189] width 288 height 230
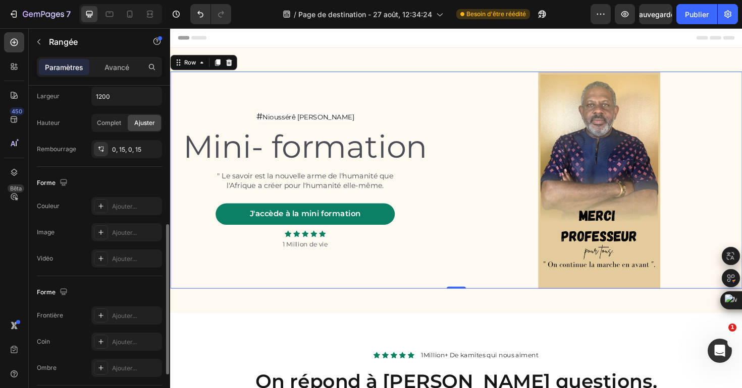
scroll to position [305, 0]
click at [125, 200] on div "Ajouter..." at bounding box center [126, 206] width 71 height 18
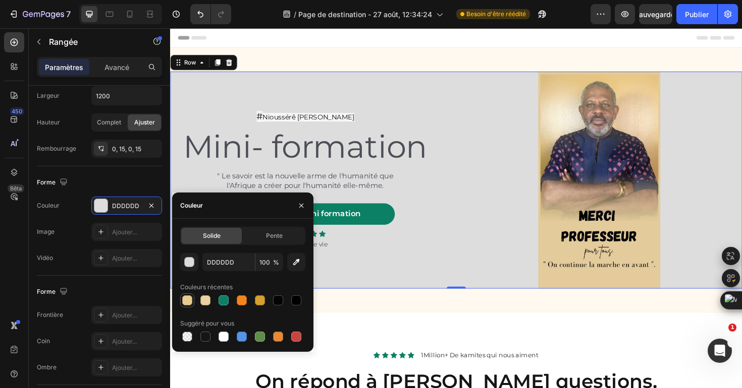
click at [189, 302] on div at bounding box center [187, 301] width 10 height 10
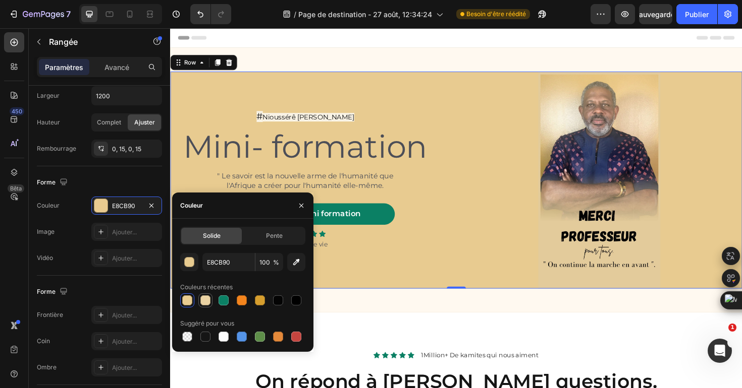
click at [204, 304] on div at bounding box center [205, 301] width 10 height 10
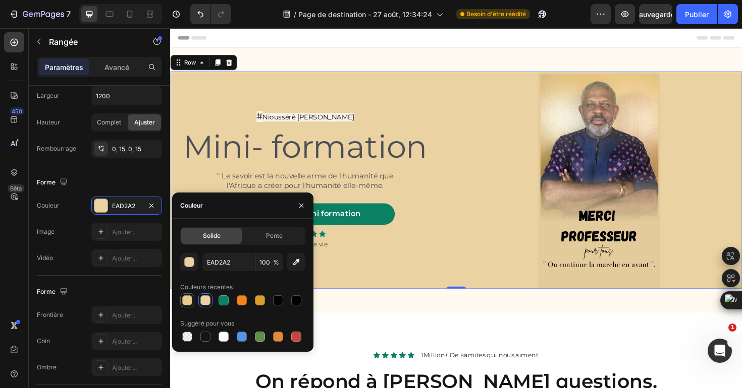
click at [183, 302] on div at bounding box center [187, 301] width 10 height 10
type input "E8CB90"
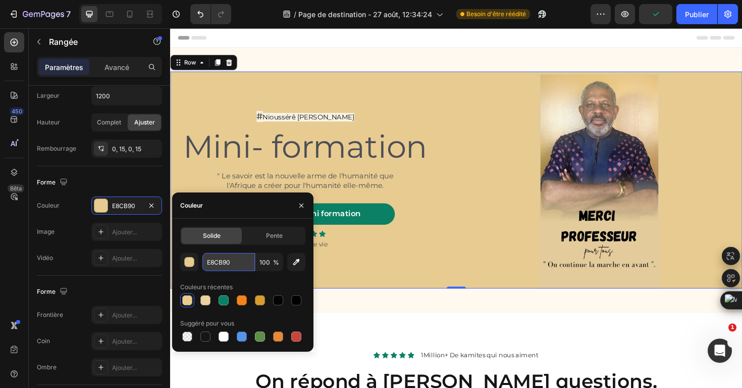
click at [216, 270] on input "E8CB90" at bounding box center [228, 262] width 52 height 18
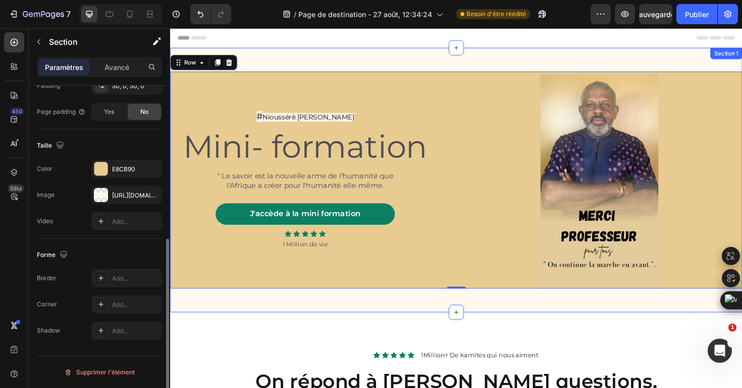
click at [288, 54] on div "# Nioussérê [PERSON_NAME] Text Block Mini- formation Heading " Le savoir est la…" at bounding box center [472, 189] width 605 height 280
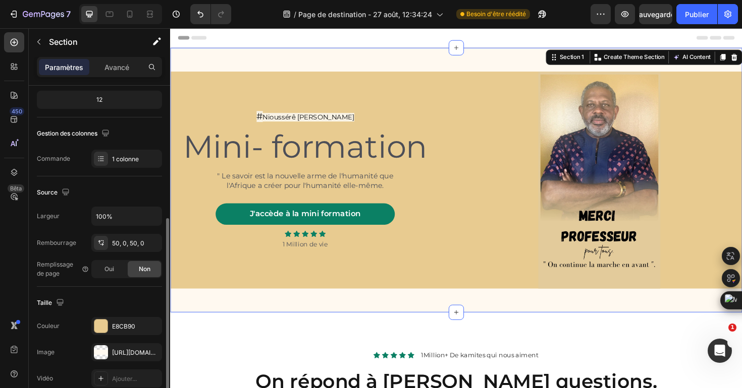
scroll to position [284, 0]
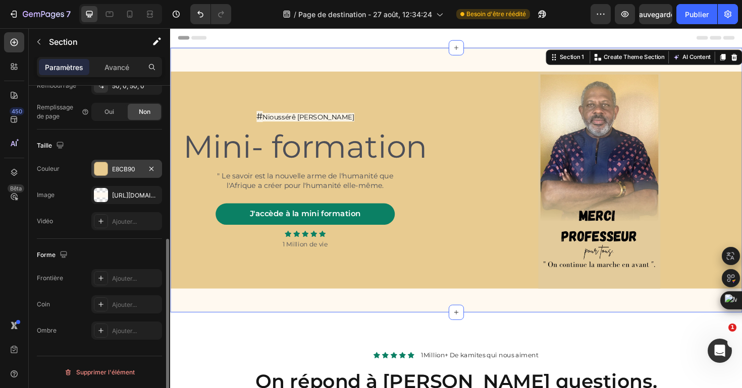
click at [104, 160] on div "E8CB90" at bounding box center [126, 169] width 71 height 18
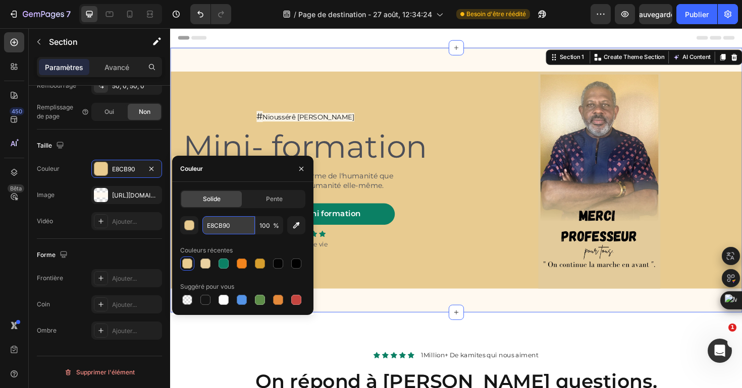
click at [215, 233] on input "E8CB90" at bounding box center [228, 225] width 52 height 18
click at [224, 180] on div "Couleur" at bounding box center [242, 169] width 141 height 26
click at [254, 261] on div at bounding box center [260, 264] width 12 height 12
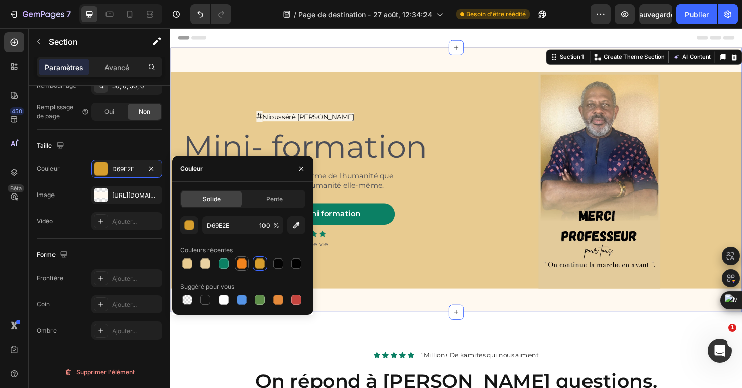
click at [239, 263] on div at bounding box center [242, 264] width 10 height 10
click at [226, 259] on div at bounding box center [223, 264] width 10 height 10
click at [195, 261] on div at bounding box center [242, 264] width 125 height 14
click at [192, 262] on div at bounding box center [187, 264] width 10 height 10
type input "E8CB90"
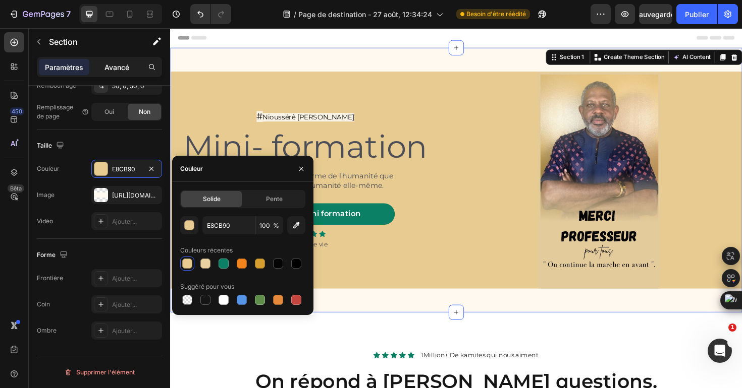
click at [117, 66] on font "Avancé" at bounding box center [116, 67] width 25 height 9
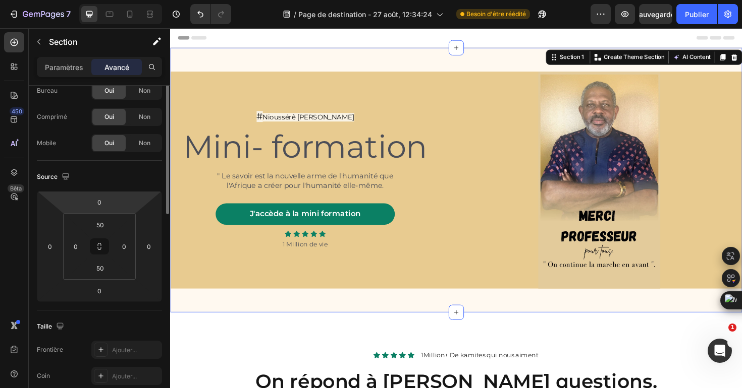
scroll to position [0, 0]
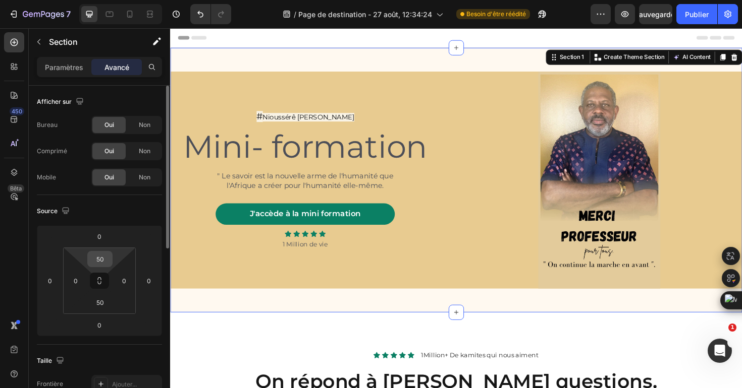
click at [101, 255] on input "50" at bounding box center [100, 259] width 20 height 15
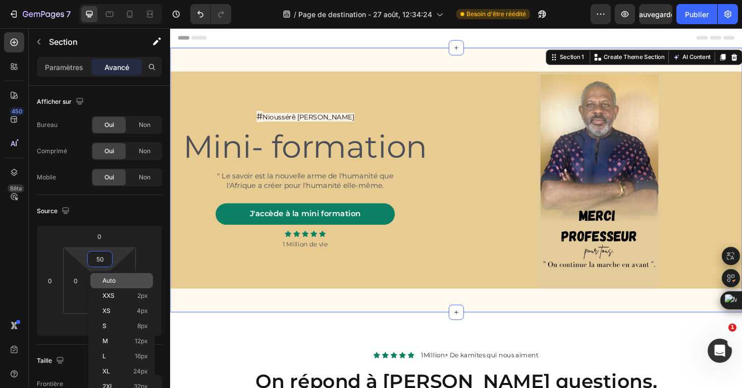
click at [107, 280] on font "Auto" at bounding box center [108, 281] width 13 height 8
type input "Auto"
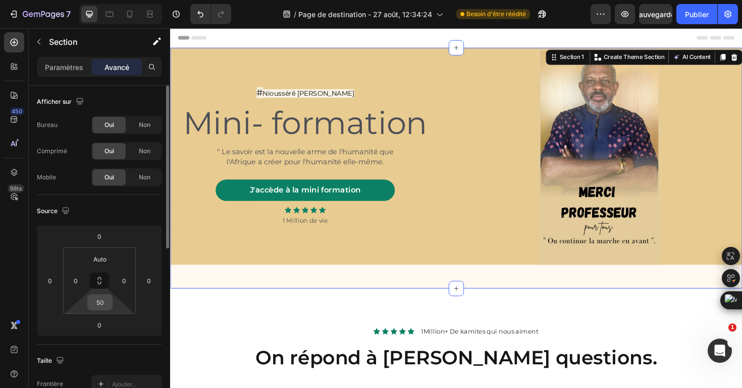
click at [103, 299] on input "50" at bounding box center [100, 302] width 20 height 15
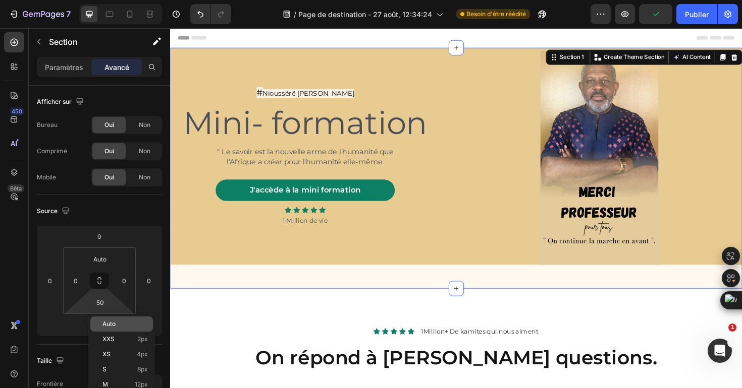
click at [105, 322] on font "Auto" at bounding box center [108, 324] width 13 height 8
type input "Auto"
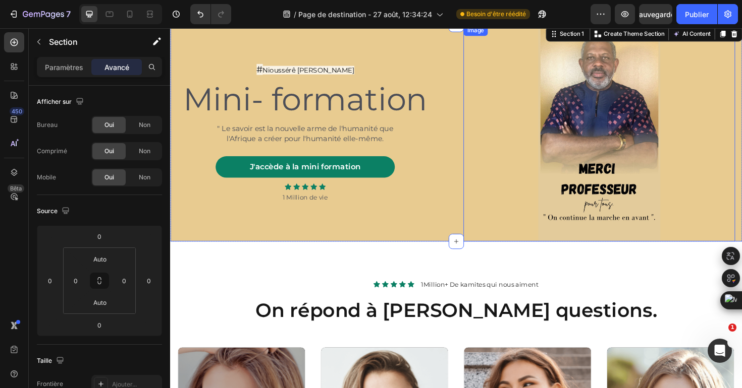
scroll to position [24, 0]
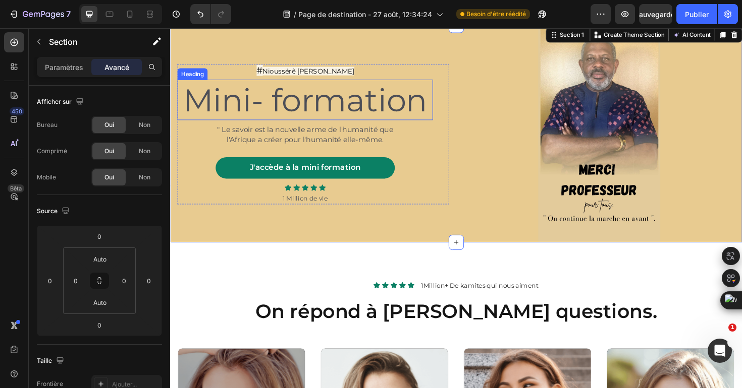
click at [362, 119] on span "Mini- formation" at bounding box center [313, 104] width 259 height 41
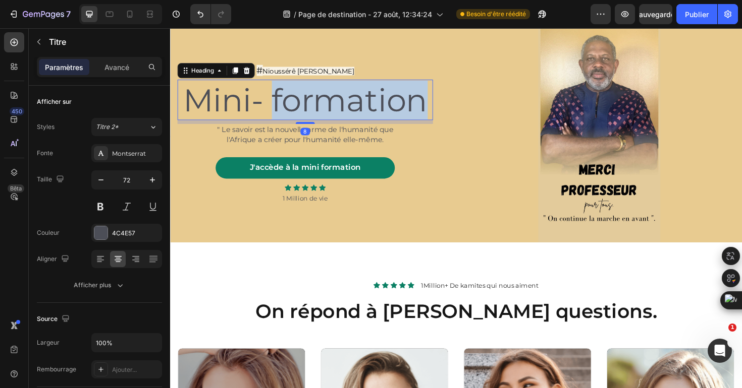
click at [330, 110] on span "Mini- formation" at bounding box center [313, 104] width 259 height 41
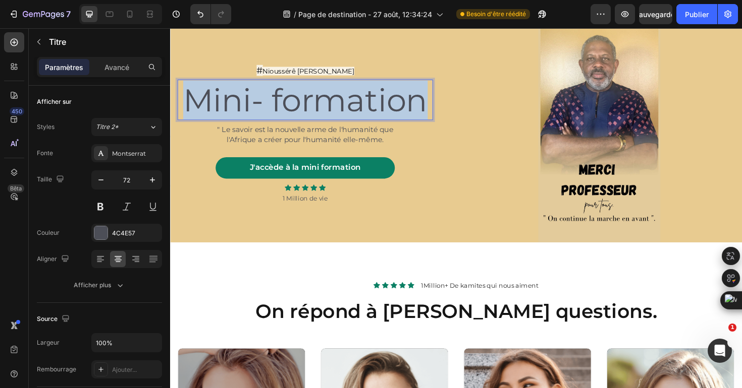
click at [330, 110] on span "Mini- formation" at bounding box center [313, 104] width 259 height 41
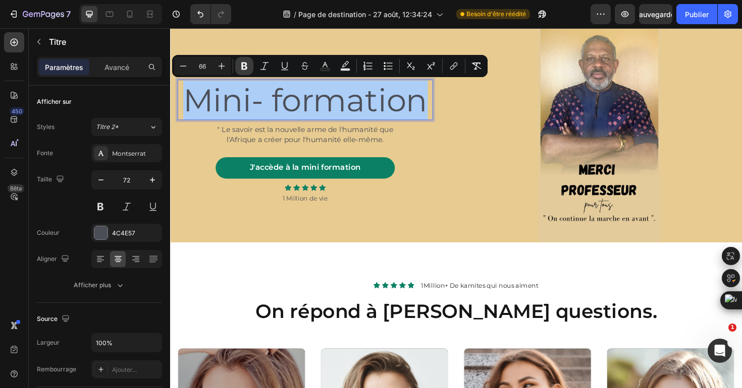
click at [249, 67] on icon "Editor contextual toolbar" at bounding box center [244, 66] width 10 height 10
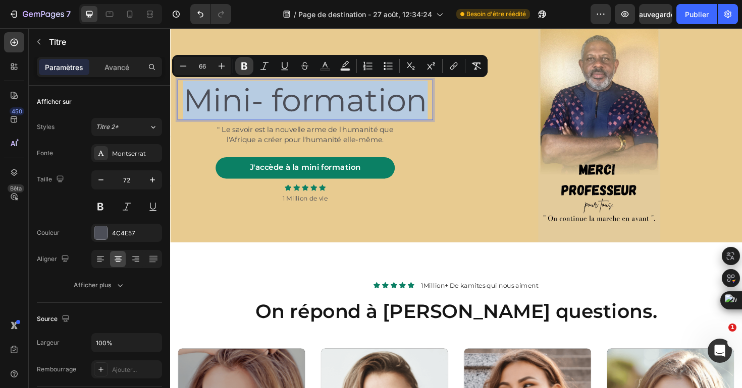
scroll to position [3, 0]
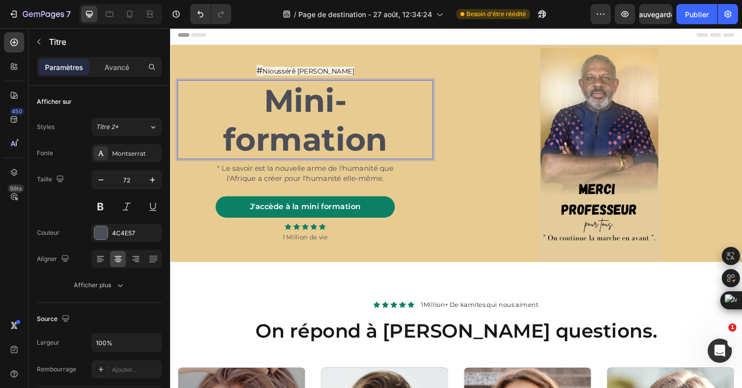
click at [216, 101] on p "Mini- formation" at bounding box center [313, 125] width 268 height 82
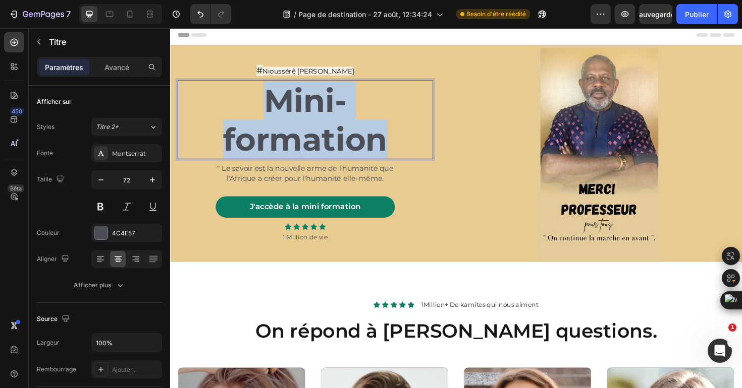
click at [216, 101] on p "Mini- formation" at bounding box center [313, 125] width 268 height 82
click at [260, 140] on strong "Mini- formation" at bounding box center [313, 126] width 174 height 82
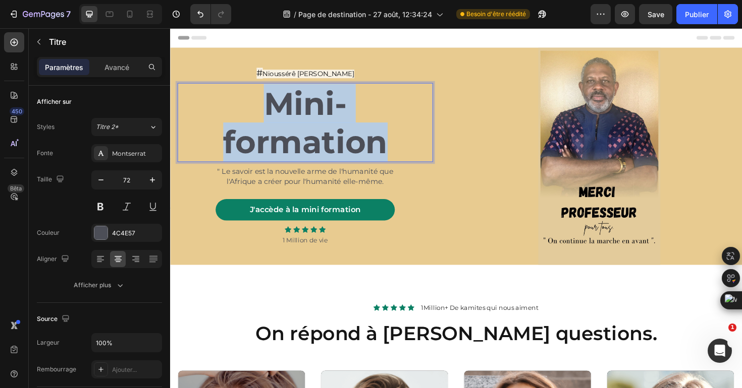
click at [376, 133] on strong "Mini- formation" at bounding box center [313, 129] width 174 height 82
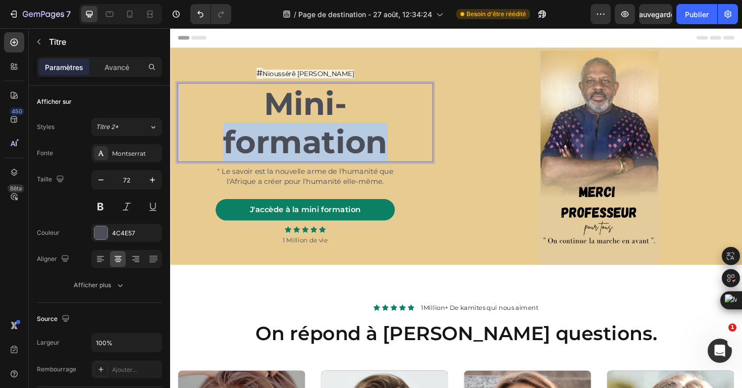
click at [376, 133] on strong "Mini- formation" at bounding box center [313, 129] width 174 height 82
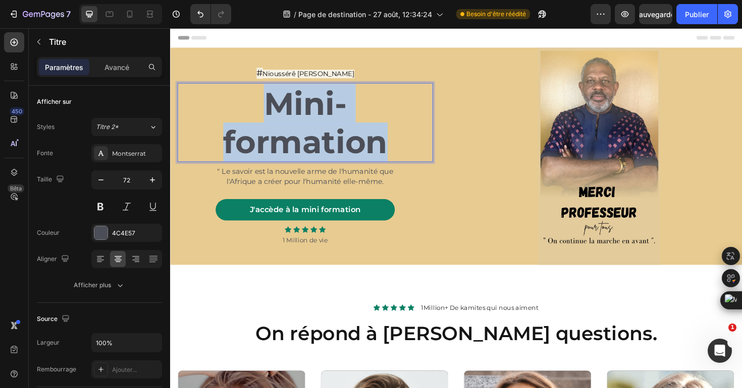
click at [376, 133] on strong "Mini- formation" at bounding box center [313, 129] width 174 height 82
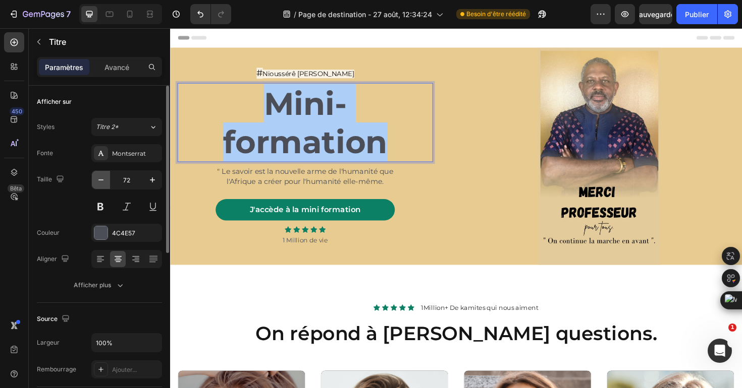
click at [97, 184] on icon "button" at bounding box center [101, 180] width 10 height 10
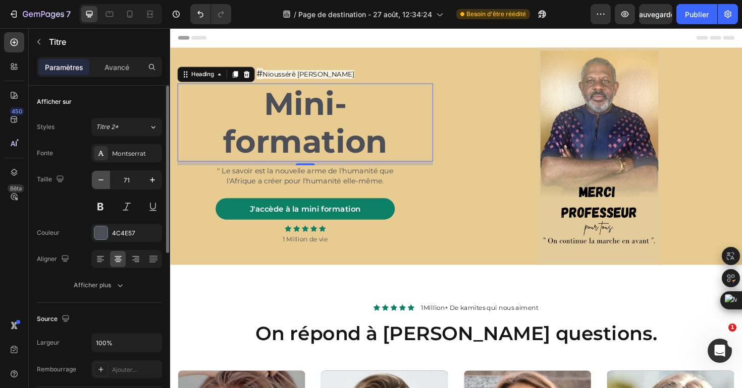
click at [97, 184] on icon "button" at bounding box center [101, 180] width 10 height 10
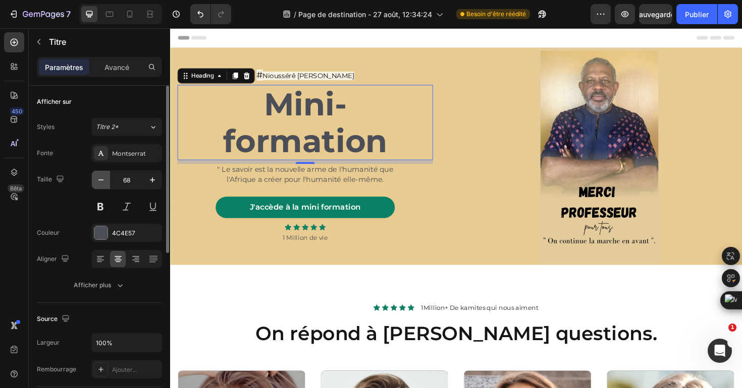
click at [97, 184] on icon "button" at bounding box center [101, 180] width 10 height 10
type input "67"
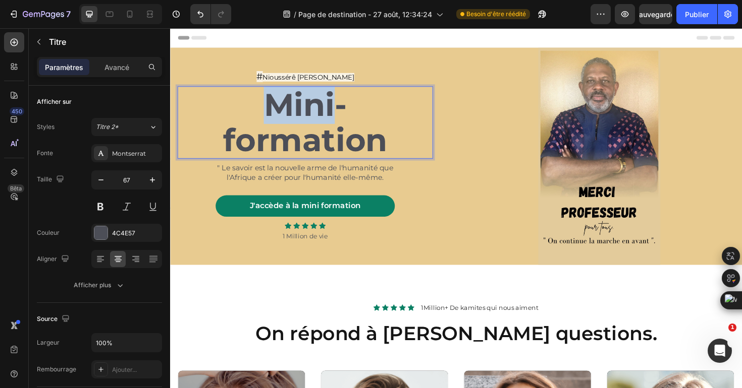
click at [292, 109] on strong "Mini- formation" at bounding box center [313, 128] width 174 height 78
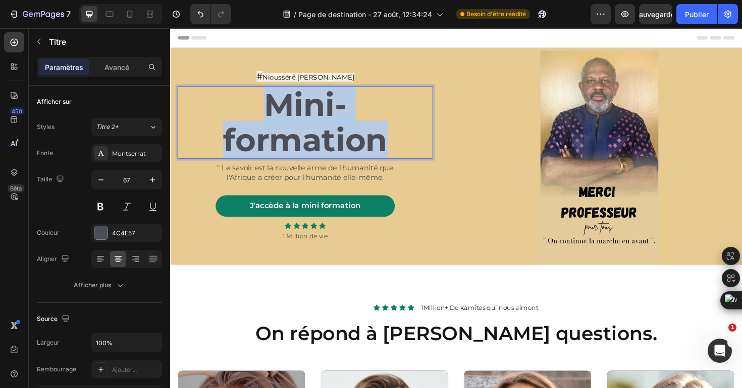
click at [292, 109] on strong "Mini- formation" at bounding box center [313, 128] width 174 height 78
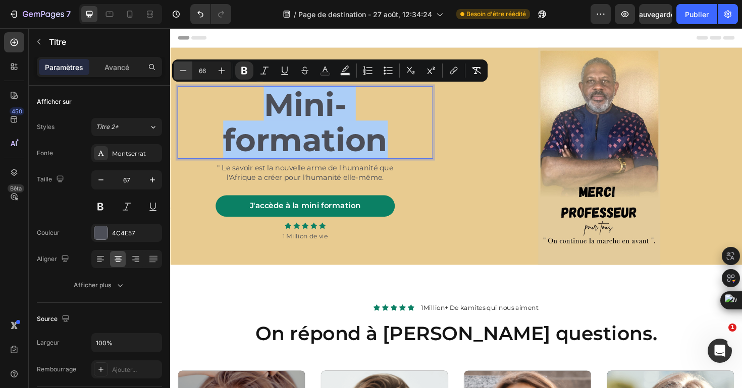
click at [188, 74] on button "Minus" at bounding box center [183, 71] width 18 height 18
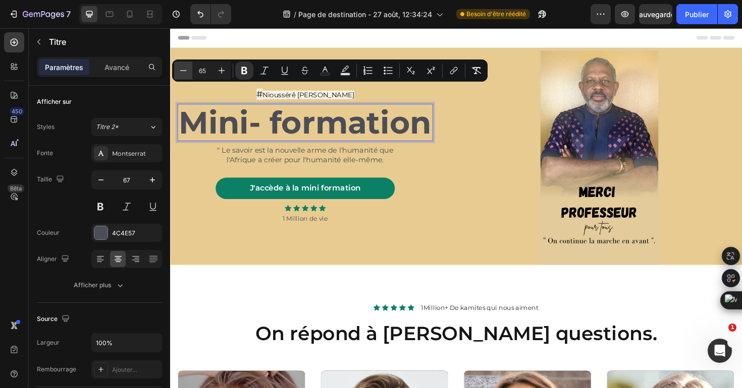
click at [188, 74] on icon "Editor contextual toolbar" at bounding box center [183, 71] width 10 height 10
type input "64"
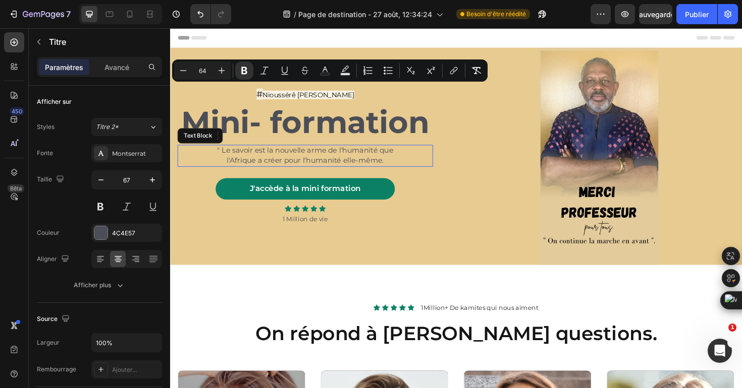
click at [367, 164] on span "" Le savoir est la nouvelle arme de l'humanité que l'Afrique a créer pour l'hum…" at bounding box center [312, 163] width 187 height 20
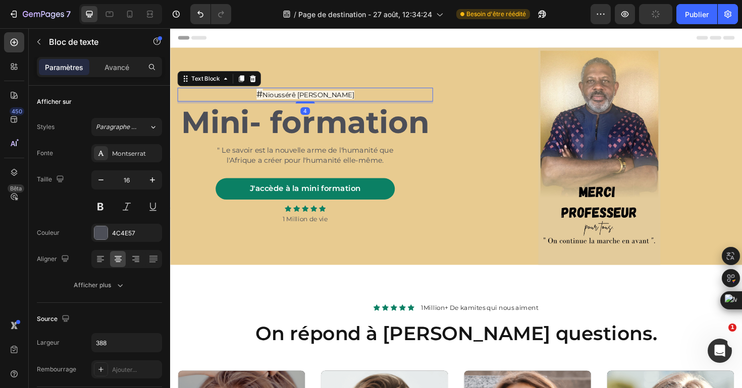
click at [316, 98] on span "Nioussérê [PERSON_NAME]" at bounding box center [316, 98] width 97 height 9
click at [258, 97] on p "# Nioussérê [PERSON_NAME]" at bounding box center [313, 98] width 268 height 13
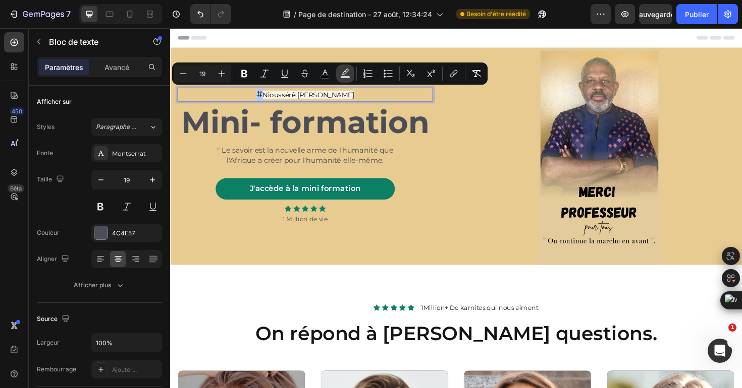
click at [344, 74] on icon "Editor contextual toolbar" at bounding box center [345, 72] width 7 height 6
type input "FFFFFF"
type input "77"
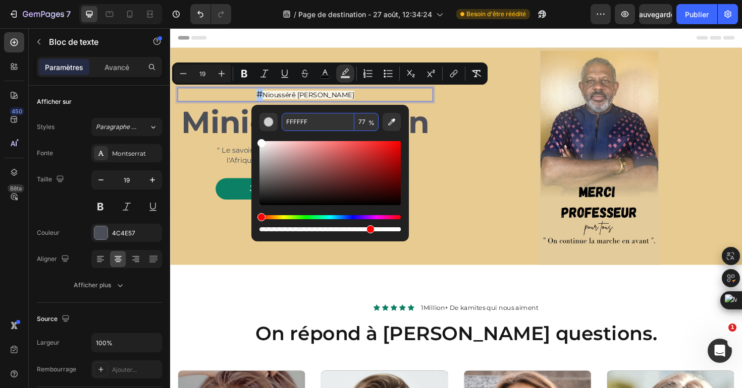
click at [303, 124] on input "FFFFFF" at bounding box center [317, 122] width 73 height 18
paste input "E8CB90"
type input "E8CB90"
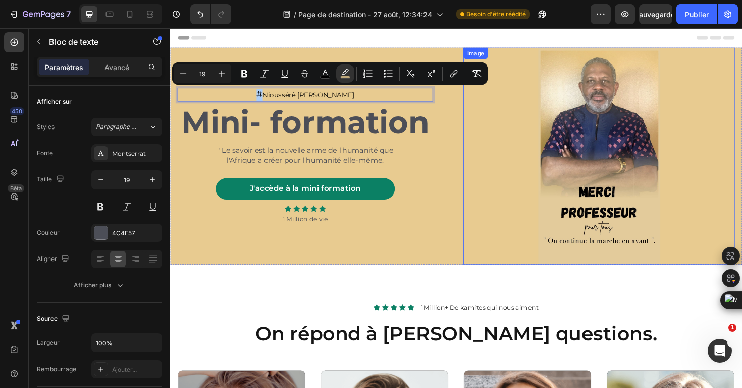
click at [514, 134] on div at bounding box center [624, 164] width 288 height 230
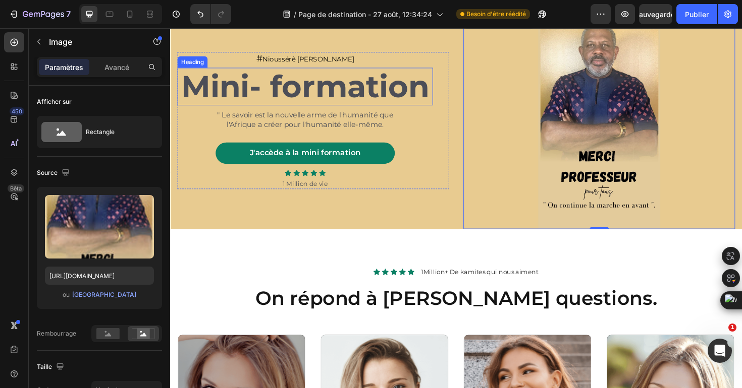
scroll to position [39, 0]
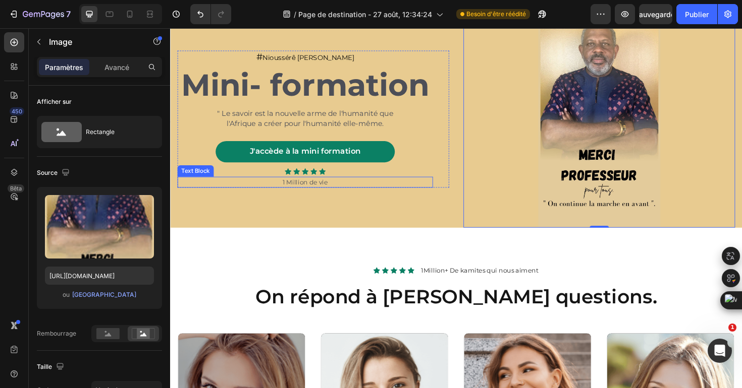
click at [337, 192] on p "1 Million de vie" at bounding box center [313, 192] width 268 height 10
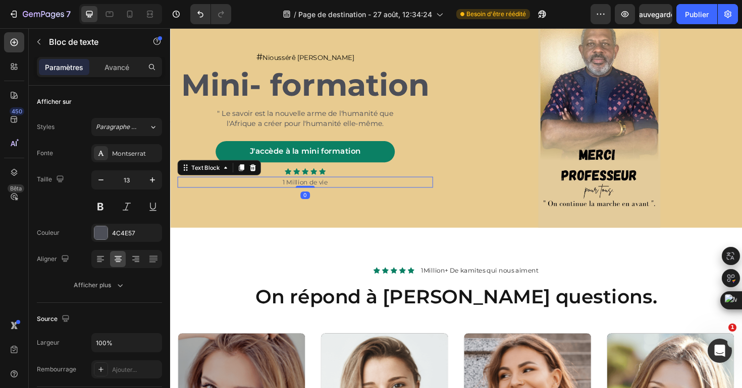
click at [333, 193] on p "1 Million de vie" at bounding box center [313, 192] width 268 height 10
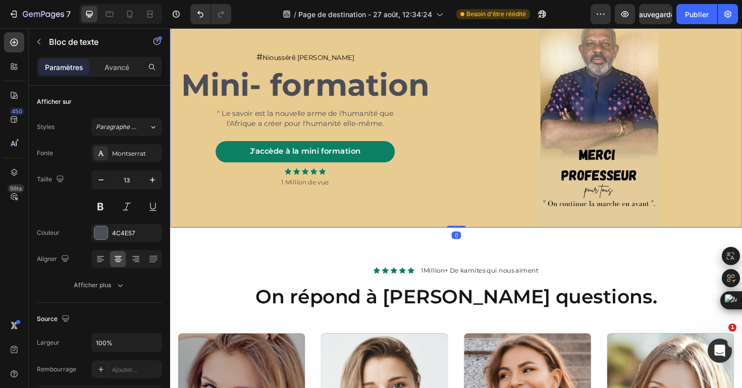
click at [374, 214] on div "# Nioussérê [PERSON_NAME] Text Block ⁠⁠⁠⁠⁠⁠⁠ Mini- formation Heading " Le savoi…" at bounding box center [322, 125] width 288 height 230
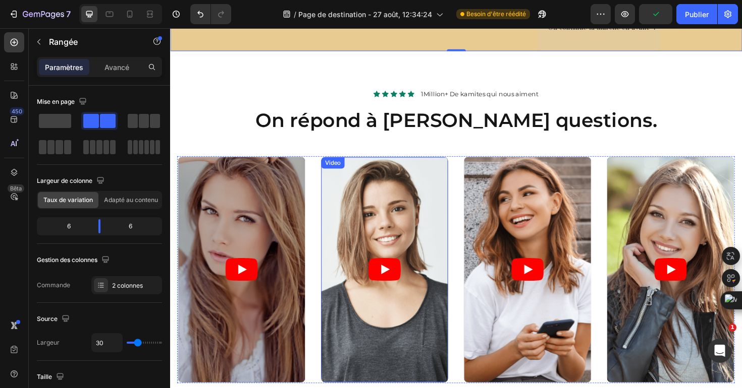
scroll to position [243, 0]
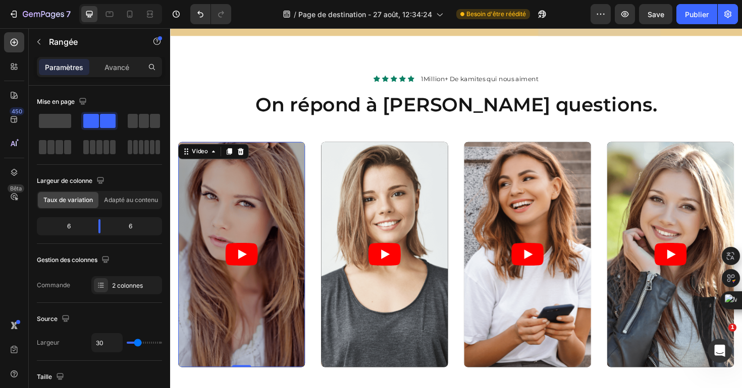
click at [263, 225] on article at bounding box center [246, 268] width 134 height 239
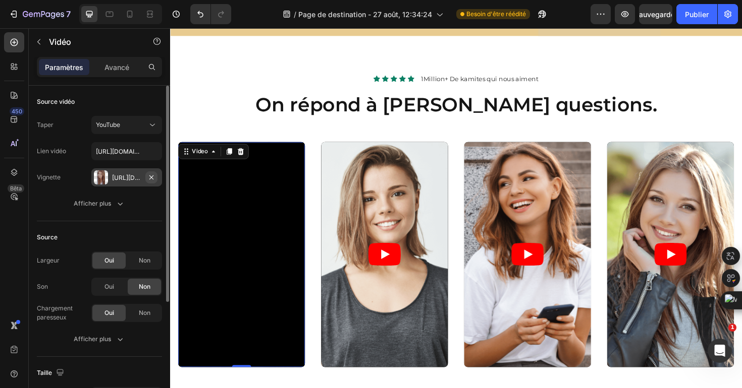
click at [155, 178] on button "button" at bounding box center [151, 178] width 12 height 12
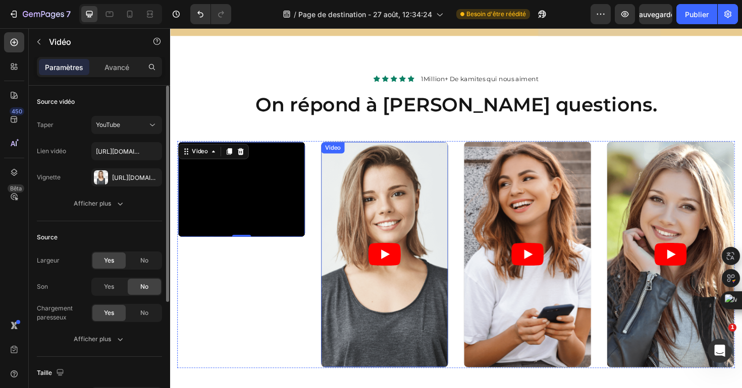
click at [353, 221] on article at bounding box center [397, 268] width 134 height 239
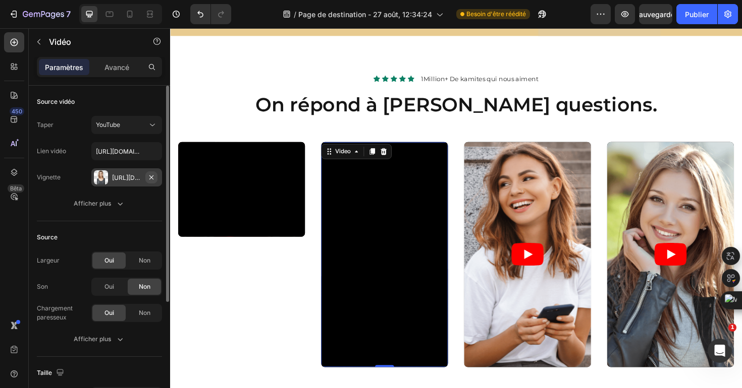
click at [153, 181] on icon "button" at bounding box center [151, 178] width 8 height 8
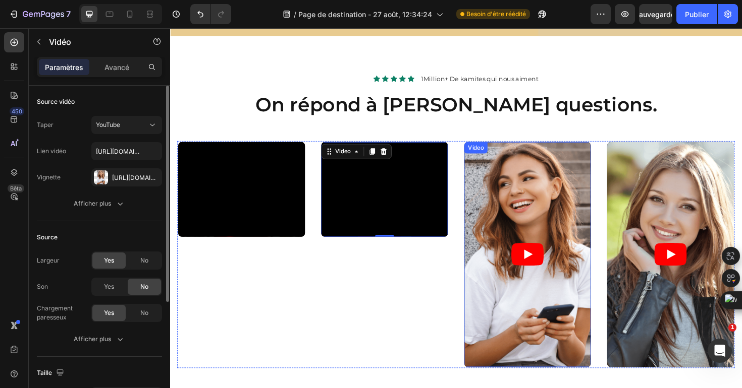
click at [496, 207] on article at bounding box center [548, 268] width 134 height 239
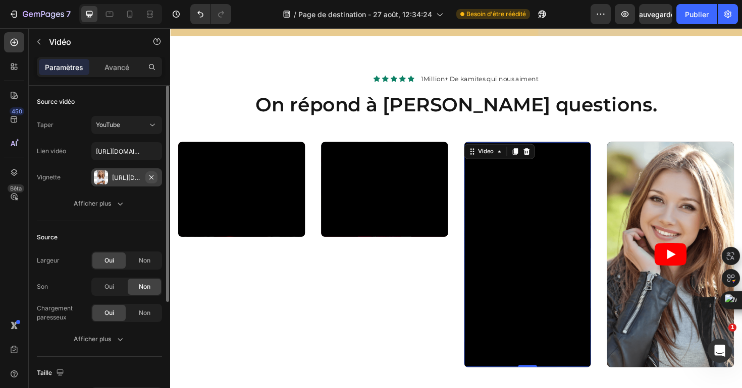
click at [148, 180] on icon "button" at bounding box center [151, 178] width 8 height 8
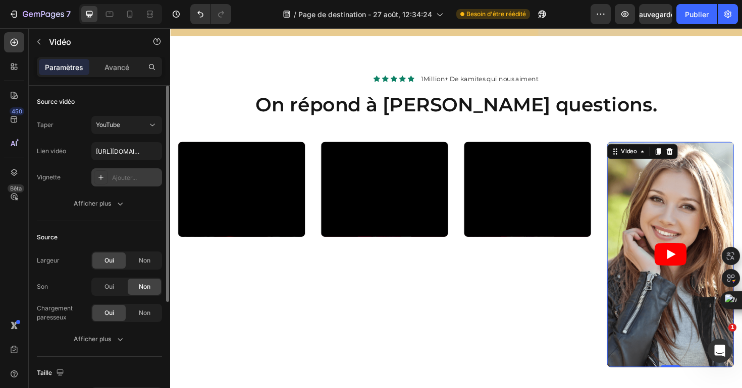
click at [681, 254] on article at bounding box center [700, 268] width 134 height 239
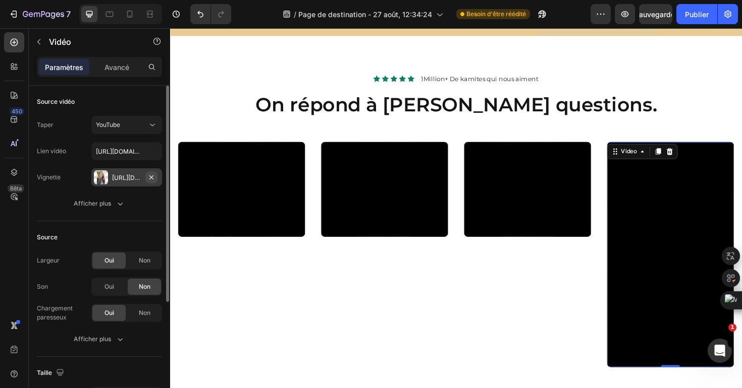
click at [153, 179] on icon "button" at bounding box center [151, 178] width 8 height 8
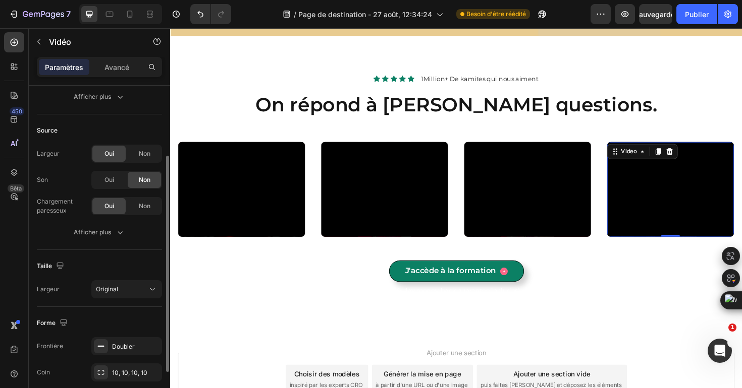
scroll to position [108, 0]
click at [151, 288] on icon at bounding box center [152, 288] width 10 height 10
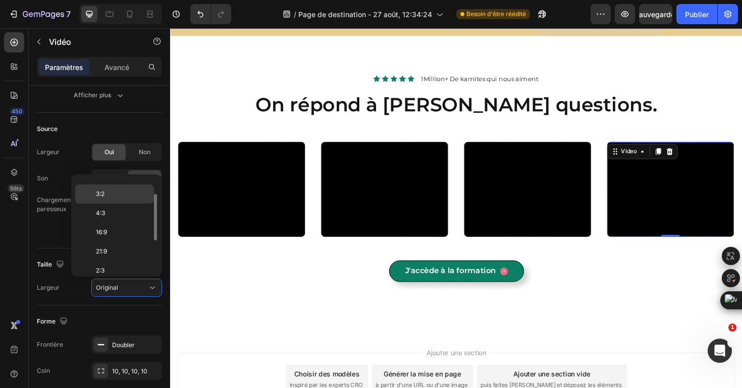
scroll to position [37, 0]
click at [129, 226] on p "16:9" at bounding box center [122, 227] width 53 height 9
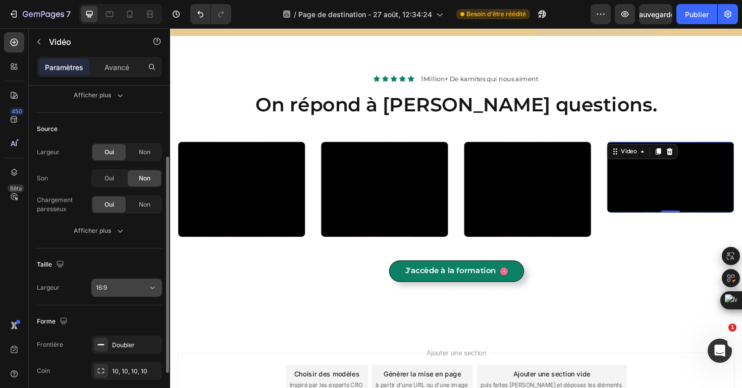
click at [147, 295] on button "16:9" at bounding box center [126, 288] width 71 height 18
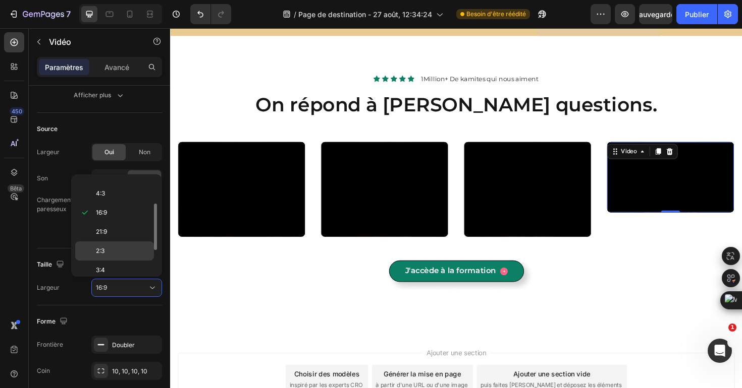
scroll to position [97, 0]
click at [138, 254] on div "9:16" at bounding box center [114, 263] width 79 height 19
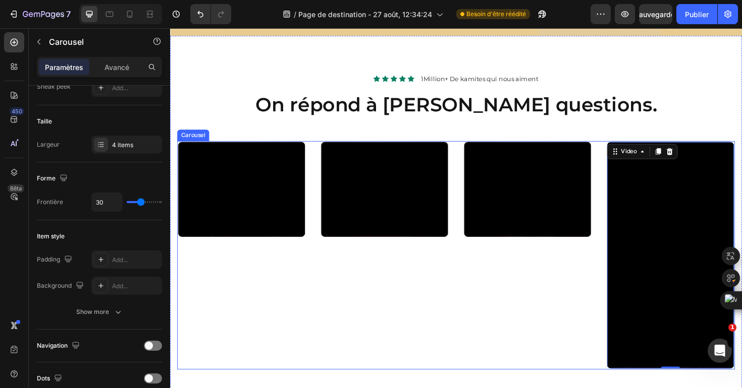
click at [313, 248] on div "Video" at bounding box center [246, 269] width 136 height 242
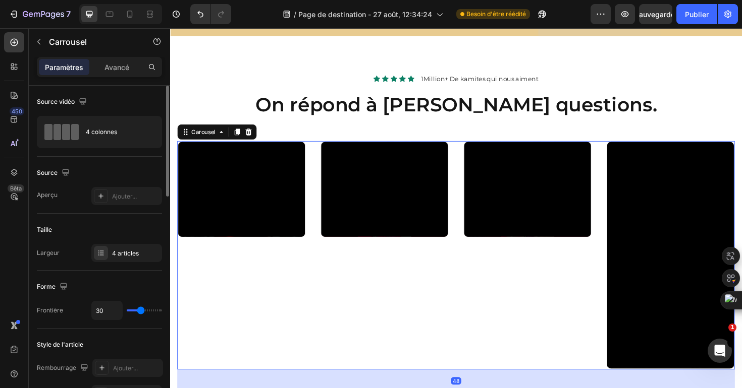
click at [319, 247] on div "Video Video Video Video" at bounding box center [473, 269] width 590 height 242
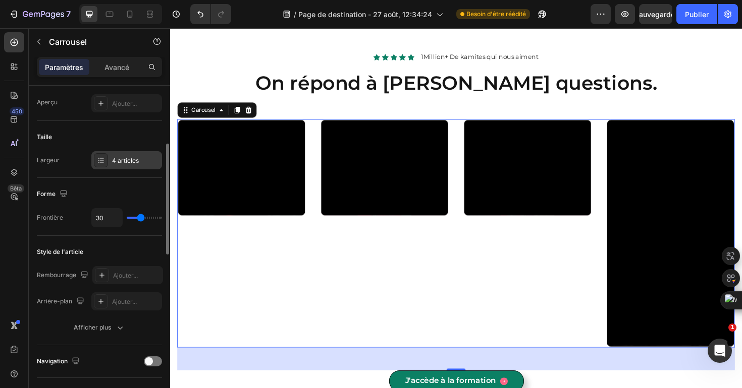
scroll to position [113, 0]
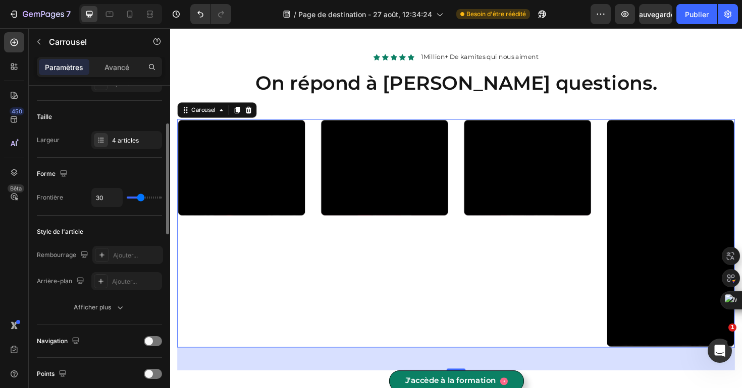
click at [276, 302] on div "Video" at bounding box center [246, 246] width 136 height 242
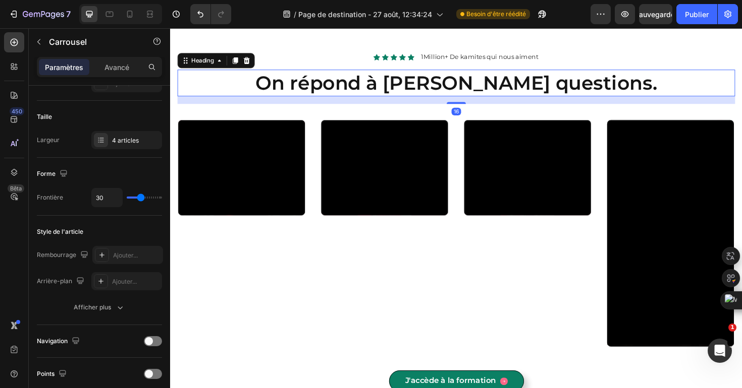
click at [268, 96] on h2 "On répond à [PERSON_NAME] questions." at bounding box center [473, 86] width 590 height 28
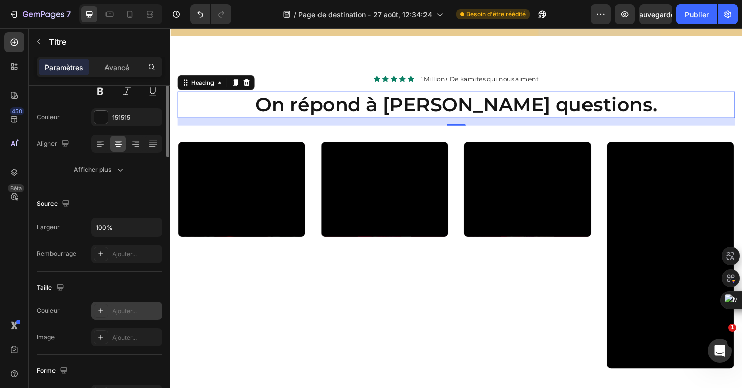
scroll to position [0, 0]
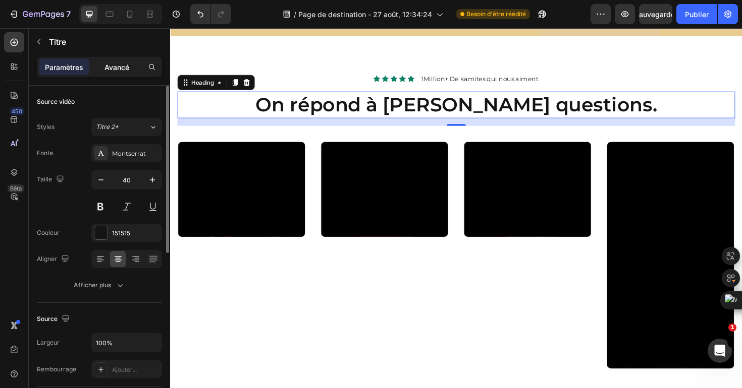
click at [106, 73] on div "Avancé" at bounding box center [116, 67] width 50 height 16
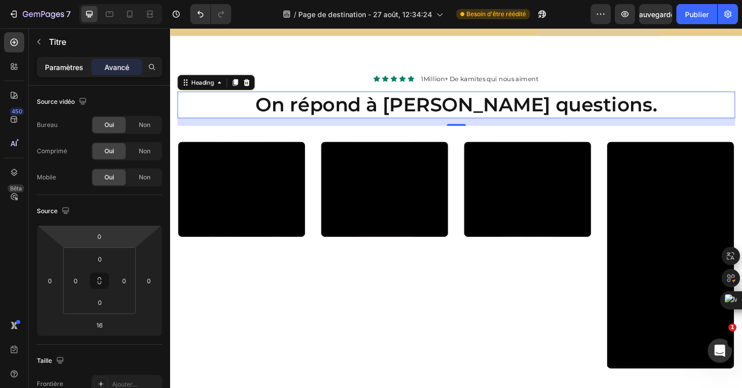
click at [66, 59] on div "Paramètres" at bounding box center [64, 67] width 50 height 16
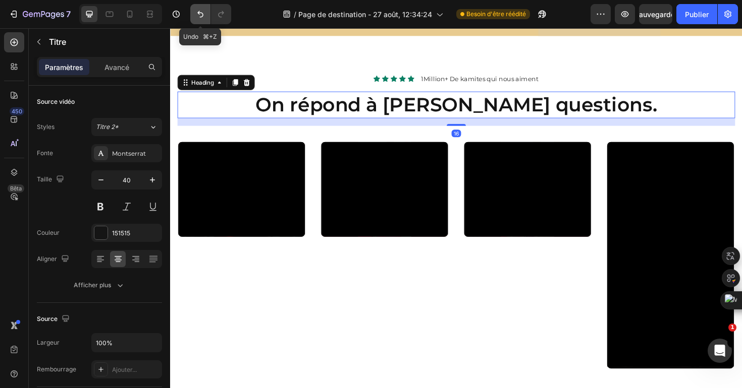
click at [195, 15] on icon "Annuler/Rétablir" at bounding box center [200, 14] width 10 height 10
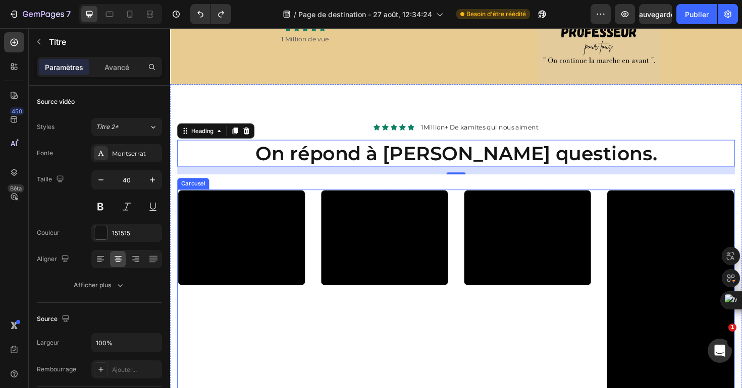
scroll to position [327, 0]
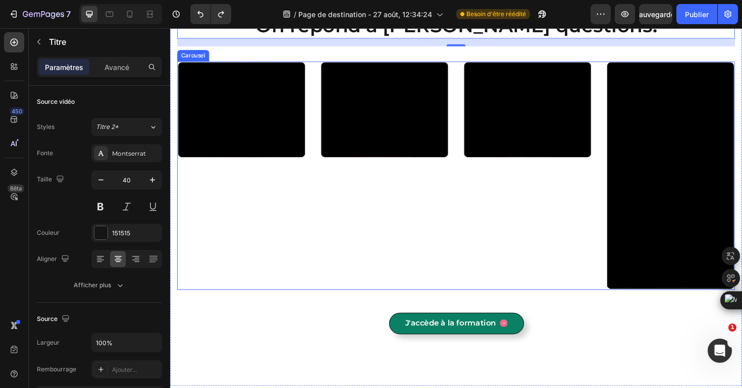
click at [483, 282] on div "Video" at bounding box center [548, 185] width 136 height 242
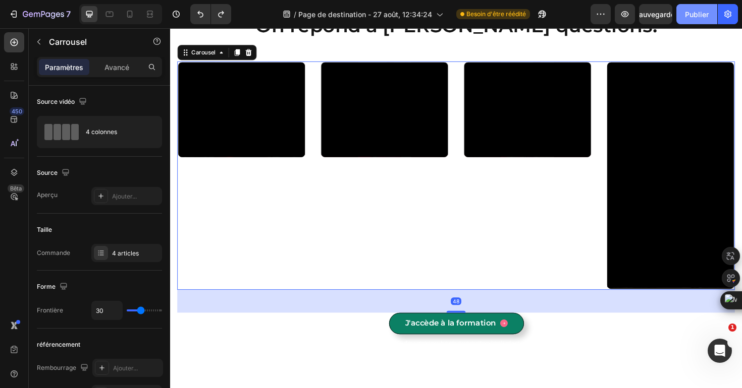
click at [696, 17] on font "Publier" at bounding box center [697, 14] width 24 height 9
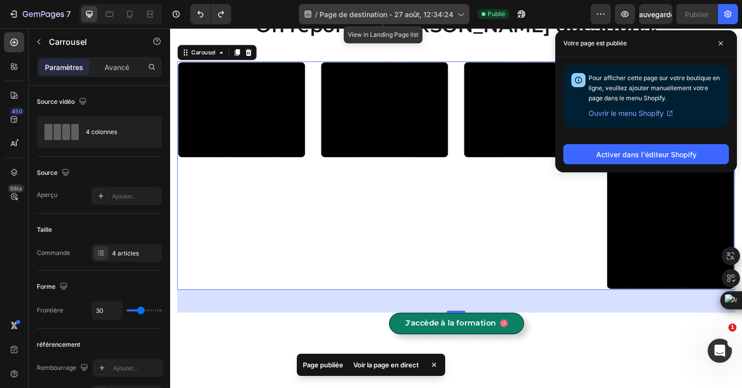
click at [419, 13] on font "Page de destination - 27 août, 12:34:24" at bounding box center [386, 14] width 134 height 9
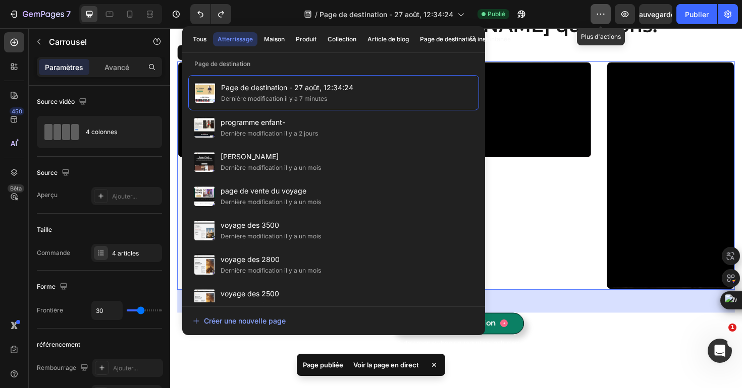
click at [591, 21] on button "button" at bounding box center [600, 14] width 20 height 20
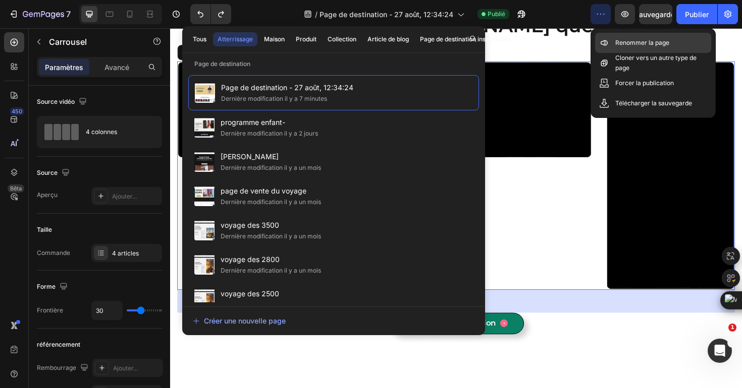
click at [625, 47] on p "Renommer la page" at bounding box center [642, 43] width 54 height 10
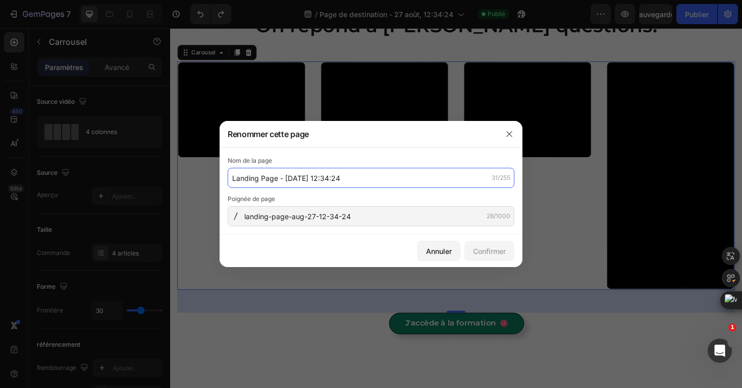
click at [300, 174] on input "Landing Page - [DATE] 12:34:24" at bounding box center [371, 178] width 287 height 20
type input "miniformation"
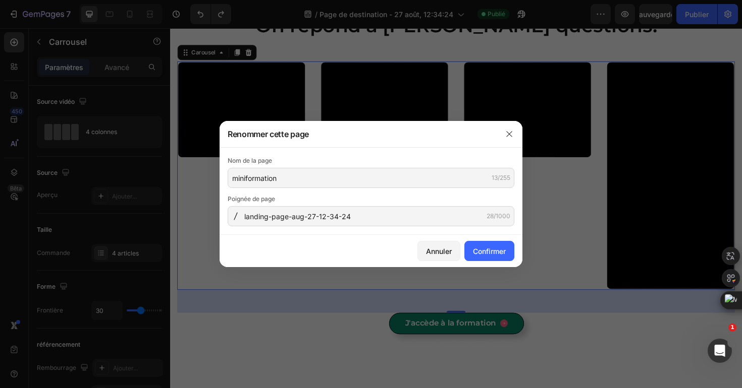
click at [309, 165] on div "Nom de la page" at bounding box center [371, 161] width 287 height 10
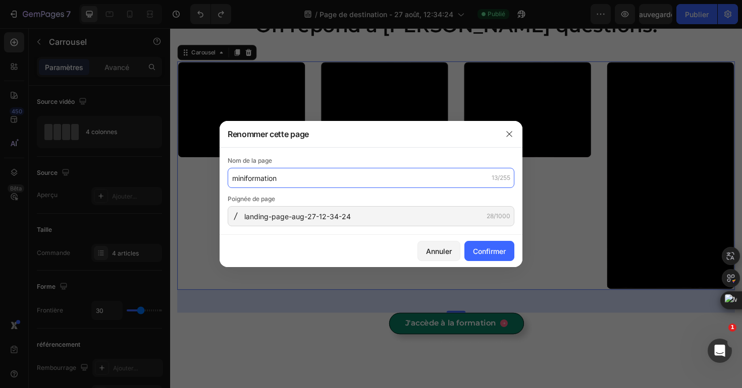
click at [308, 177] on input "miniformation" at bounding box center [371, 178] width 287 height 20
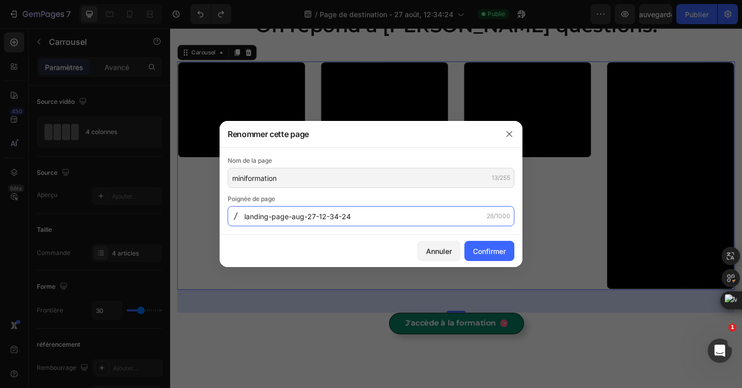
click at [320, 223] on input "landing-page-aug-27-12-34-24" at bounding box center [371, 216] width 287 height 20
paste input "miniformation"
type input "miniformation"
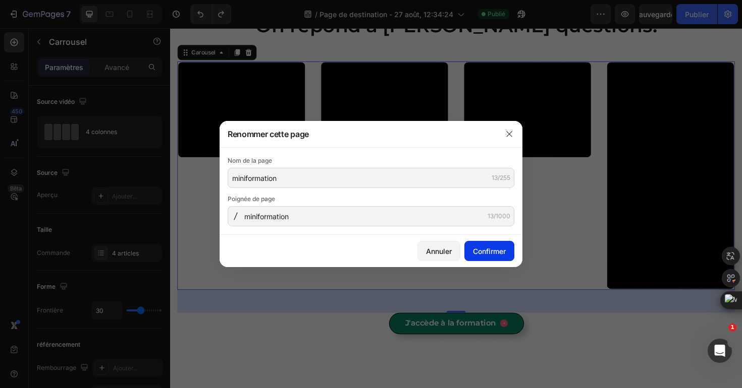
click at [474, 251] on font "Confirmer" at bounding box center [489, 251] width 33 height 9
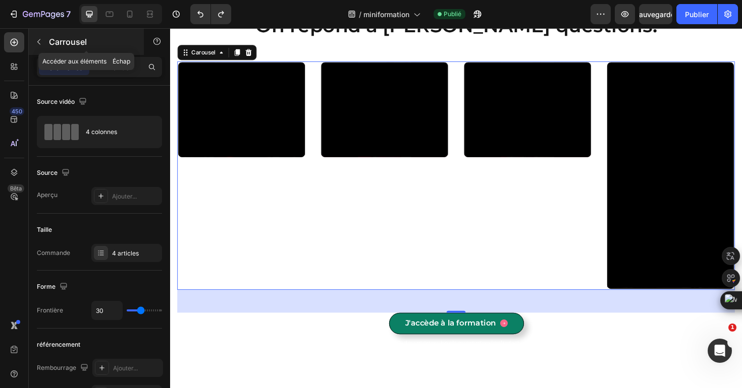
click at [43, 41] on button "button" at bounding box center [39, 42] width 16 height 16
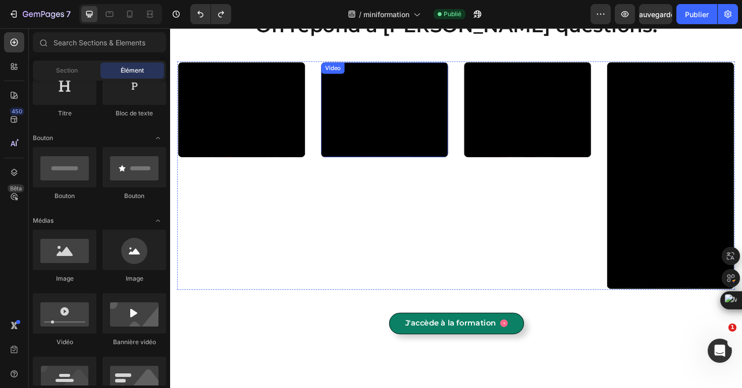
click at [317, 193] on div "Video Video Video Video" at bounding box center [473, 185] width 590 height 242
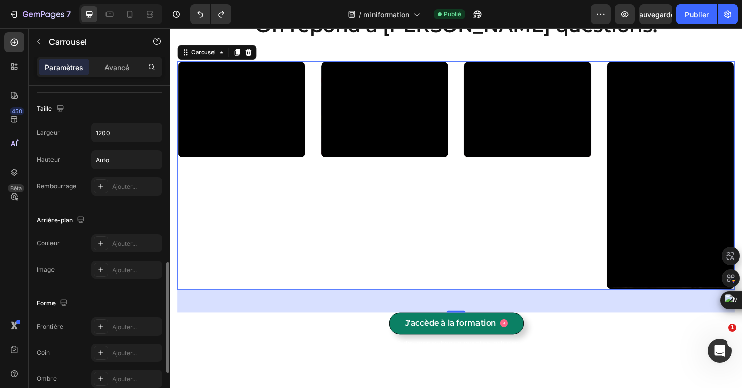
scroll to position [628, 0]
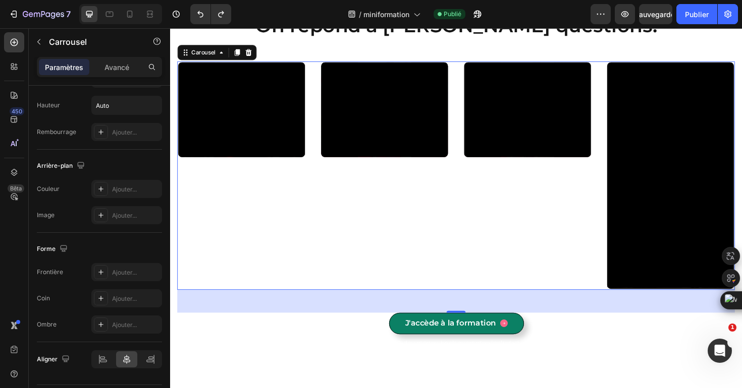
click at [472, 230] on div "Video Video Video Video" at bounding box center [473, 185] width 590 height 242
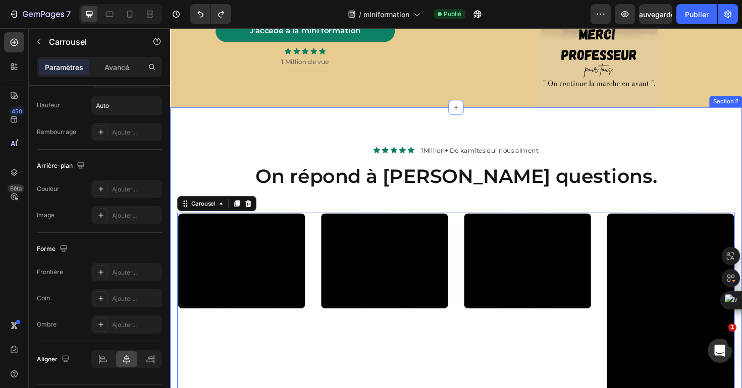
scroll to position [105, 0]
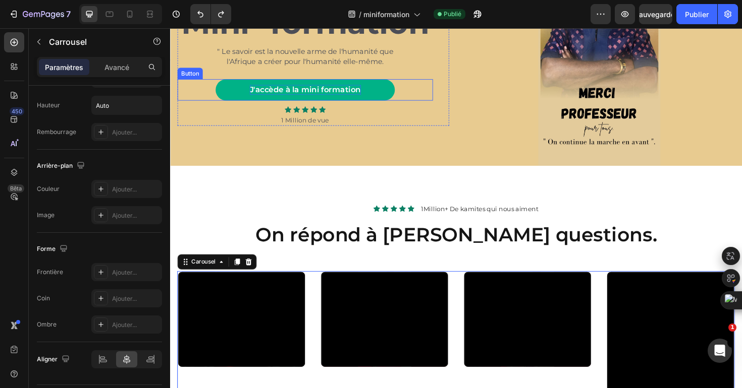
click at [316, 90] on p "J'accède à la mini formation" at bounding box center [313, 93] width 118 height 11
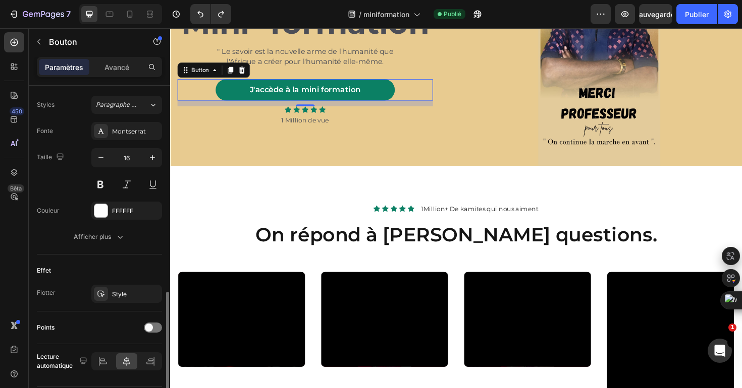
scroll to position [392, 0]
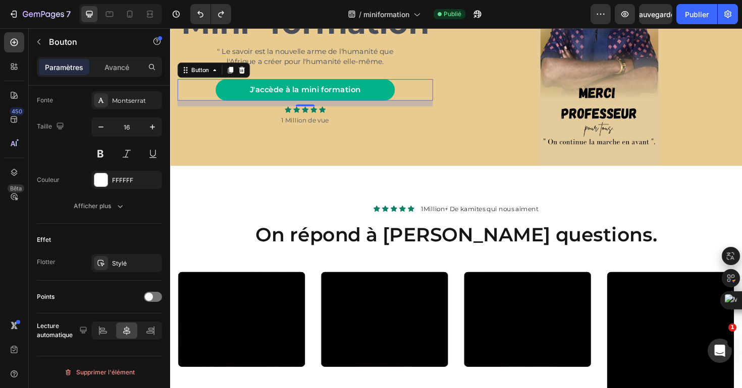
click at [235, 95] on button "J'accède à la mini formation" at bounding box center [312, 93] width 189 height 23
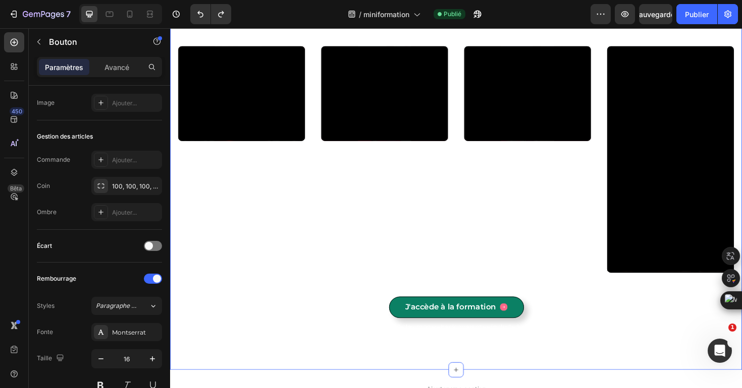
scroll to position [431, 0]
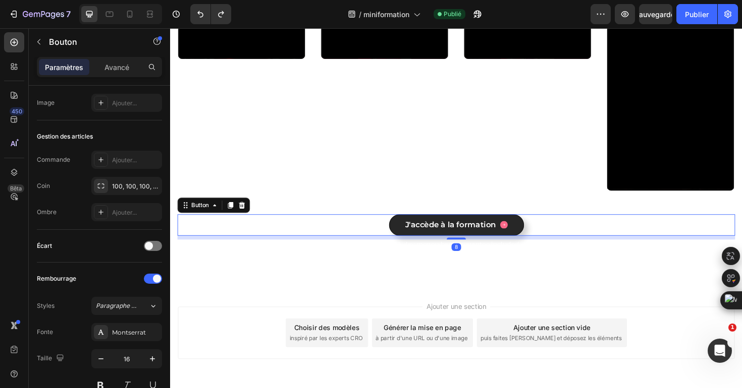
click at [422, 243] on button "J'accède à la formation" at bounding box center [473, 236] width 143 height 23
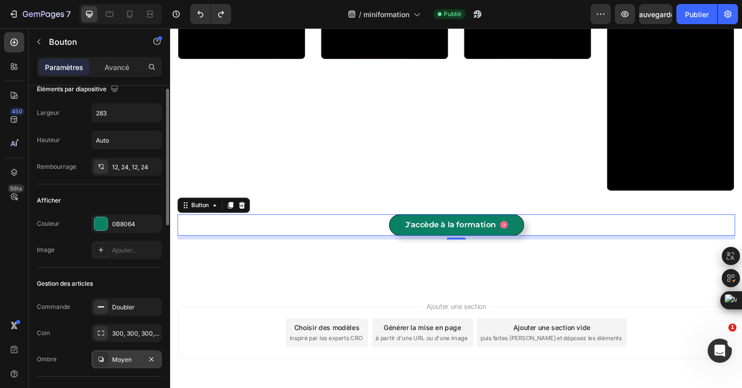
scroll to position [12, 0]
click at [115, 71] on font "Avancé" at bounding box center [116, 67] width 25 height 9
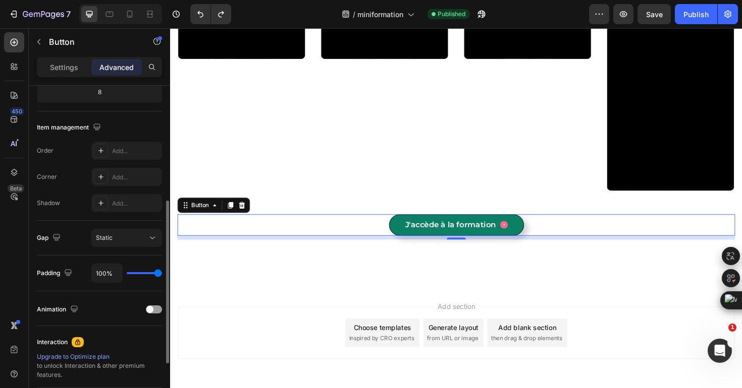
scroll to position [0, 0]
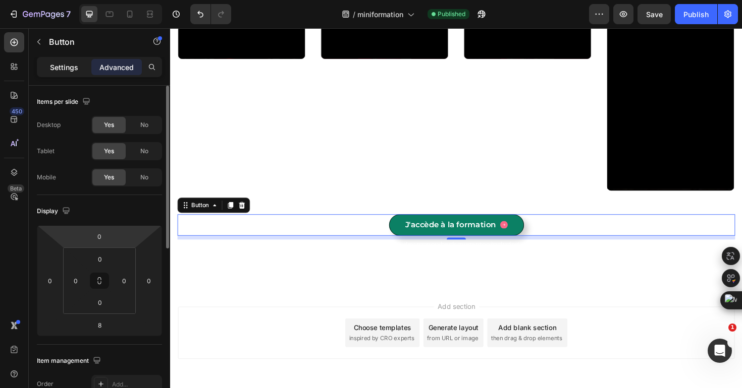
click at [66, 63] on p "Settings" at bounding box center [64, 67] width 28 height 11
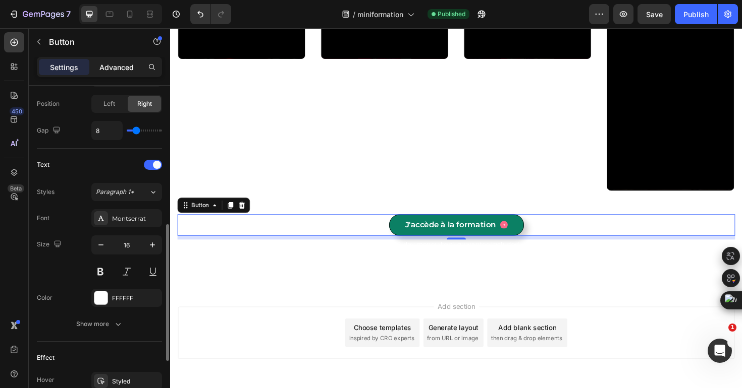
scroll to position [376, 0]
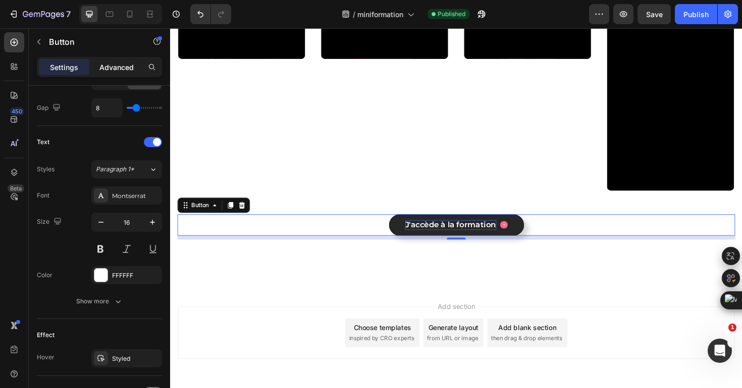
click at [436, 235] on p "J'accède à la formation" at bounding box center [467, 237] width 96 height 11
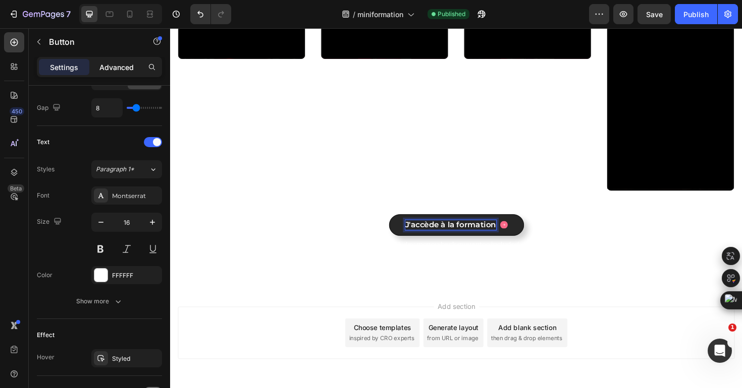
click at [411, 235] on button "J'accède à la formation" at bounding box center [473, 236] width 143 height 23
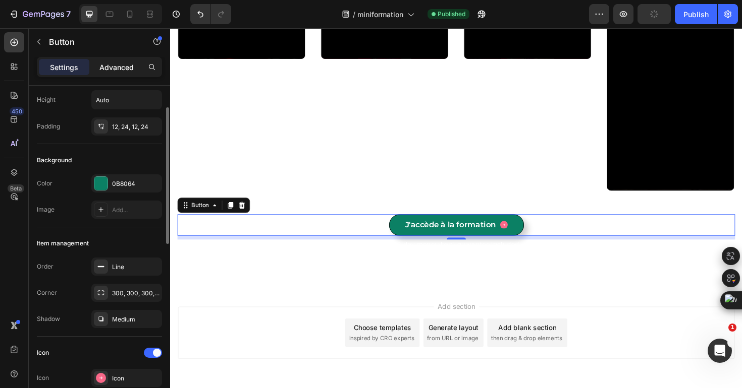
scroll to position [65, 0]
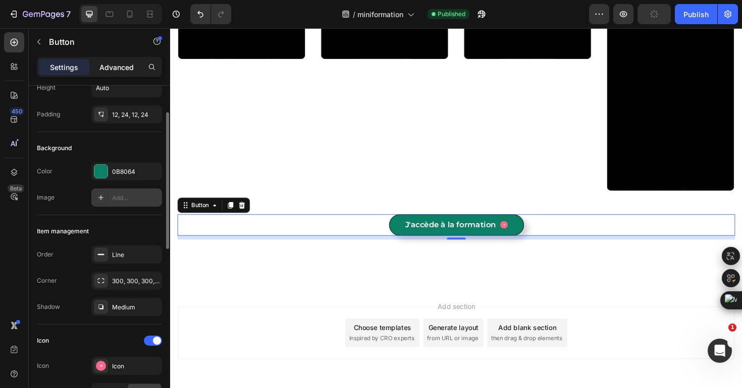
click at [112, 195] on div "Add..." at bounding box center [135, 198] width 47 height 9
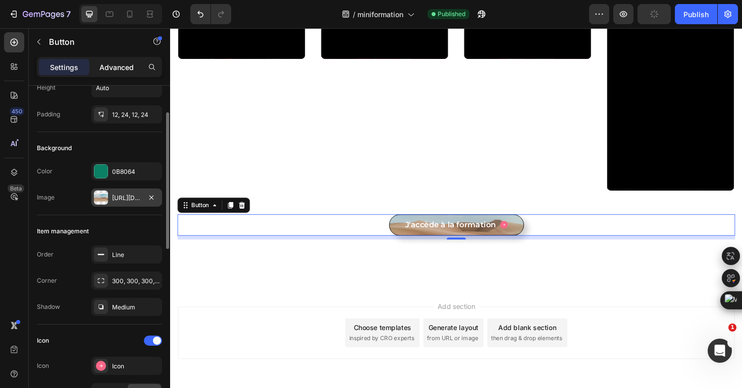
click at [102, 141] on div "Background" at bounding box center [99, 148] width 125 height 16
click at [154, 195] on icon "button" at bounding box center [151, 198] width 8 height 8
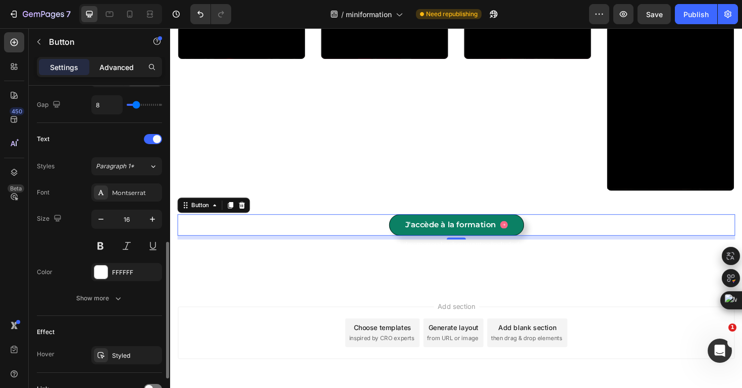
scroll to position [381, 0]
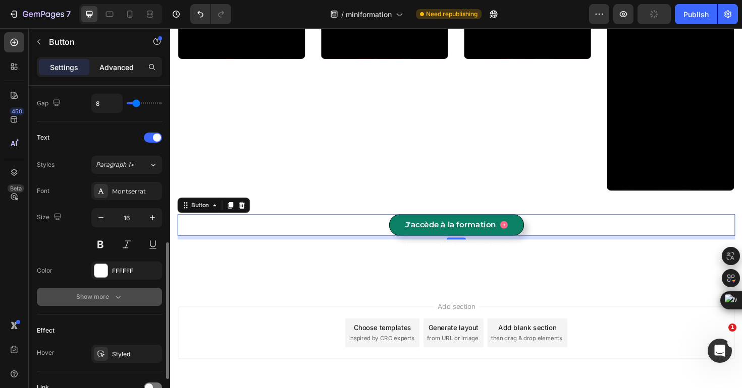
click at [116, 300] on icon "button" at bounding box center [118, 297] width 10 height 10
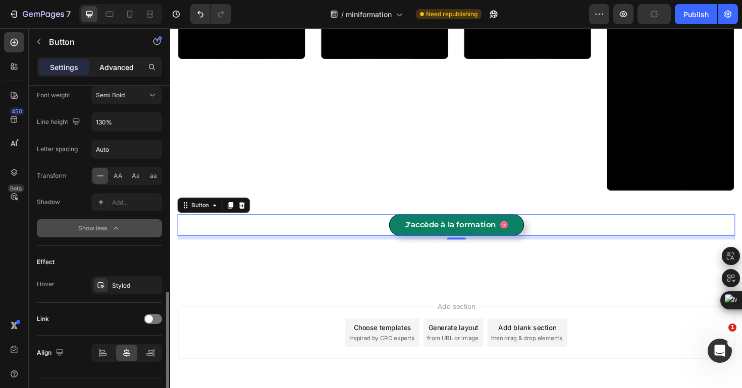
scroll to position [605, 0]
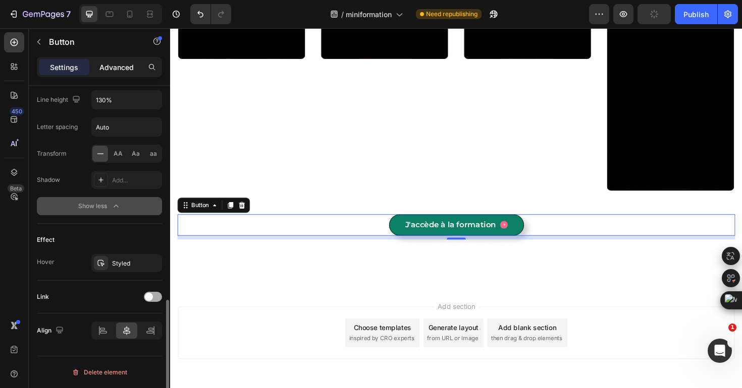
click at [149, 296] on span at bounding box center [149, 297] width 8 height 8
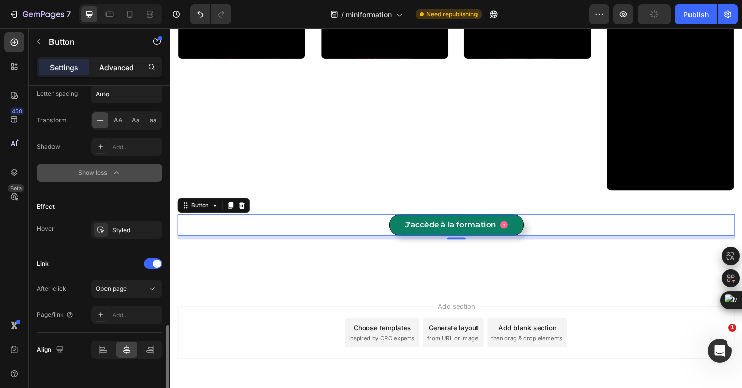
scroll to position [657, 0]
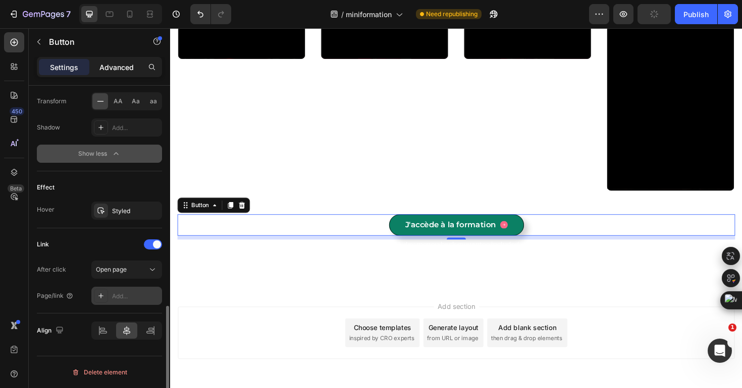
click at [143, 298] on div "Add..." at bounding box center [135, 296] width 47 height 9
click at [148, 270] on icon at bounding box center [152, 270] width 10 height 10
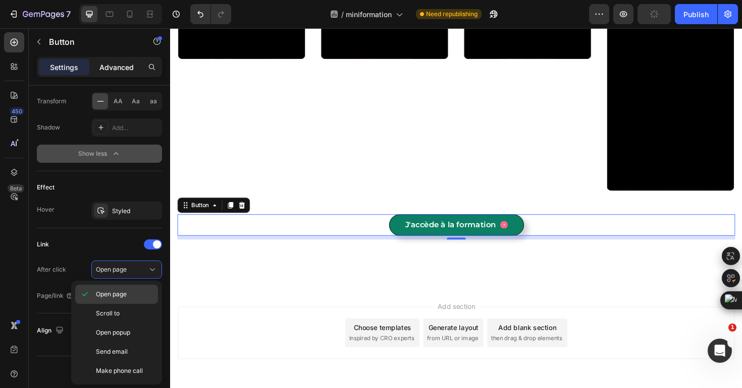
click at [132, 297] on p "Open page" at bounding box center [125, 294] width 58 height 9
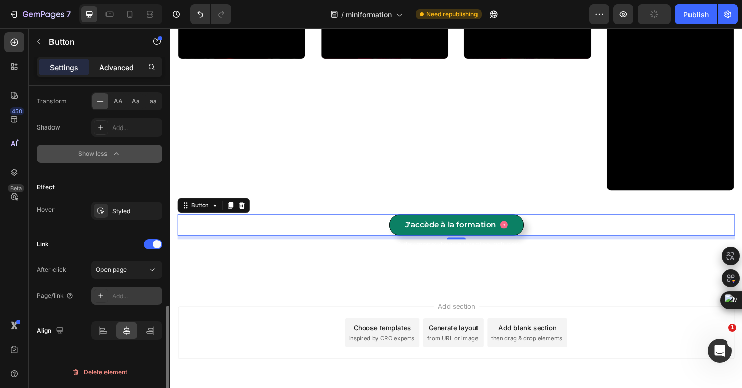
click at [121, 297] on div "Add..." at bounding box center [135, 296] width 47 height 9
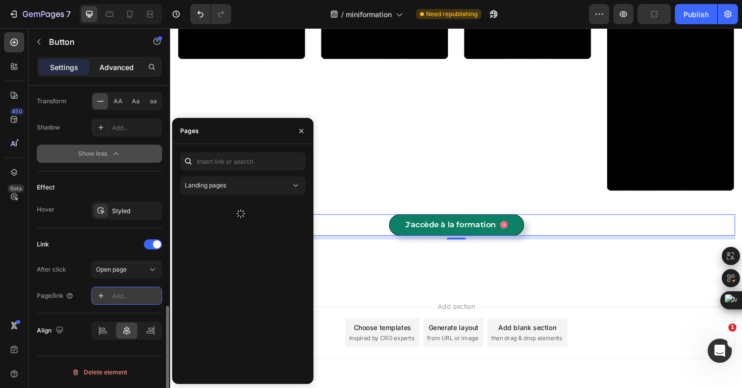
click at [102, 296] on icon at bounding box center [100, 296] width 5 height 5
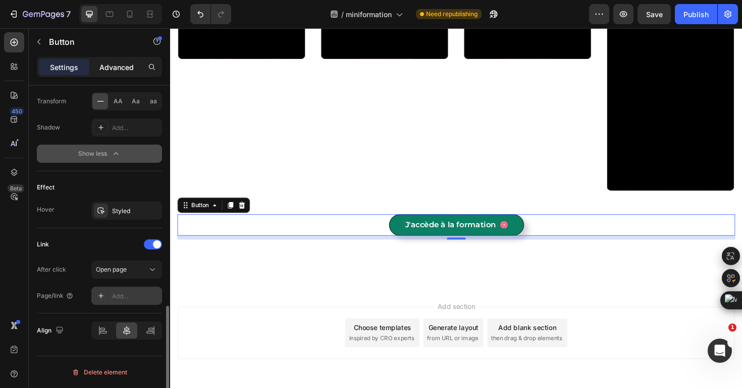
click at [116, 299] on div "Add..." at bounding box center [135, 296] width 47 height 9
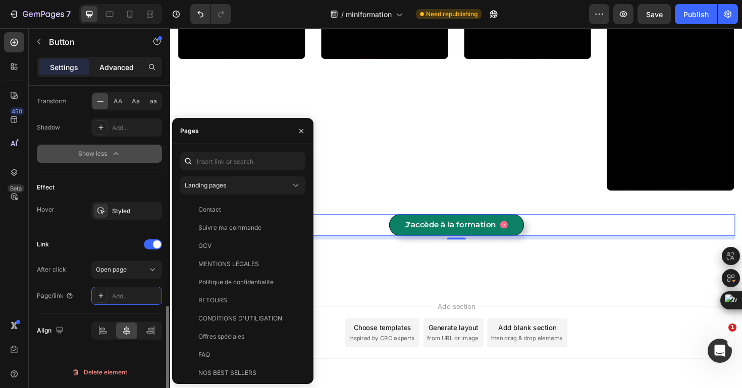
click at [96, 238] on div "Link" at bounding box center [99, 245] width 125 height 16
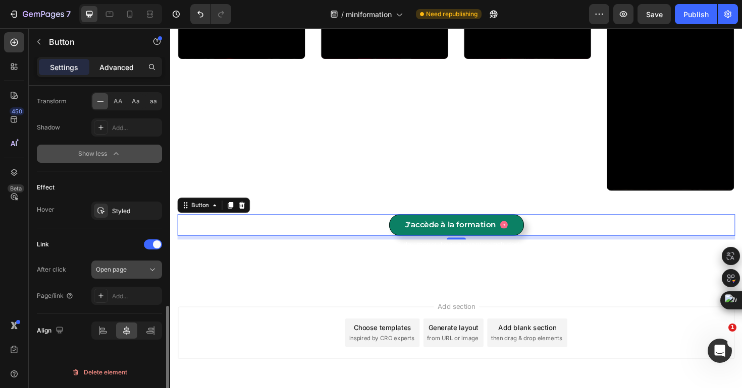
click at [122, 272] on span "Open page" at bounding box center [111, 270] width 31 height 8
click at [89, 249] on div "Link" at bounding box center [99, 245] width 125 height 16
click at [100, 299] on icon at bounding box center [101, 296] width 8 height 8
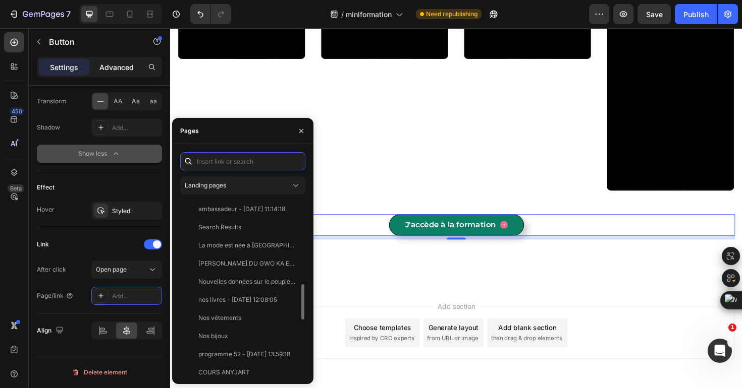
scroll to position [696, 0]
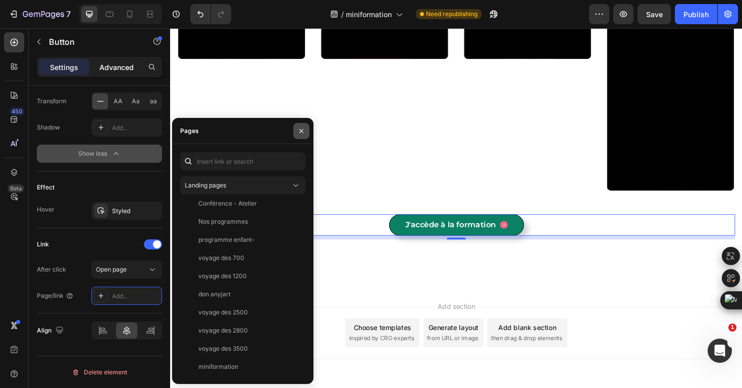
click at [300, 131] on icon "button" at bounding box center [301, 131] width 8 height 8
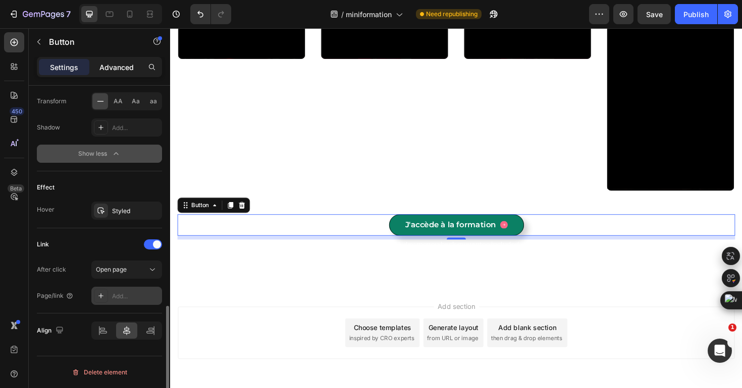
click at [102, 292] on icon at bounding box center [101, 296] width 8 height 8
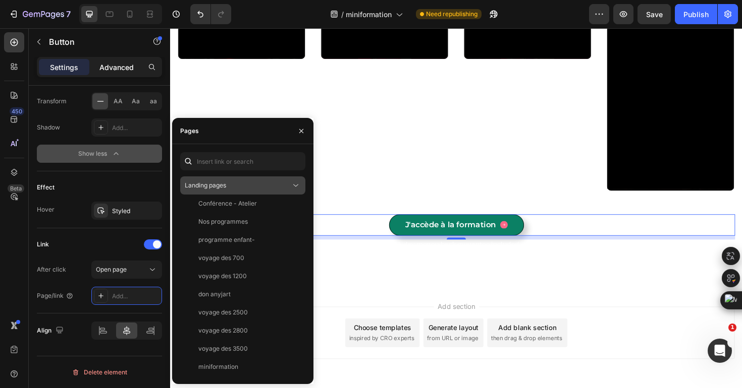
click at [275, 187] on div "Landing pages" at bounding box center [238, 185] width 106 height 9
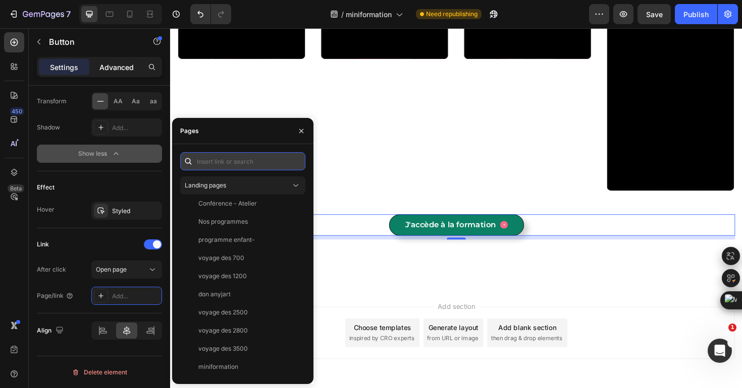
click at [244, 157] on input "text" at bounding box center [242, 161] width 125 height 18
paste input "[URL][DOMAIN_NAME]"
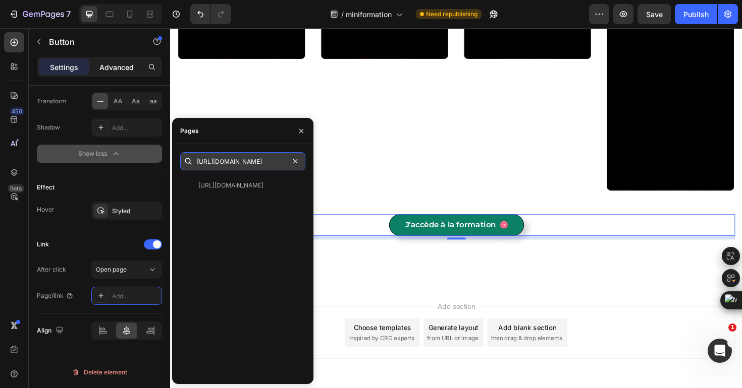
scroll to position [0, 0]
type input "[URL][DOMAIN_NAME]"
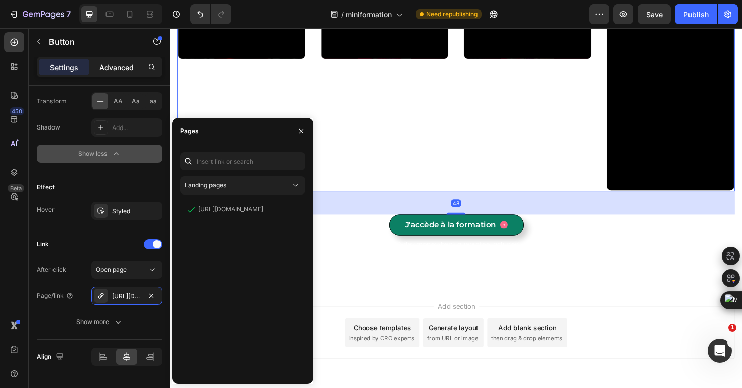
click at [323, 136] on div "Video Video Video Video" at bounding box center [473, 80] width 590 height 242
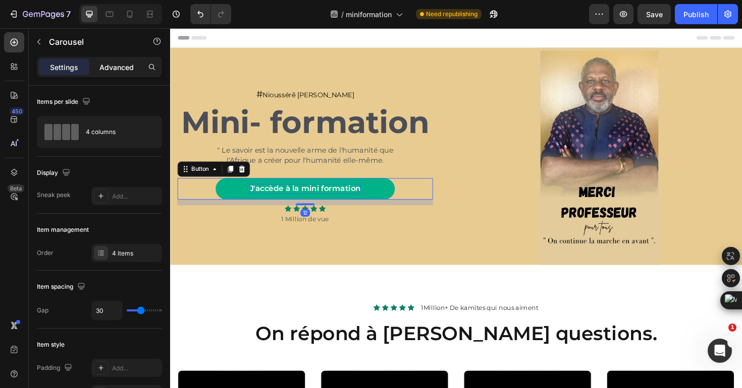
click at [288, 197] on p "J'accède à la mini formation" at bounding box center [313, 198] width 118 height 11
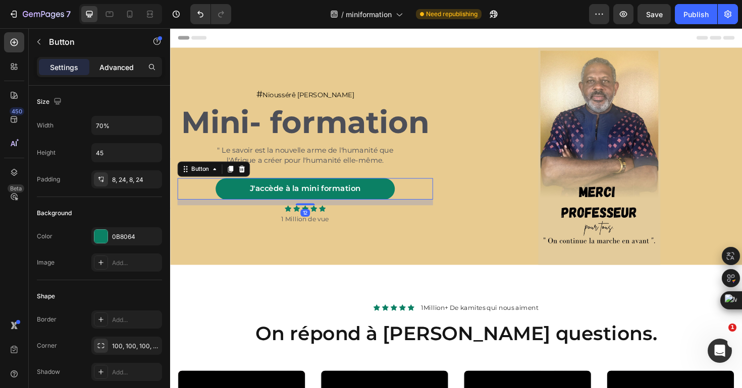
click at [126, 70] on p "Advanced" at bounding box center [116, 67] width 34 height 11
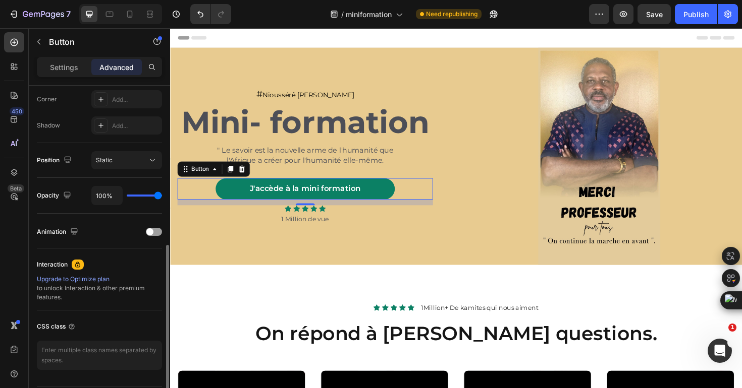
scroll to position [315, 0]
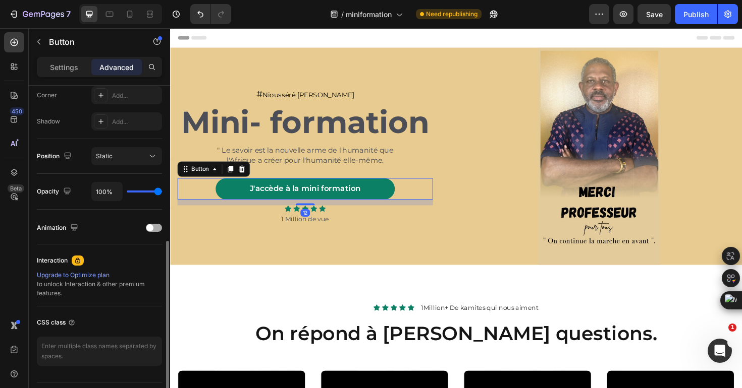
click at [152, 230] on span at bounding box center [149, 227] width 7 height 7
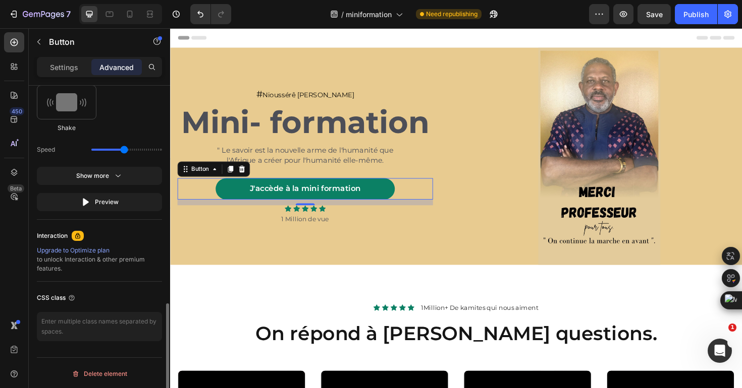
scroll to position [623, 0]
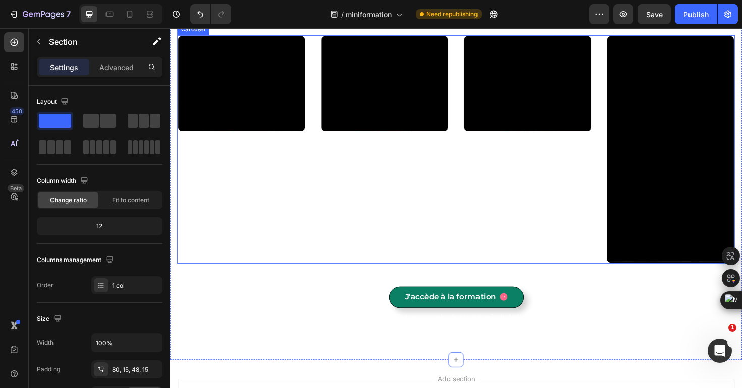
scroll to position [435, 0]
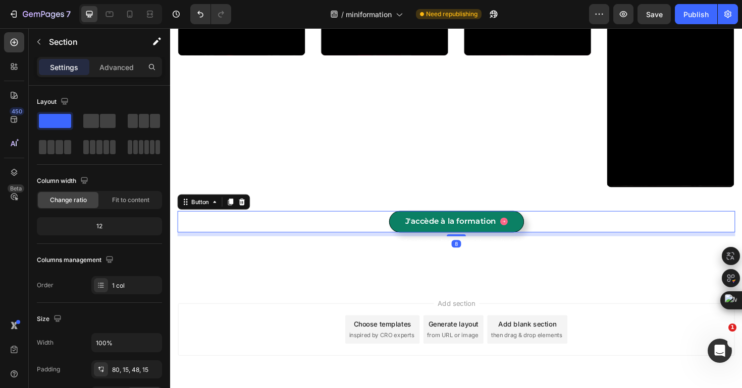
click at [393, 231] on div "J'accède à la formation Button 8" at bounding box center [473, 233] width 590 height 23
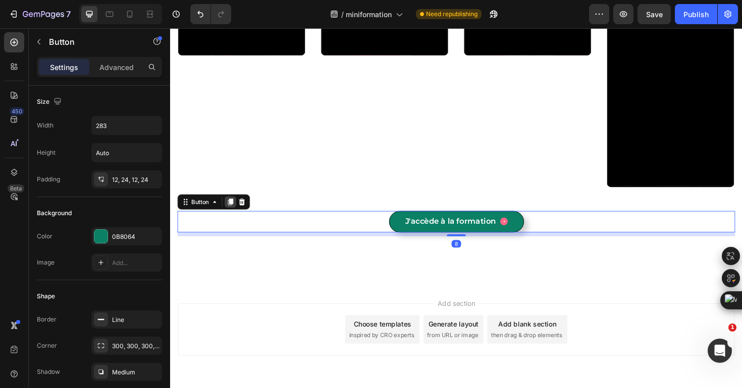
click at [234, 213] on icon at bounding box center [234, 212] width 6 height 7
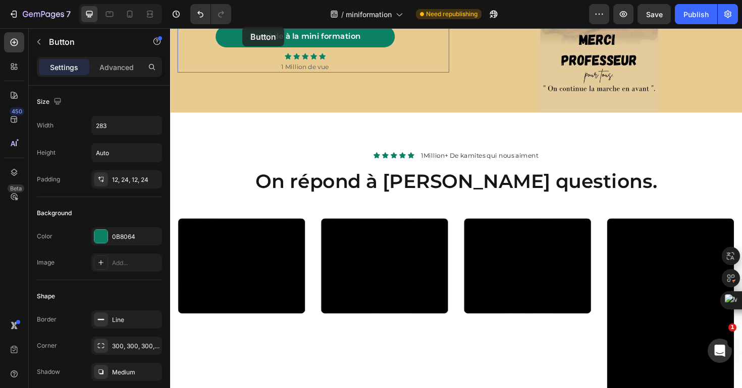
scroll to position [121, 0]
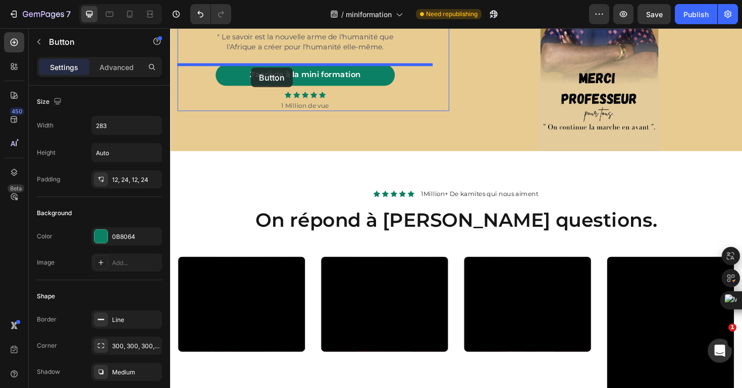
drag, startPoint x: 202, startPoint y: 236, endPoint x: 255, endPoint y: 70, distance: 173.7
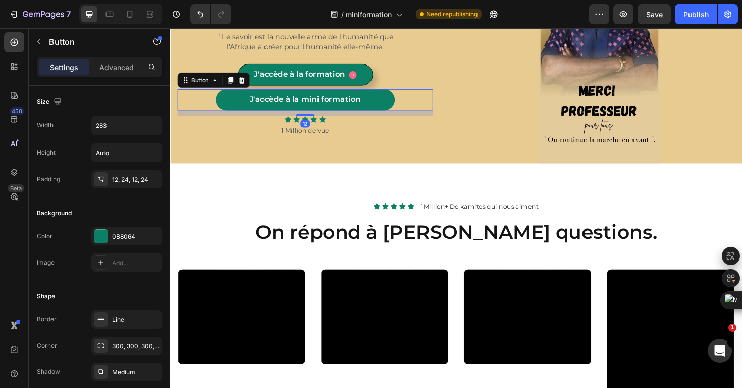
click at [214, 101] on div "J'accède à la mini formation Button 12" at bounding box center [313, 104] width 270 height 23
click at [244, 85] on icon at bounding box center [246, 83] width 7 height 7
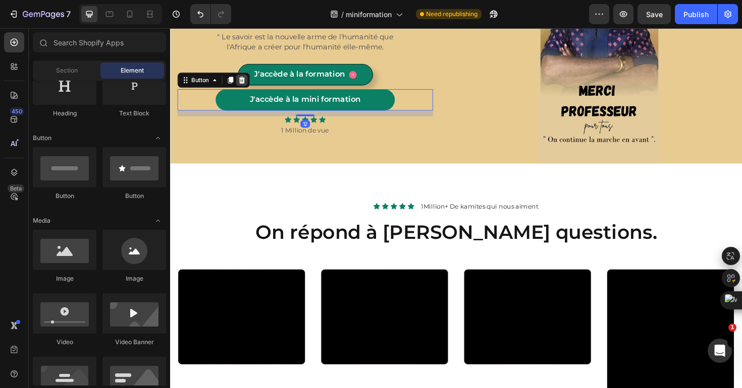
scroll to position [122, 0]
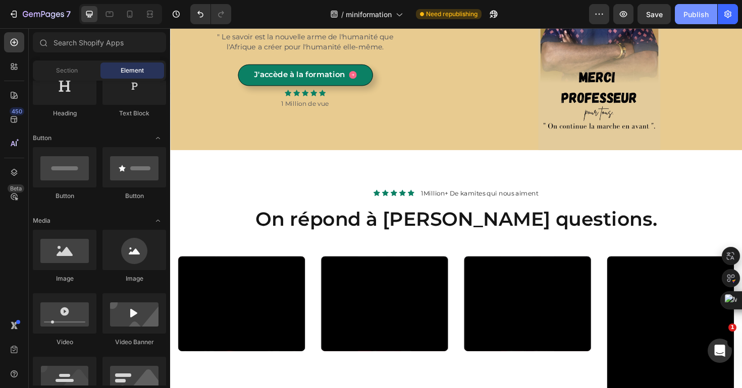
click at [688, 19] on div "Publish" at bounding box center [695, 14] width 25 height 11
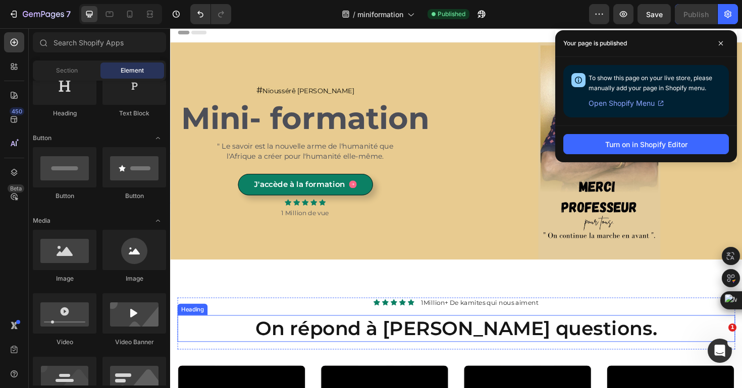
scroll to position [0, 0]
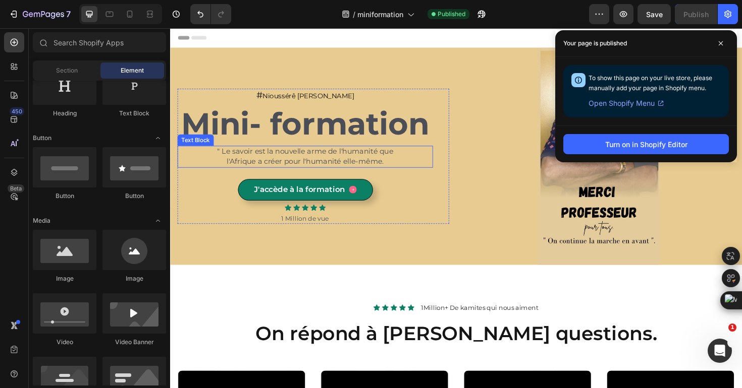
click at [345, 166] on span "" Le savoir est la nouvelle arme de l'humanité que l'Afrique a créer pour l'hum…" at bounding box center [312, 164] width 187 height 20
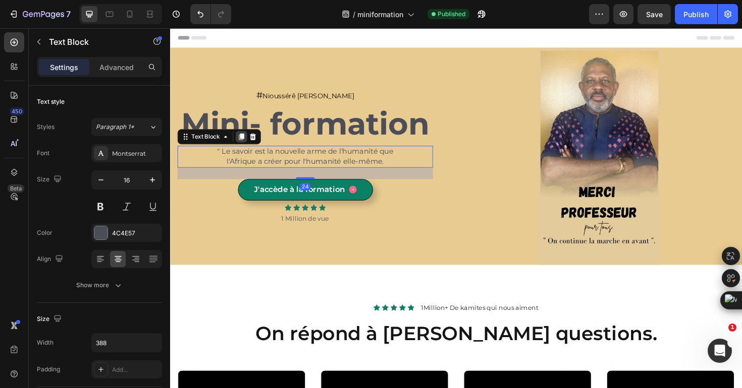
click at [242, 145] on icon at bounding box center [245, 143] width 8 height 8
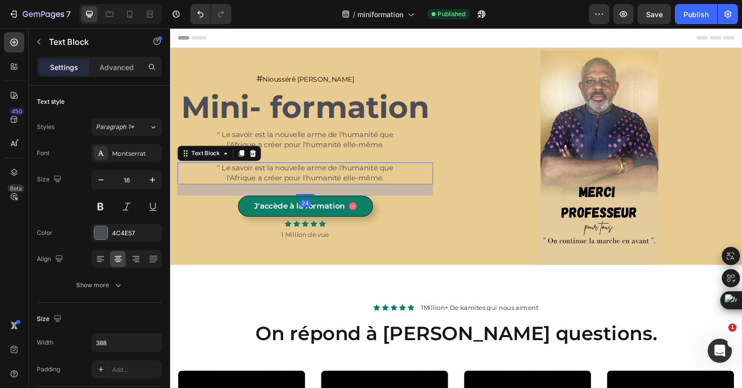
click at [280, 186] on span "" Le savoir est la nouvelle arme de l'humanité que l'Afrique a créer pour l'hum…" at bounding box center [312, 182] width 187 height 20
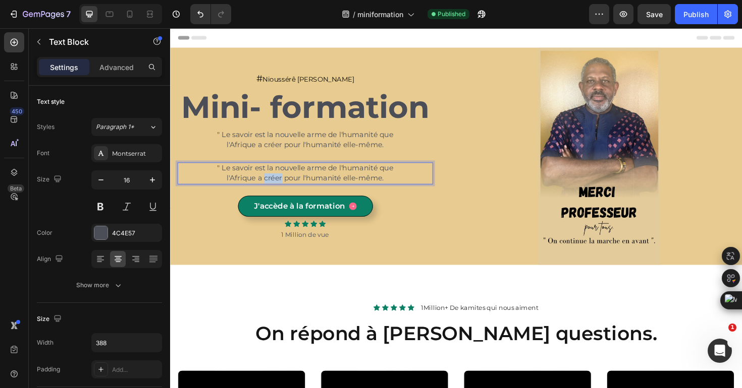
click at [280, 186] on span "" Le savoir est la nouvelle arme de l'humanité que l'Afrique a créer pour l'hum…" at bounding box center [312, 182] width 187 height 20
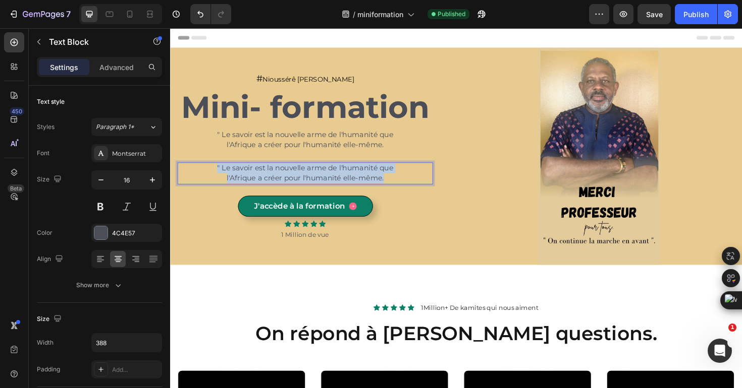
click at [280, 186] on span "" Le savoir est la nouvelle arme de l'humanité que l'Afrique a créer pour l'hum…" at bounding box center [312, 182] width 187 height 20
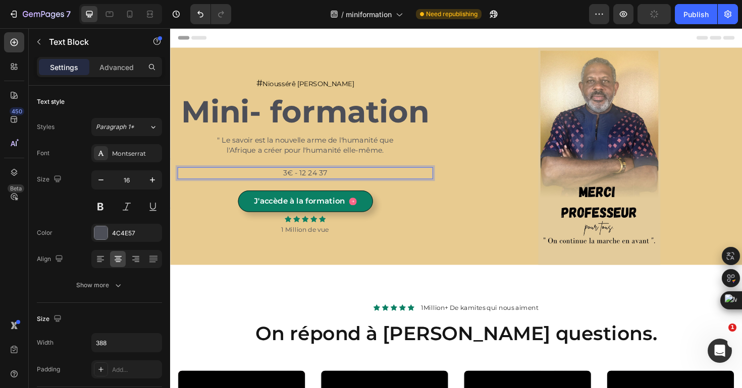
click at [312, 180] on span "3€ - 12 24 37" at bounding box center [313, 182] width 46 height 10
click at [326, 181] on span "3€ - 12€ 24 37" at bounding box center [313, 182] width 52 height 10
click at [349, 182] on p "3€ - 12€ 24€ 37" at bounding box center [313, 182] width 194 height 11
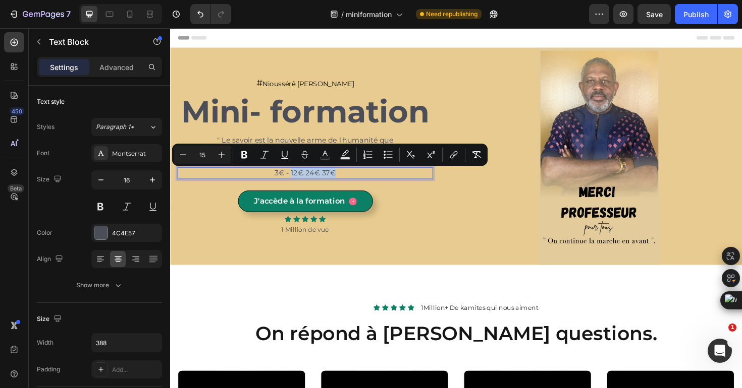
drag, startPoint x: 349, startPoint y: 182, endPoint x: 299, endPoint y: 183, distance: 50.0
click at [299, 183] on p "3€ - 12€ 24€ 37€" at bounding box center [313, 182] width 194 height 11
click at [303, 154] on icon "Editor contextual toolbar" at bounding box center [304, 153] width 7 height 4
click at [334, 150] on div "Minus 15 Plus Bold Italic Underline Strikethrough Text Color Text Background Co…" at bounding box center [329, 155] width 311 height 18
click at [326, 152] on icon "Editor contextual toolbar" at bounding box center [324, 154] width 5 height 6
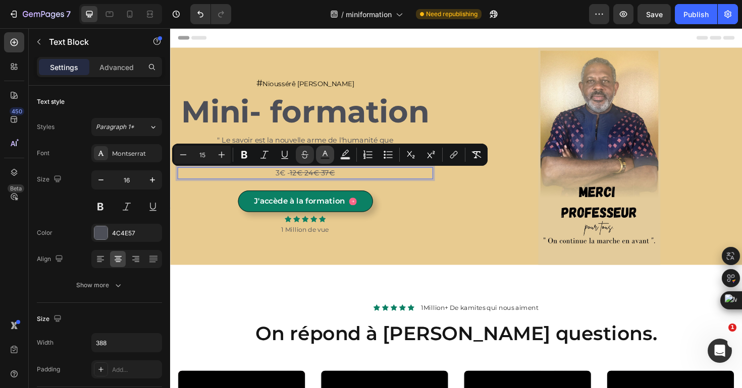
type input "4C4E57"
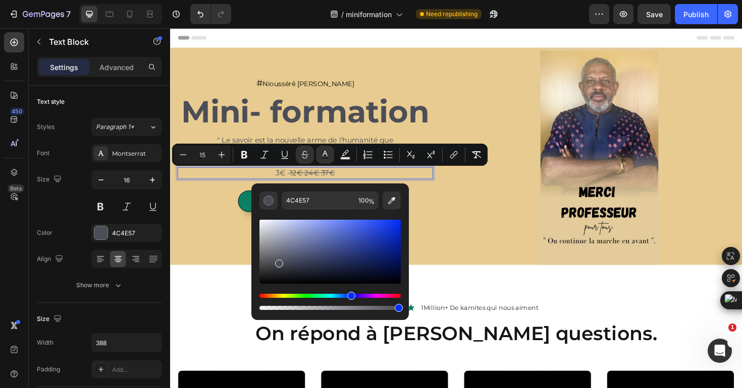
click at [304, 296] on div "Hue" at bounding box center [329, 296] width 141 height 4
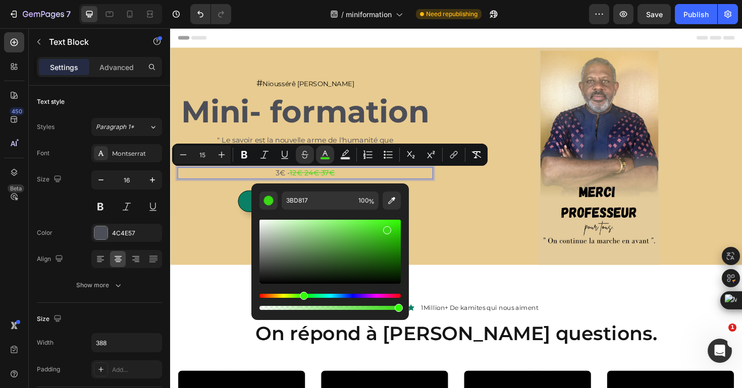
drag, startPoint x: 312, startPoint y: 254, endPoint x: 383, endPoint y: 230, distance: 75.0
click at [383, 230] on div "Editor contextual toolbar" at bounding box center [329, 252] width 141 height 64
click at [261, 298] on div "Hue" at bounding box center [329, 296] width 141 height 4
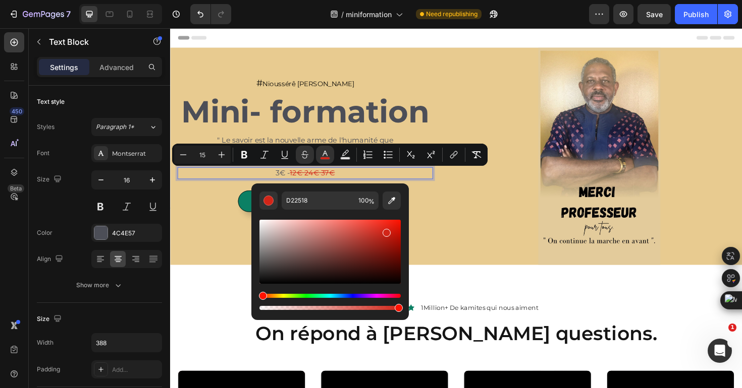
click at [363, 245] on div "Editor contextual toolbar" at bounding box center [329, 252] width 141 height 64
type input "993029"
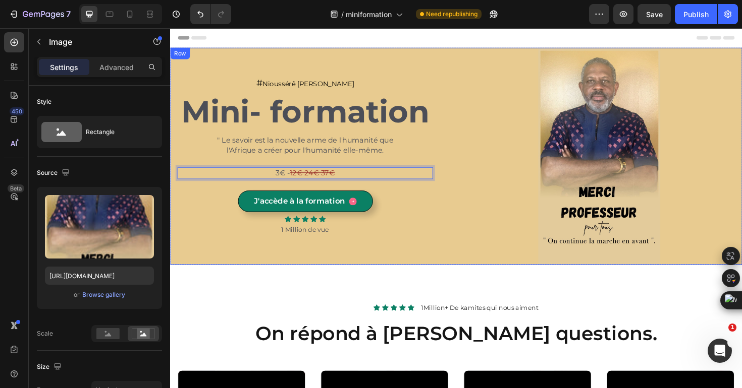
click at [488, 243] on div at bounding box center [624, 164] width 288 height 230
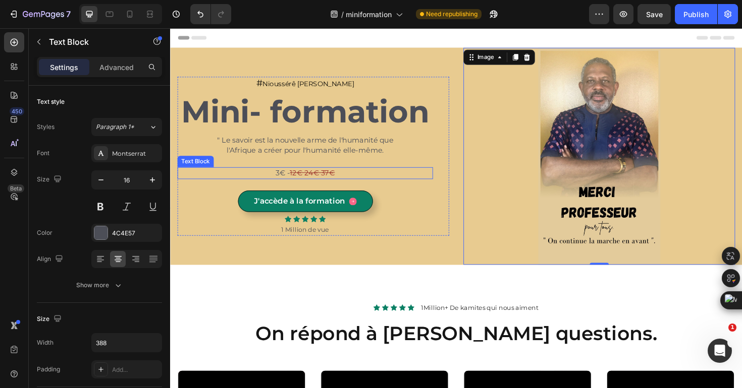
click at [282, 183] on span "3€ -" at bounding box center [288, 182] width 15 height 10
click at [285, 183] on span "3€ -" at bounding box center [288, 182] width 15 height 10
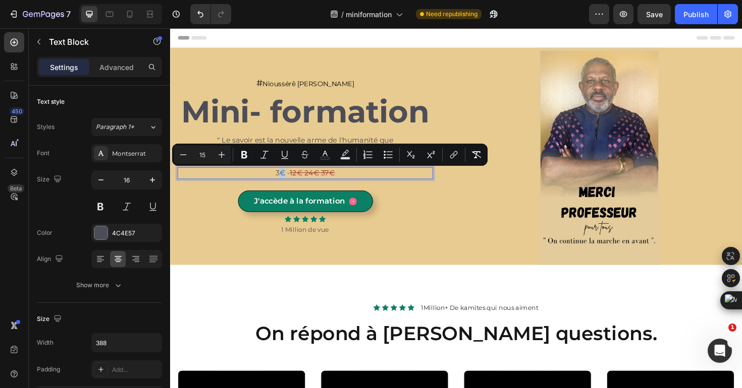
click at [287, 183] on span "3€ -" at bounding box center [288, 182] width 15 height 10
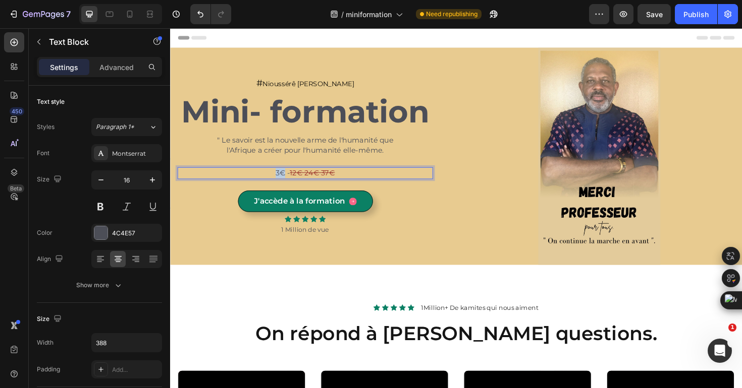
drag, startPoint x: 291, startPoint y: 186, endPoint x: 276, endPoint y: 183, distance: 14.9
click at [276, 183] on p "3€ - 12€ 24€ 37€" at bounding box center [313, 182] width 194 height 11
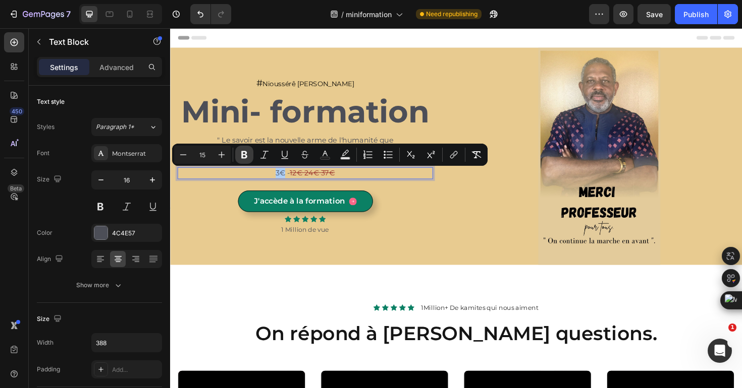
click at [246, 155] on icon "Editor contextual toolbar" at bounding box center [244, 155] width 6 height 8
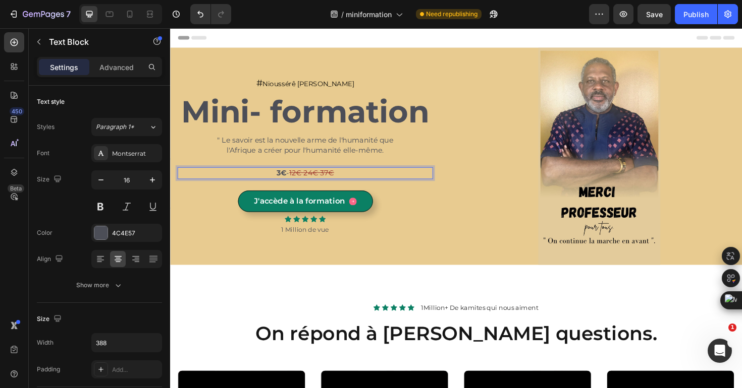
click at [288, 184] on strong "3€" at bounding box center [287, 182] width 11 height 10
click at [291, 182] on strong "3€" at bounding box center [287, 182] width 11 height 10
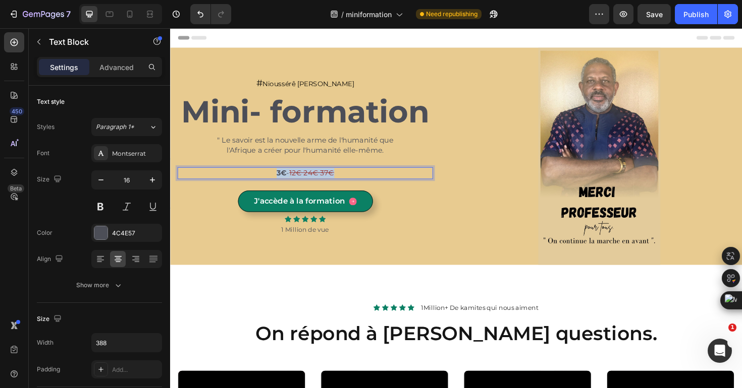
click at [291, 182] on strong "3€" at bounding box center [287, 182] width 11 height 10
drag, startPoint x: 291, startPoint y: 182, endPoint x: 280, endPoint y: 182, distance: 10.1
click at [282, 182] on strong "3€" at bounding box center [287, 182] width 11 height 10
click at [284, 185] on strong "3€" at bounding box center [287, 182] width 11 height 10
drag, startPoint x: 294, startPoint y: 185, endPoint x: 278, endPoint y: 185, distance: 16.1
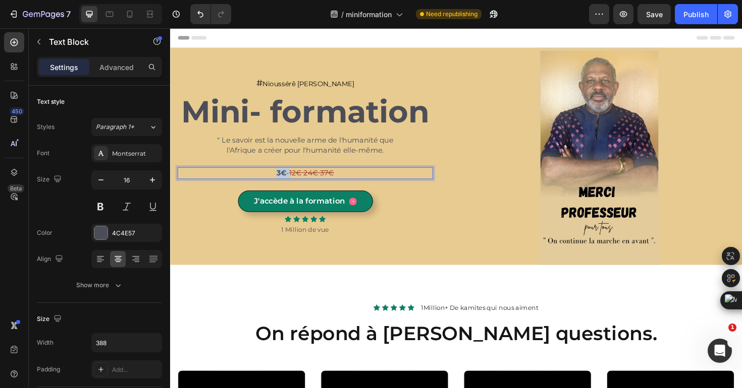
click at [278, 185] on p "3€ - 12€ 24€ 37€" at bounding box center [313, 182] width 194 height 11
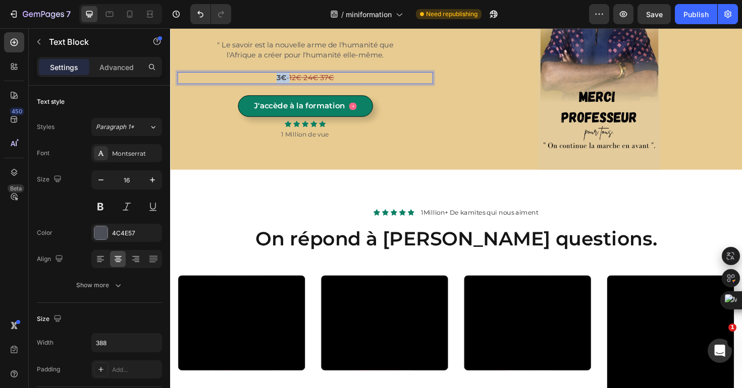
scroll to position [107, 0]
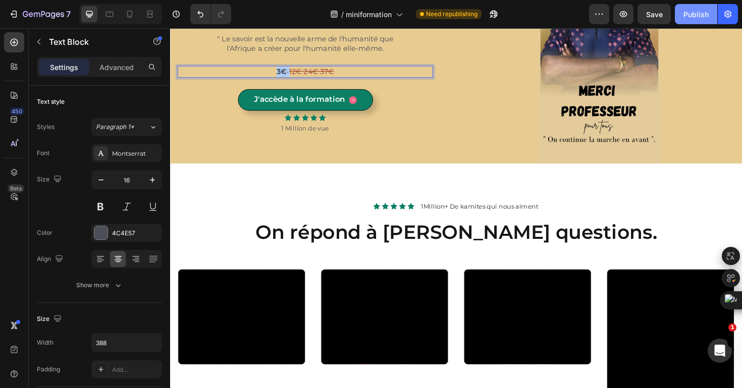
click at [676, 22] on button "Publish" at bounding box center [695, 14] width 42 height 20
